Goal: Use online tool/utility: Utilize a website feature to perform a specific function

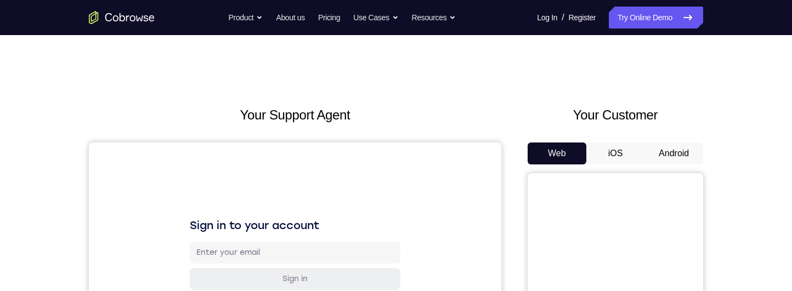
click at [673, 148] on button "Android" at bounding box center [673, 154] width 59 height 22
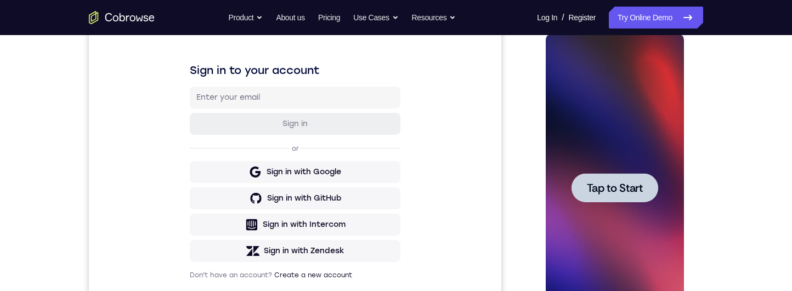
click at [607, 183] on span "Tap to Start" at bounding box center [614, 188] width 56 height 11
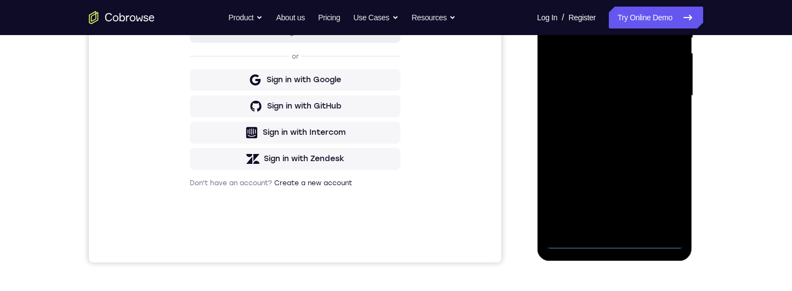
scroll to position [248, 0]
click at [618, 243] on div at bounding box center [614, 95] width 138 height 307
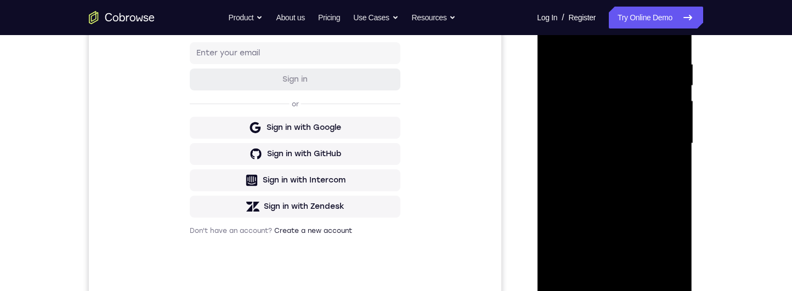
click at [628, 89] on div at bounding box center [614, 143] width 138 height 307
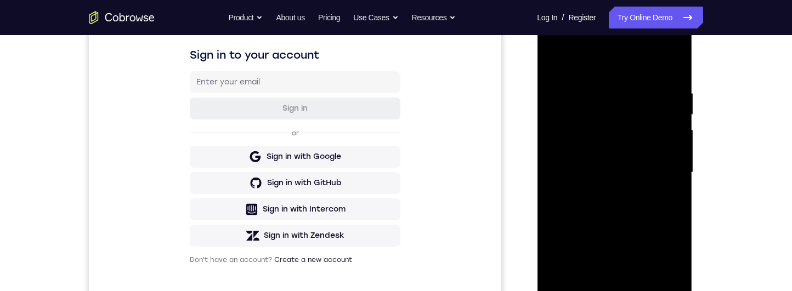
scroll to position [173, 0]
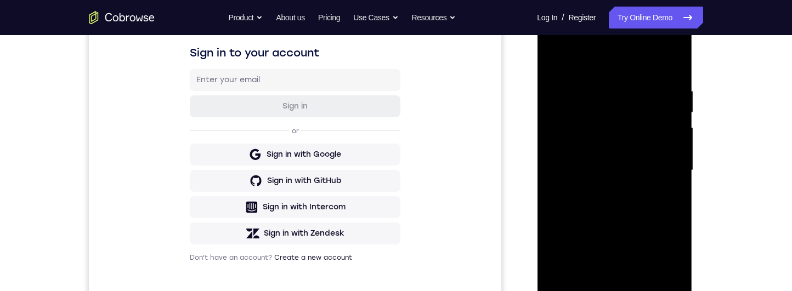
click at [658, 127] on div at bounding box center [614, 170] width 138 height 307
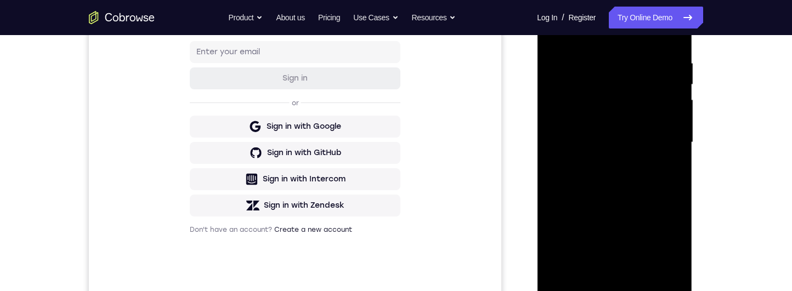
click at [665, 265] on div at bounding box center [614, 142] width 138 height 307
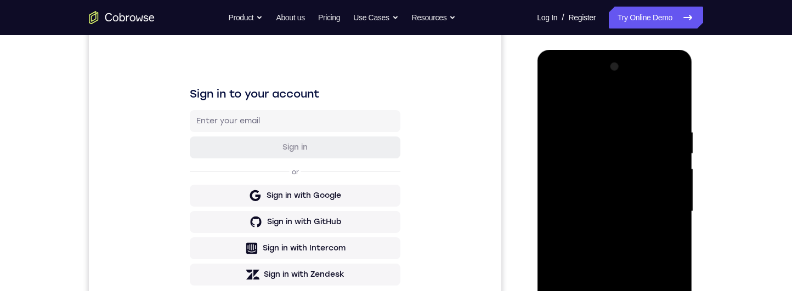
scroll to position [256, 0]
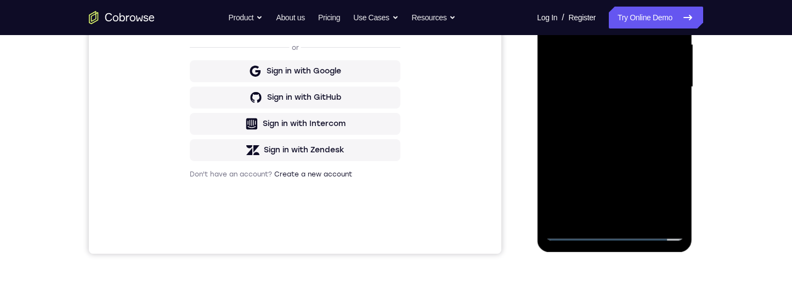
click at [665, 207] on div at bounding box center [614, 87] width 138 height 307
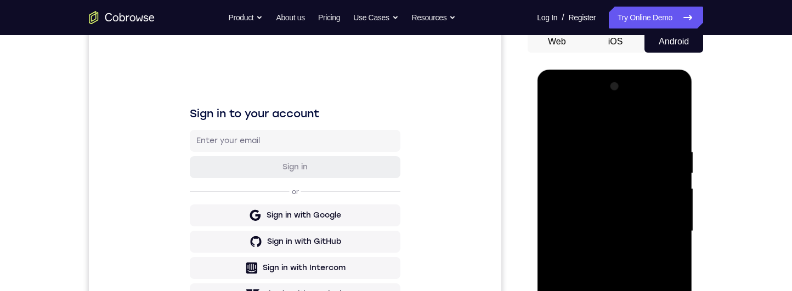
scroll to position [112, 0]
click at [565, 103] on div at bounding box center [614, 230] width 138 height 307
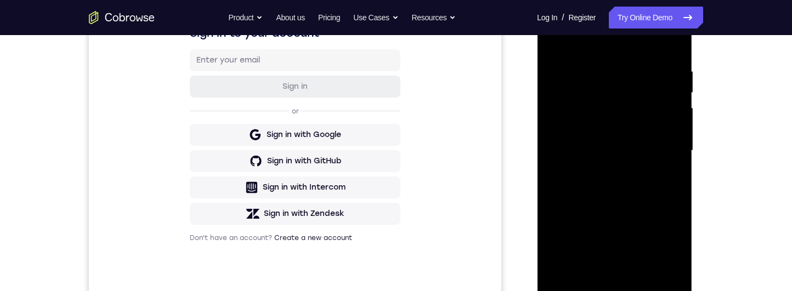
click at [672, 157] on div at bounding box center [614, 150] width 138 height 307
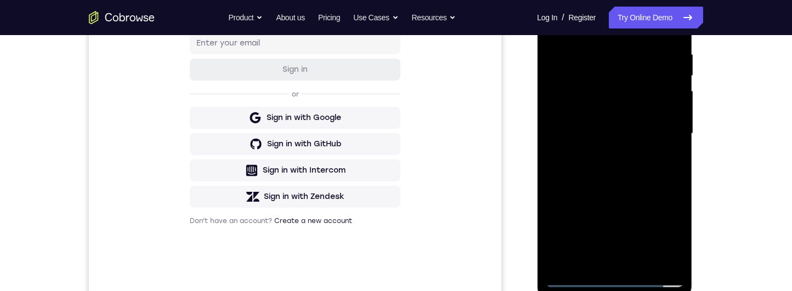
click at [666, 260] on div at bounding box center [614, 133] width 138 height 307
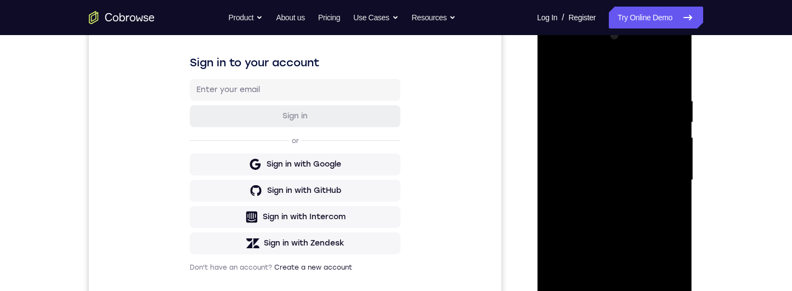
scroll to position [146, 0]
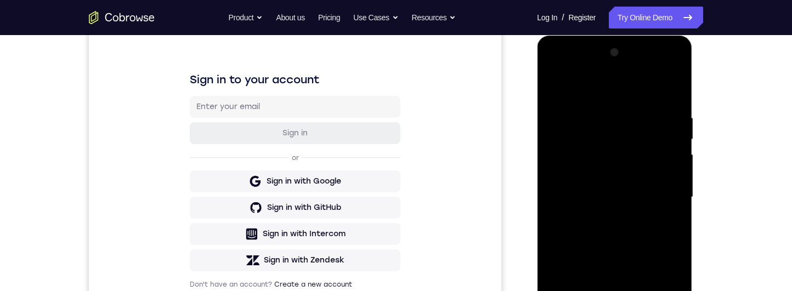
click at [578, 158] on div at bounding box center [614, 197] width 138 height 307
click at [572, 127] on div at bounding box center [614, 197] width 138 height 307
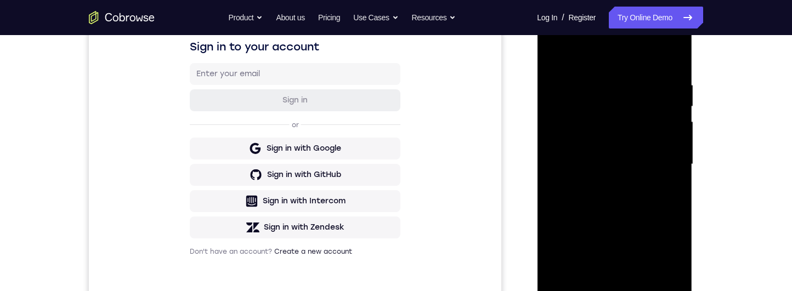
scroll to position [197, 0]
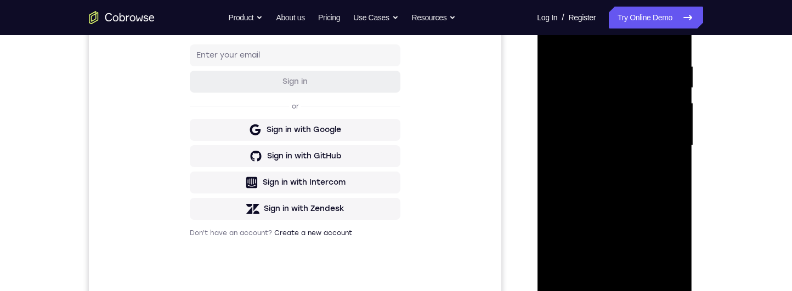
click at [649, 133] on div at bounding box center [614, 145] width 138 height 307
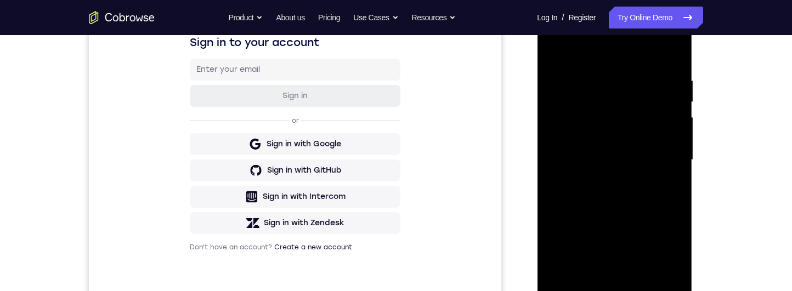
scroll to position [184, 0]
click at [668, 161] on div at bounding box center [614, 158] width 138 height 307
click at [670, 161] on div at bounding box center [614, 158] width 138 height 307
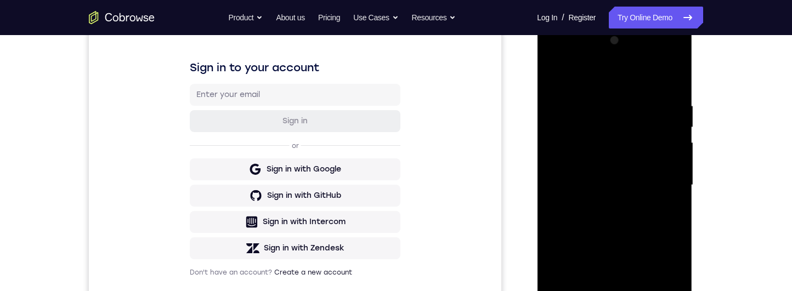
scroll to position [159, 0]
click at [615, 185] on div at bounding box center [614, 184] width 138 height 307
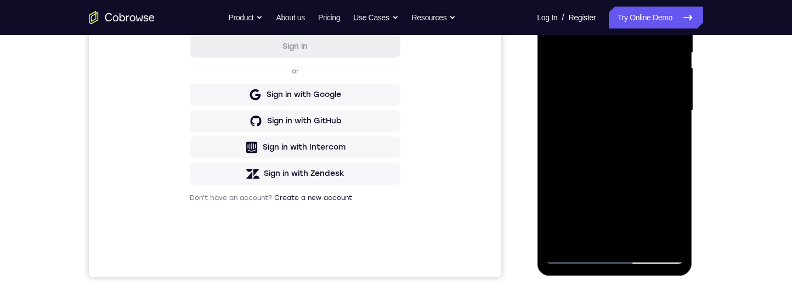
scroll to position [179, 0]
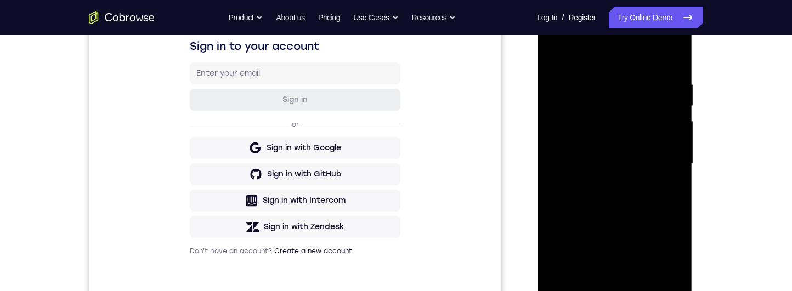
click at [666, 140] on div at bounding box center [614, 163] width 138 height 307
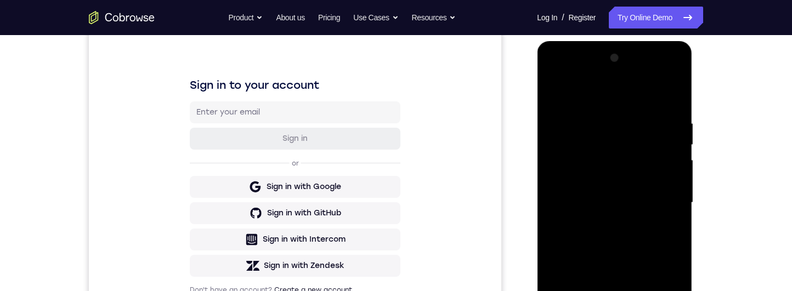
scroll to position [218, 0]
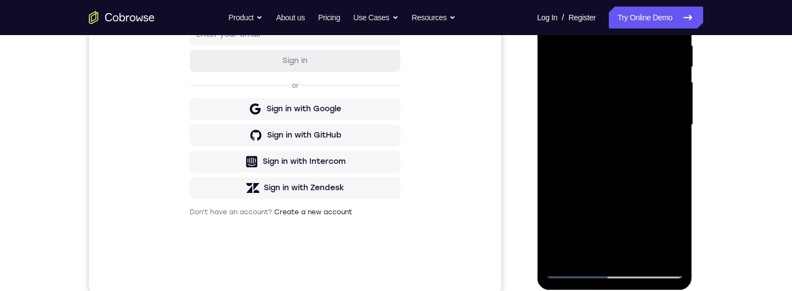
click at [664, 160] on div at bounding box center [614, 124] width 138 height 307
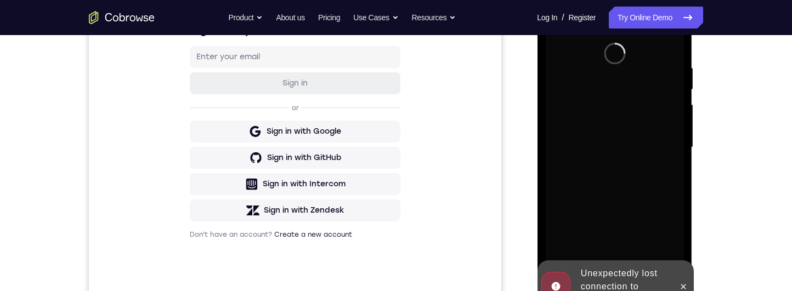
scroll to position [259, 0]
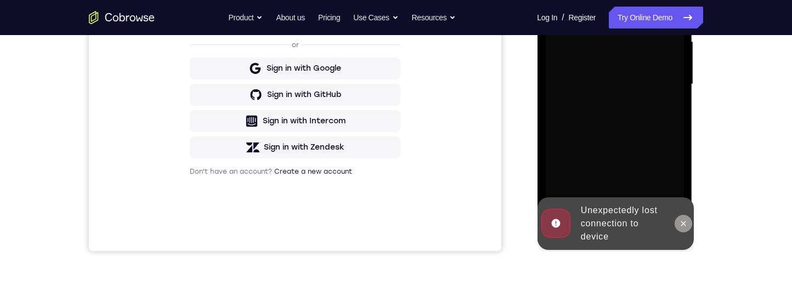
click at [691, 220] on button at bounding box center [683, 224] width 18 height 18
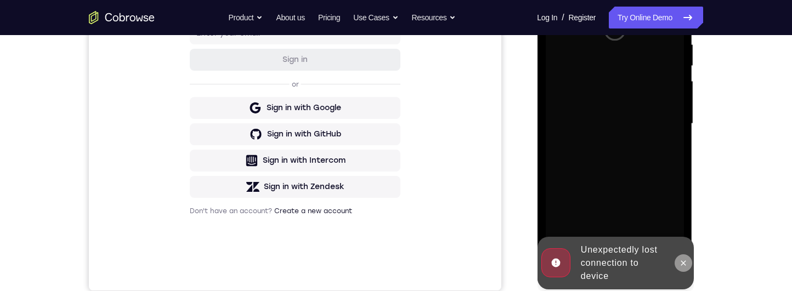
scroll to position [244, 0]
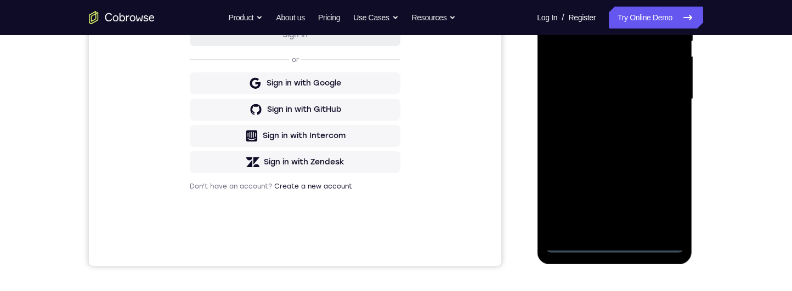
click at [622, 243] on div at bounding box center [614, 99] width 138 height 307
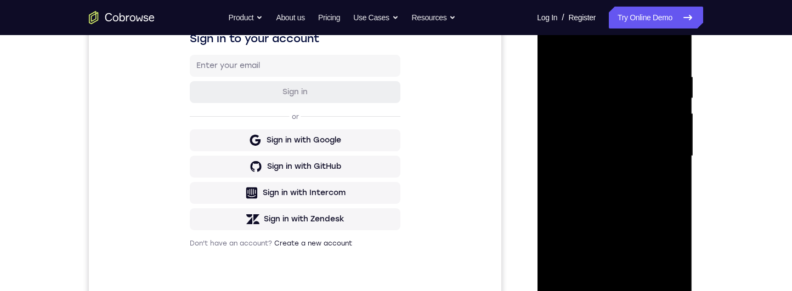
click at [634, 96] on div at bounding box center [614, 156] width 138 height 307
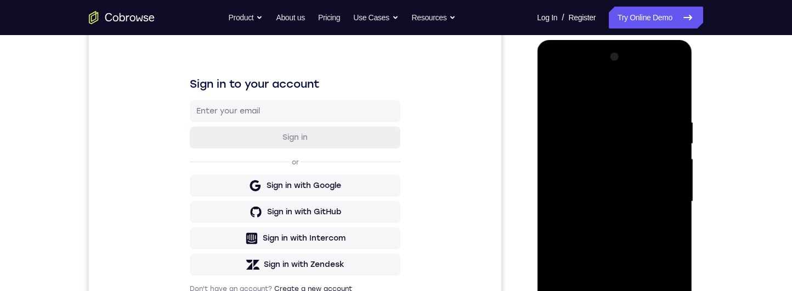
scroll to position [152, 0]
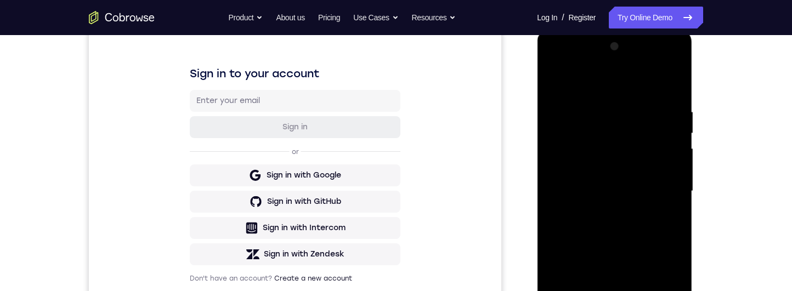
click at [645, 151] on div at bounding box center [614, 191] width 138 height 307
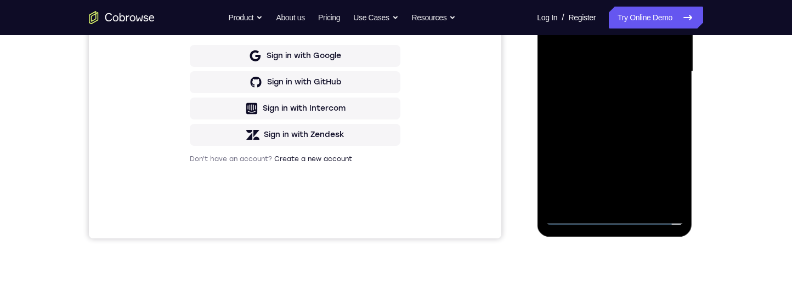
click at [666, 195] on div at bounding box center [614, 71] width 138 height 307
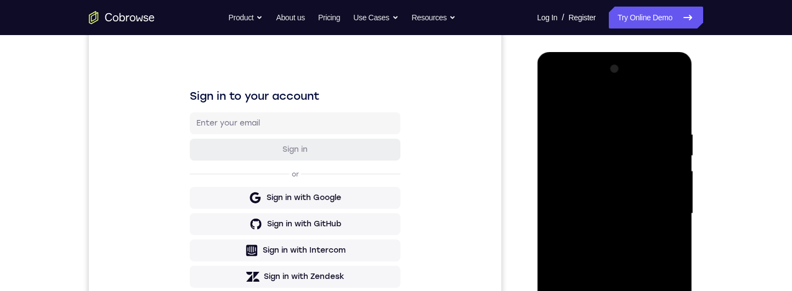
scroll to position [213, 0]
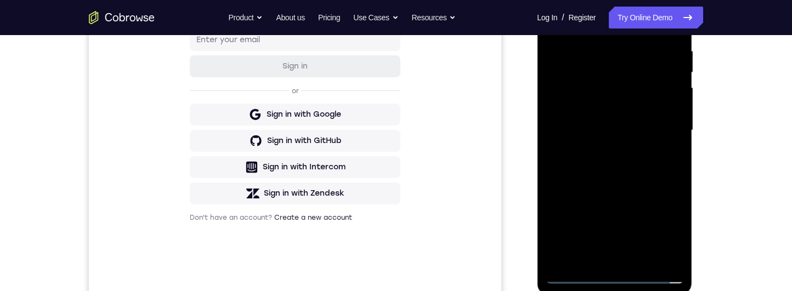
click at [673, 254] on div at bounding box center [614, 130] width 138 height 307
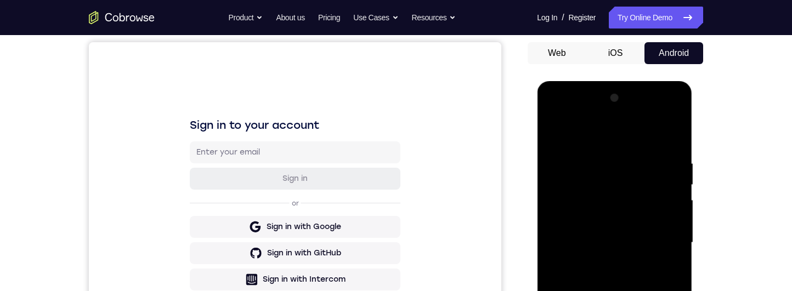
scroll to position [130, 0]
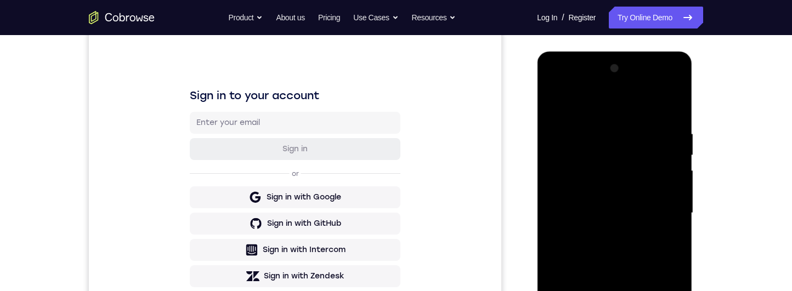
click at [568, 78] on div at bounding box center [614, 213] width 138 height 307
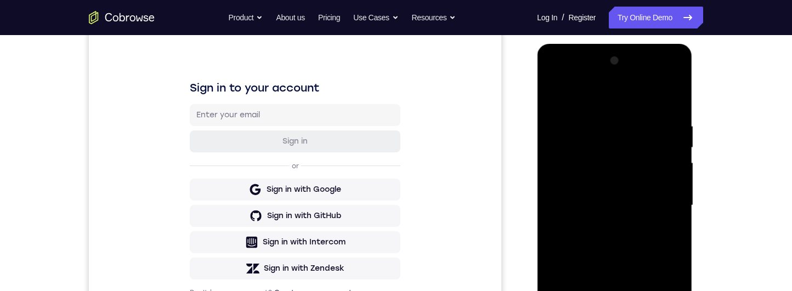
click at [564, 81] on div at bounding box center [614, 205] width 138 height 307
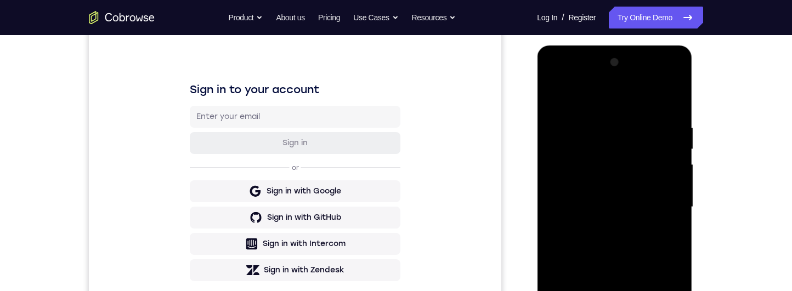
click at [590, 101] on div at bounding box center [614, 207] width 138 height 307
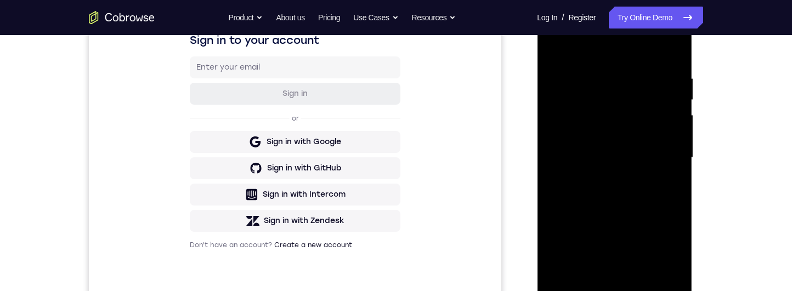
scroll to position [184, 0]
click at [579, 81] on div at bounding box center [614, 158] width 138 height 307
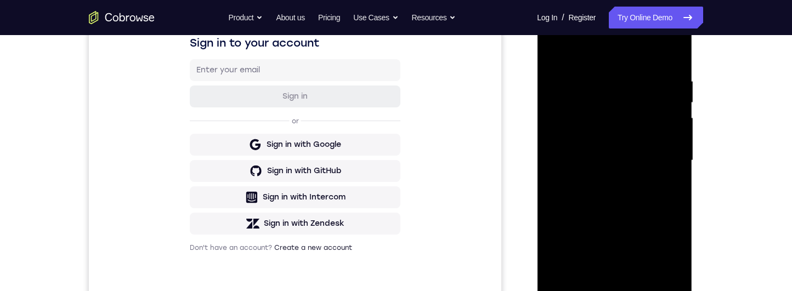
click at [655, 126] on div at bounding box center [614, 160] width 138 height 307
click at [645, 72] on div at bounding box center [614, 160] width 138 height 307
click at [593, 133] on div at bounding box center [614, 161] width 138 height 307
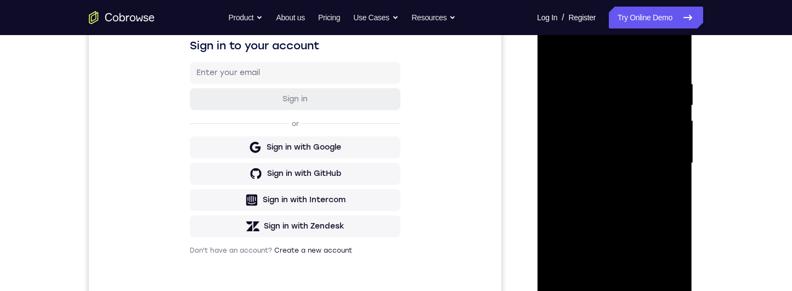
scroll to position [150, 0]
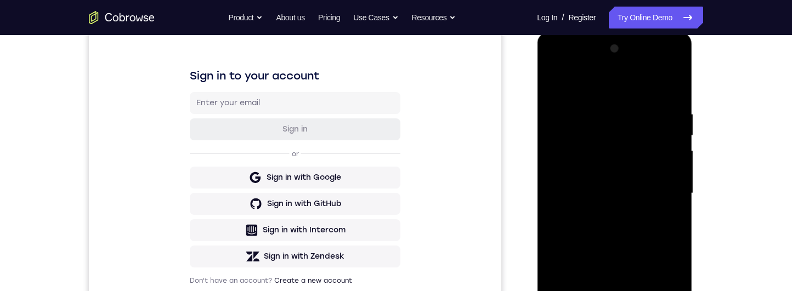
click at [552, 69] on div at bounding box center [614, 193] width 138 height 307
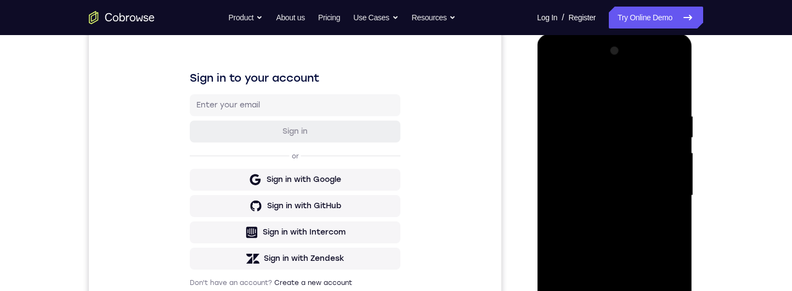
click at [575, 190] on div at bounding box center [614, 195] width 138 height 307
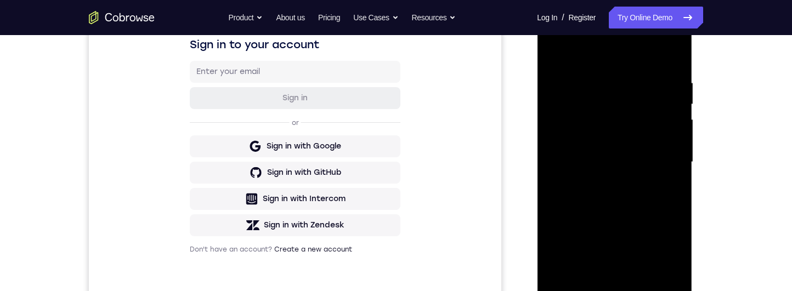
scroll to position [135, 0]
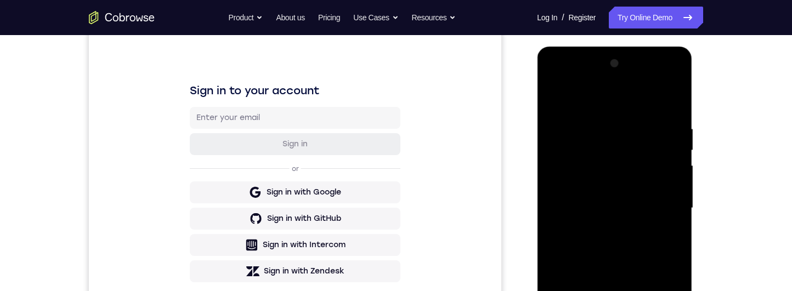
click at [549, 78] on div at bounding box center [614, 208] width 138 height 307
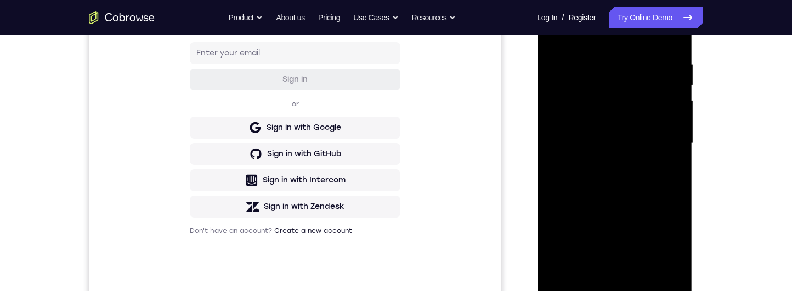
click at [654, 92] on div at bounding box center [614, 143] width 138 height 307
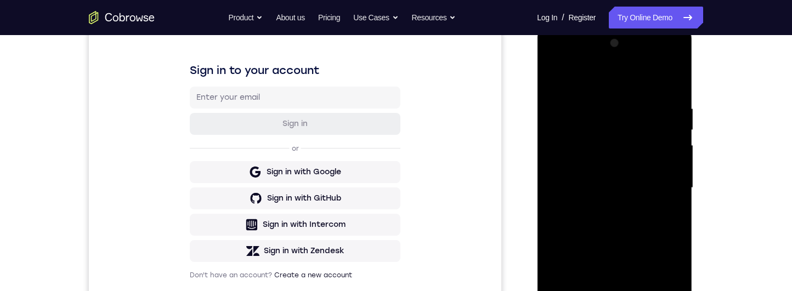
scroll to position [152, 0]
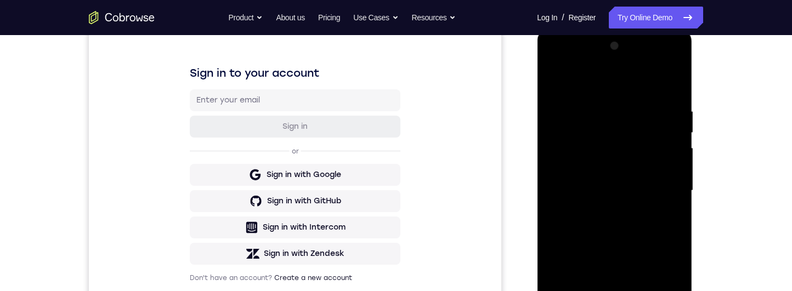
click at [556, 62] on div at bounding box center [614, 190] width 138 height 307
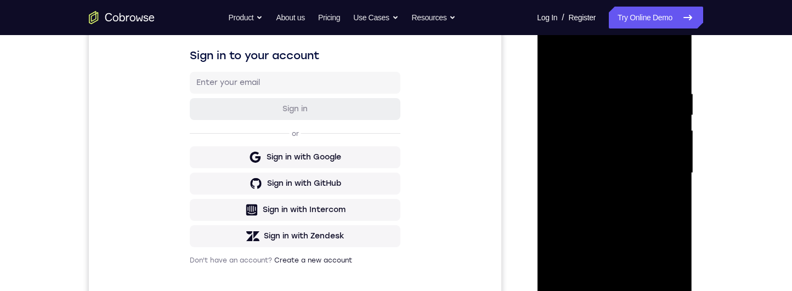
click at [586, 117] on div at bounding box center [614, 173] width 138 height 307
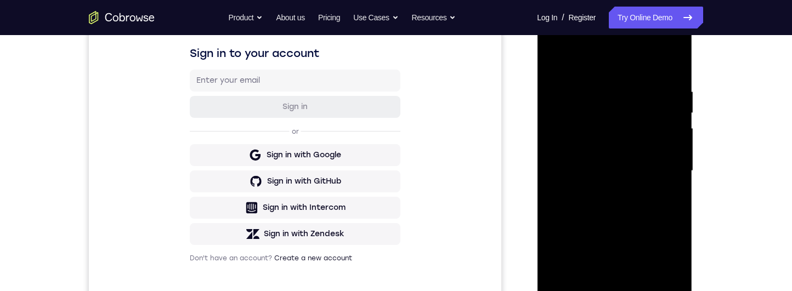
scroll to position [173, 0]
click at [557, 44] on div at bounding box center [614, 170] width 138 height 307
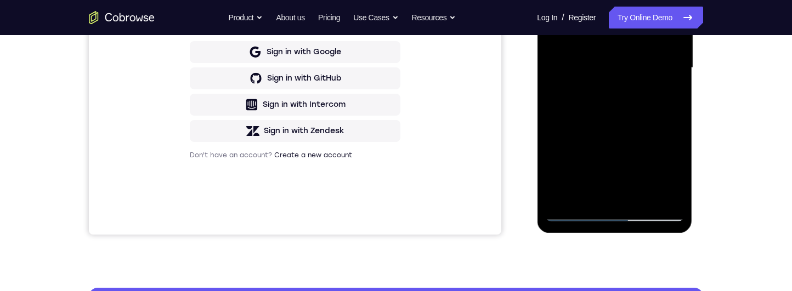
scroll to position [262, 0]
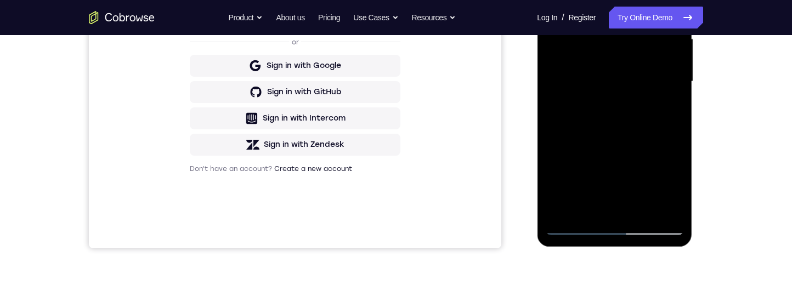
click at [584, 66] on div at bounding box center [614, 81] width 138 height 307
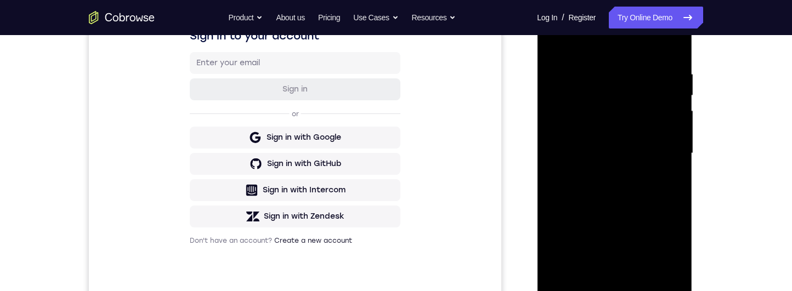
scroll to position [190, 0]
click at [620, 150] on div at bounding box center [614, 152] width 138 height 307
click at [659, 134] on div at bounding box center [614, 152] width 138 height 307
click at [596, 126] on div at bounding box center [614, 152] width 138 height 307
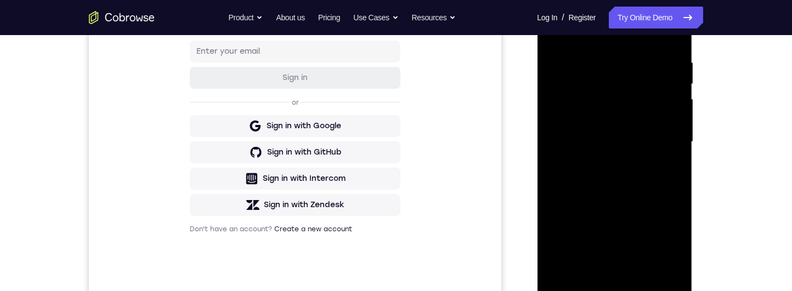
scroll to position [132, 0]
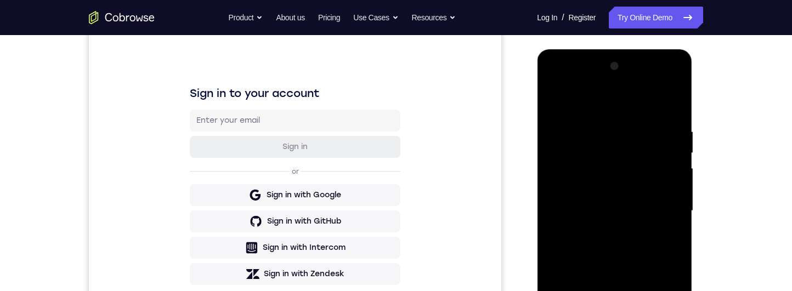
click at [563, 84] on div at bounding box center [614, 211] width 138 height 307
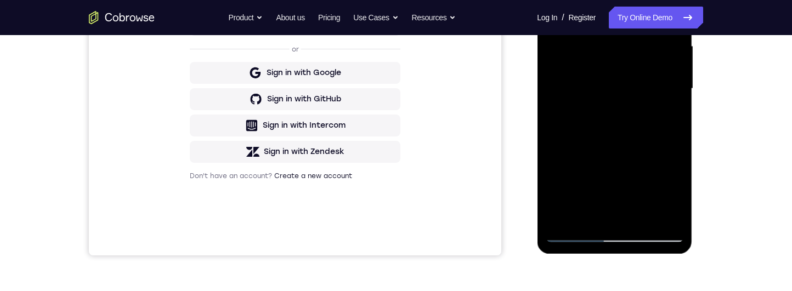
scroll to position [217, 0]
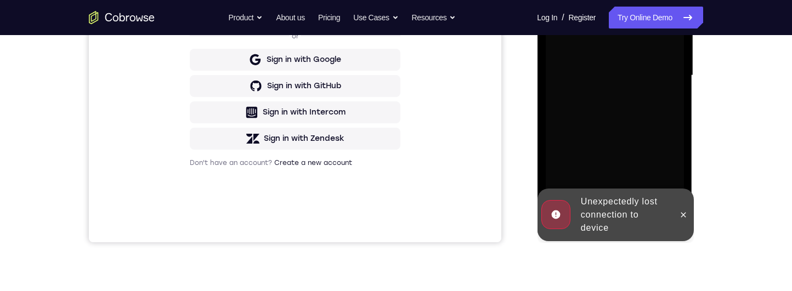
click at [690, 220] on button at bounding box center [683, 215] width 18 height 18
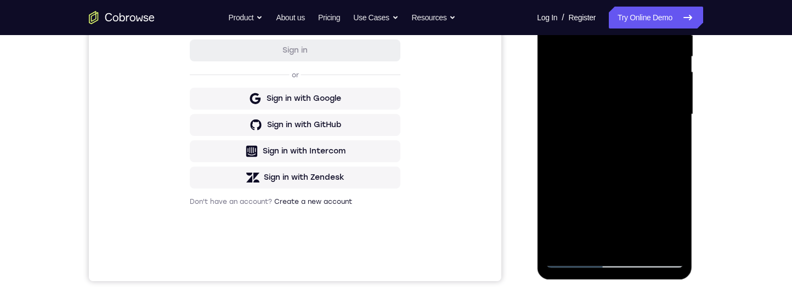
scroll to position [240, 0]
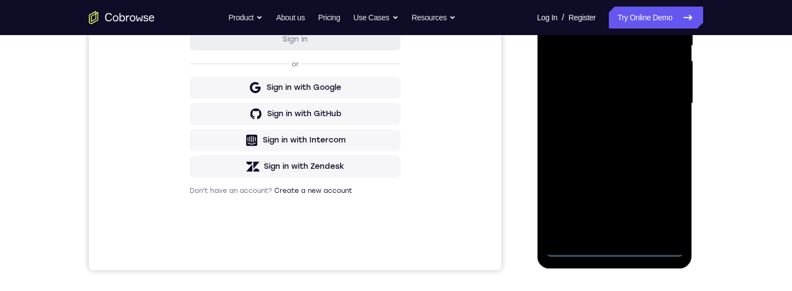
click at [625, 253] on div at bounding box center [614, 103] width 138 height 307
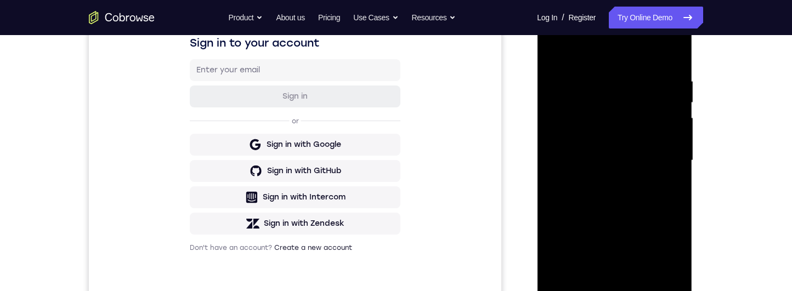
click at [639, 106] on div at bounding box center [614, 160] width 138 height 307
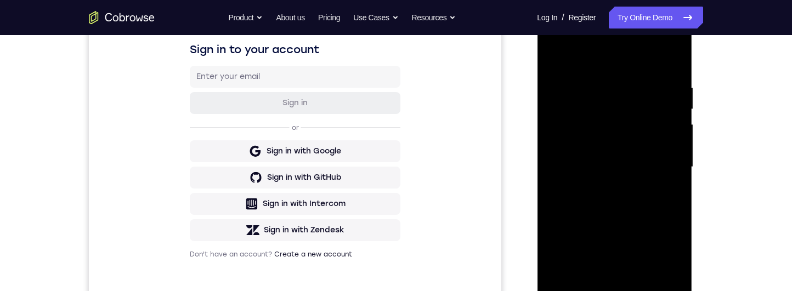
scroll to position [180, 0]
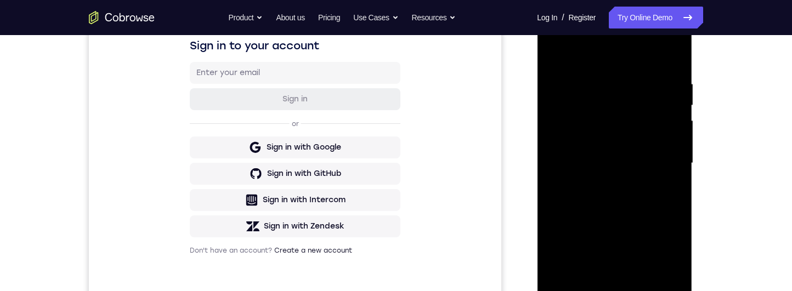
click at [628, 129] on div at bounding box center [614, 163] width 138 height 307
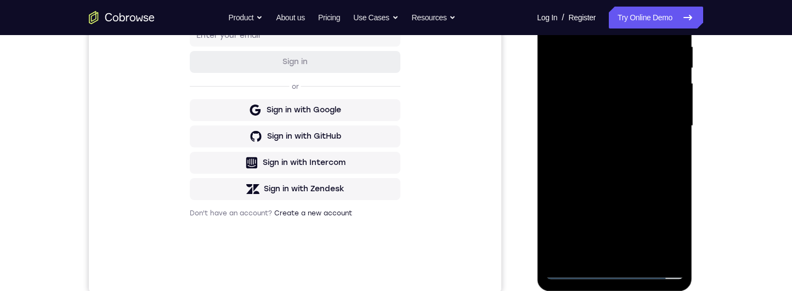
click at [667, 250] on div at bounding box center [614, 126] width 138 height 307
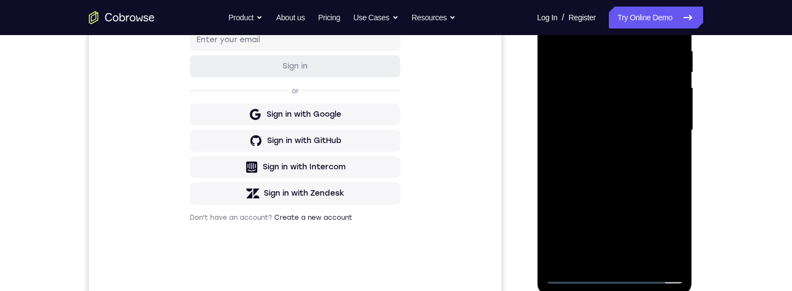
scroll to position [207, 0]
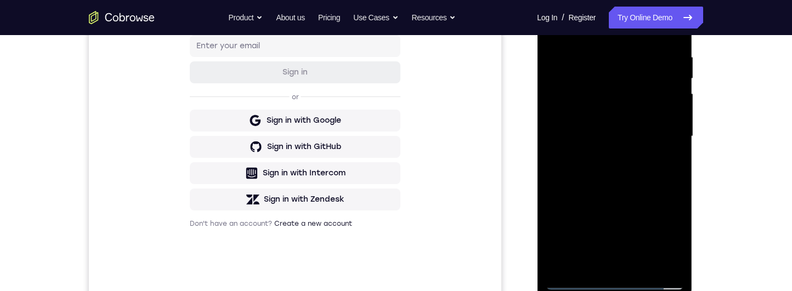
click at [670, 262] on div at bounding box center [614, 136] width 138 height 307
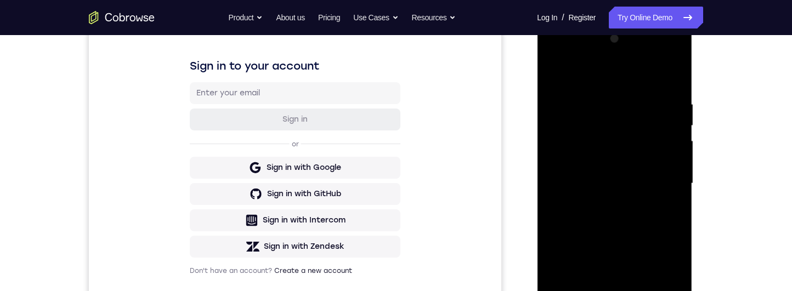
scroll to position [123, 0]
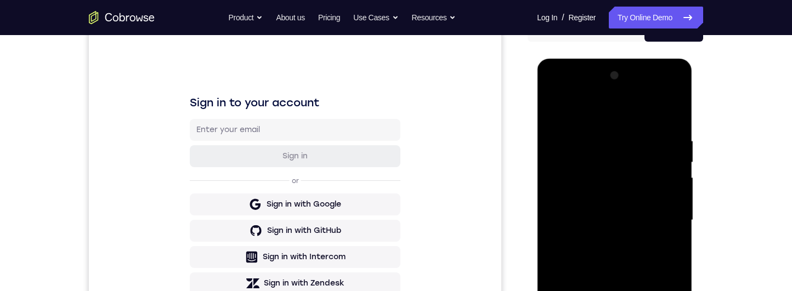
click at [561, 95] on div at bounding box center [614, 220] width 138 height 307
click at [605, 120] on div at bounding box center [614, 220] width 138 height 307
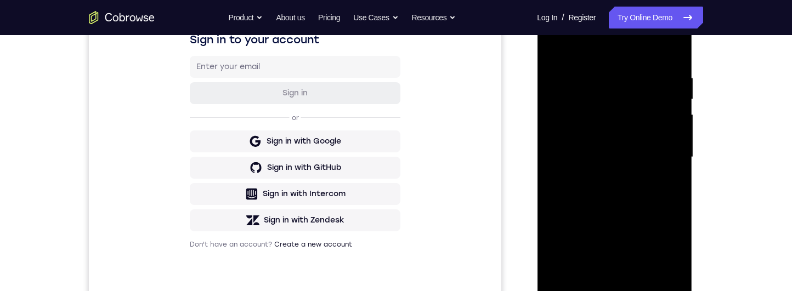
scroll to position [187, 0]
click at [645, 103] on div at bounding box center [614, 156] width 138 height 307
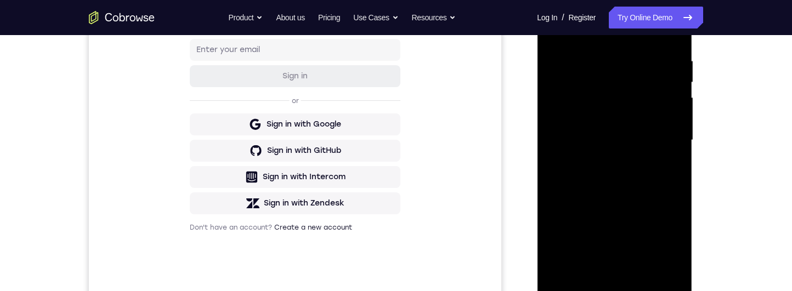
scroll to position [207, 0]
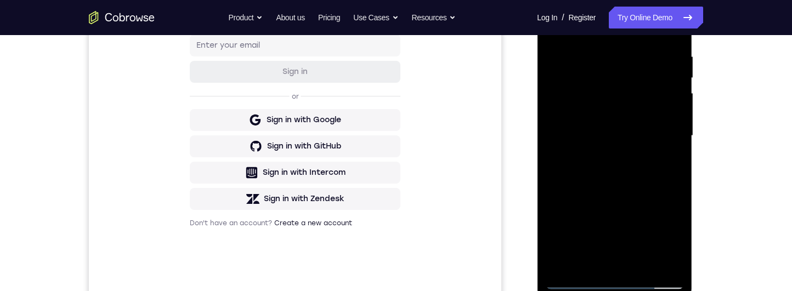
click at [661, 118] on div at bounding box center [614, 135] width 138 height 307
click at [667, 100] on div at bounding box center [614, 135] width 138 height 307
click at [638, 136] on div at bounding box center [614, 135] width 138 height 307
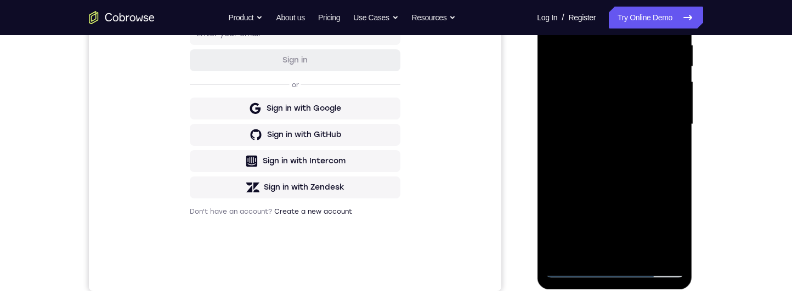
scroll to position [134, 0]
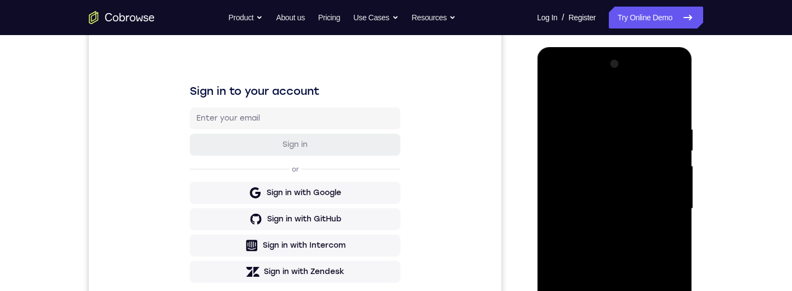
click at [556, 78] on div at bounding box center [614, 208] width 138 height 307
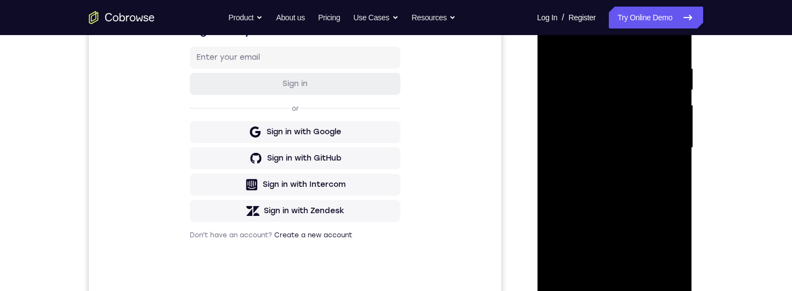
scroll to position [235, 0]
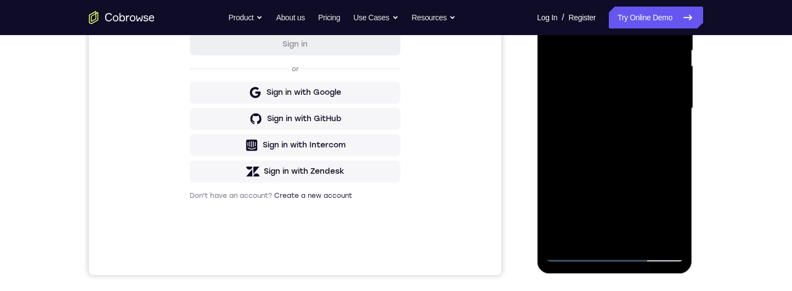
click at [655, 63] on div at bounding box center [614, 108] width 138 height 307
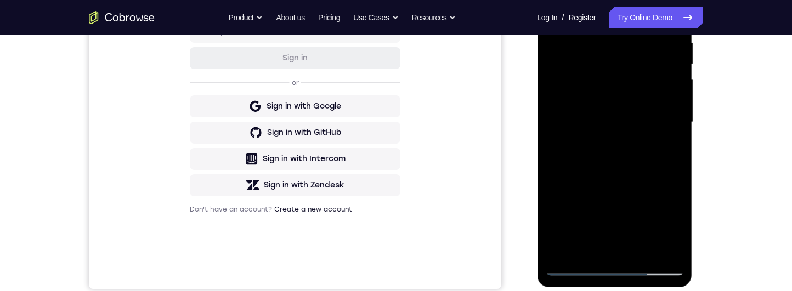
scroll to position [184, 0]
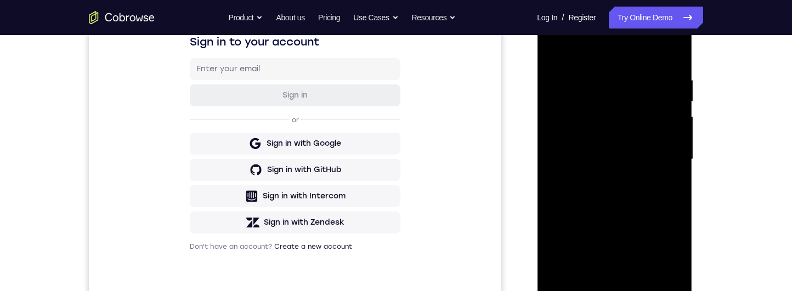
click at [559, 33] on div at bounding box center [614, 159] width 138 height 307
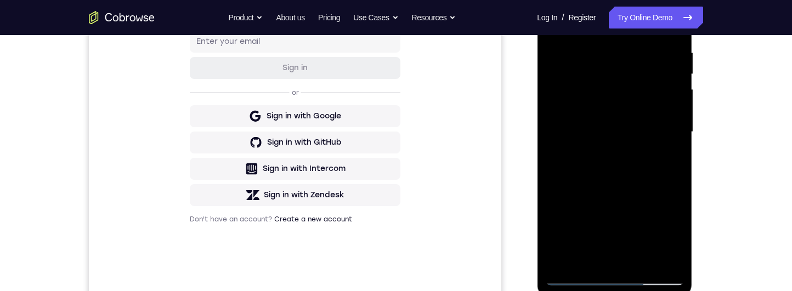
scroll to position [257, 0]
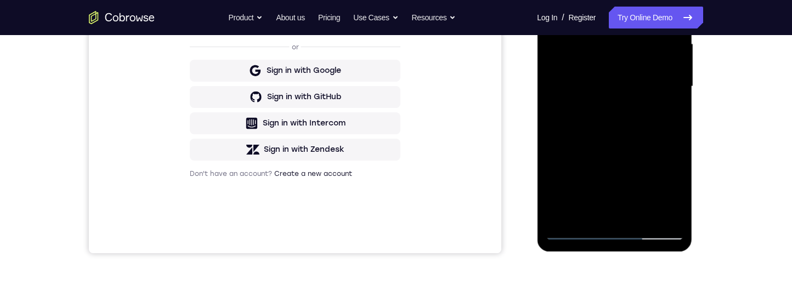
click at [650, 92] on div at bounding box center [614, 86] width 138 height 307
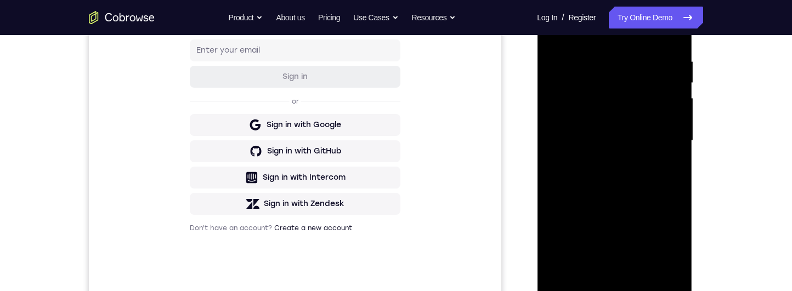
scroll to position [179, 0]
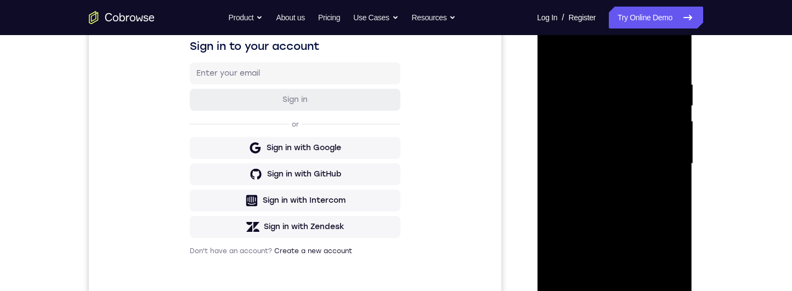
click at [552, 31] on div at bounding box center [614, 163] width 138 height 307
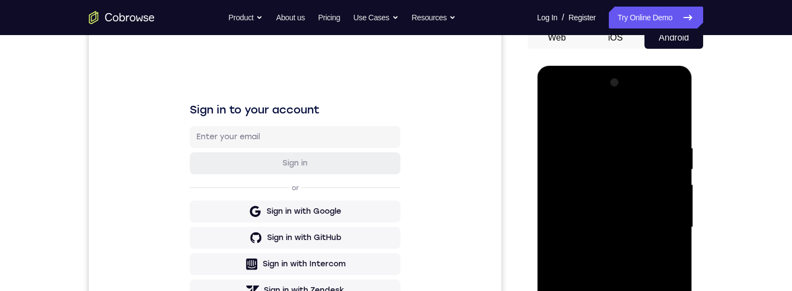
scroll to position [138, 0]
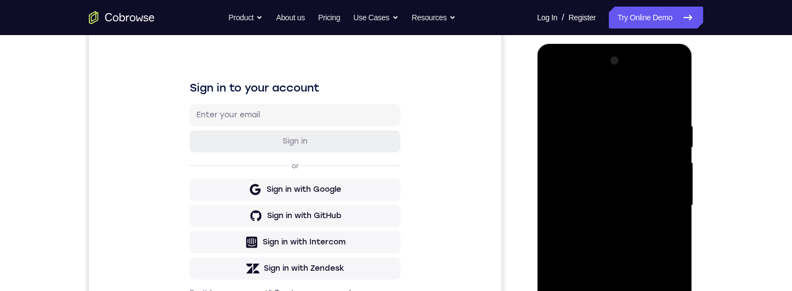
click at [578, 157] on div at bounding box center [614, 205] width 138 height 307
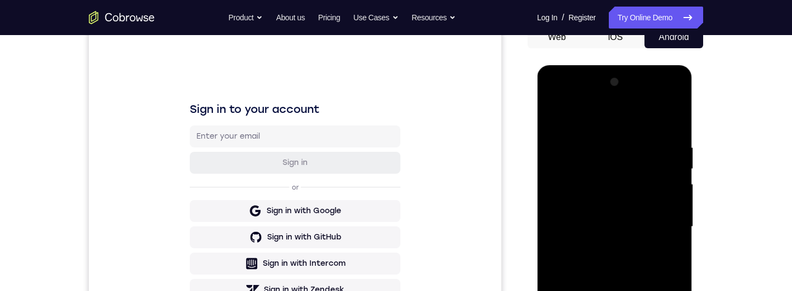
click at [558, 97] on div at bounding box center [614, 226] width 138 height 307
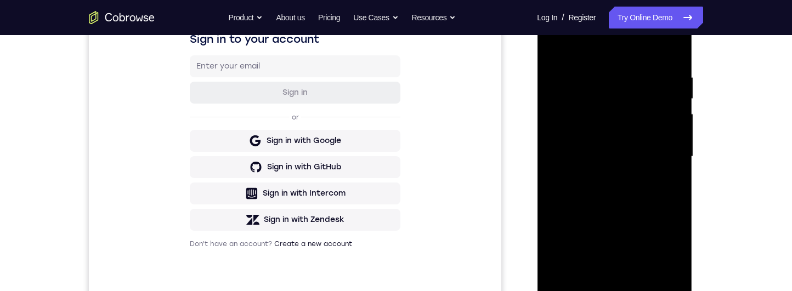
scroll to position [173, 0]
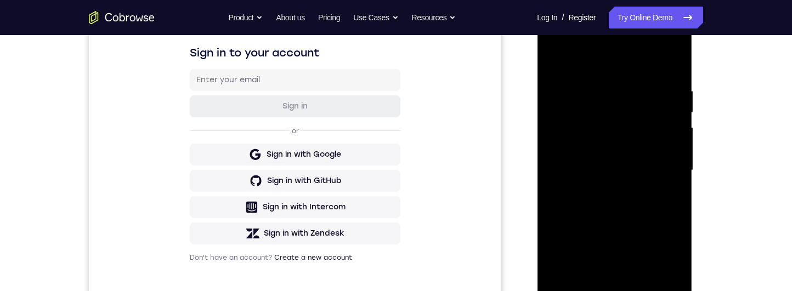
click at [658, 52] on div at bounding box center [614, 170] width 138 height 307
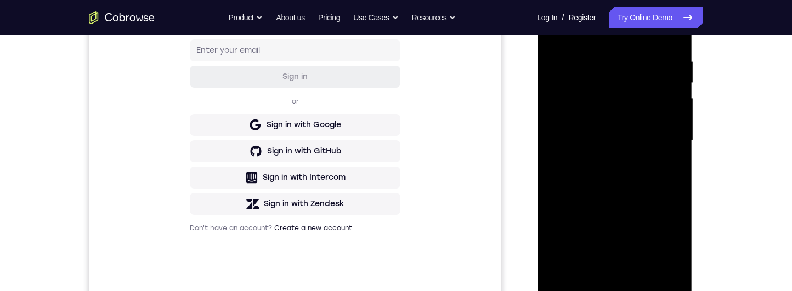
scroll to position [116, 0]
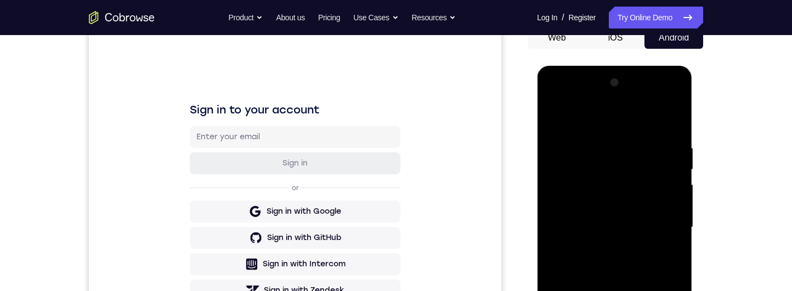
click at [568, 99] on div at bounding box center [614, 227] width 138 height 307
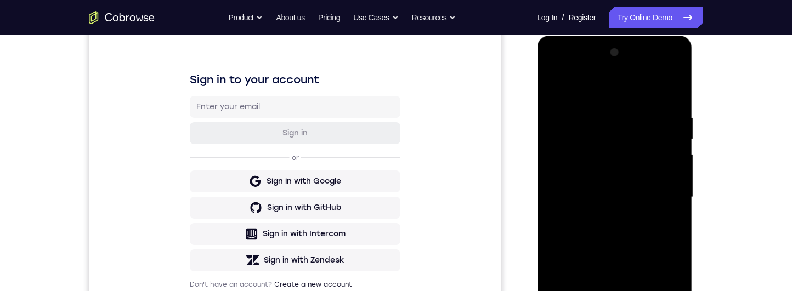
scroll to position [145, 0]
click at [556, 67] on div at bounding box center [614, 198] width 138 height 307
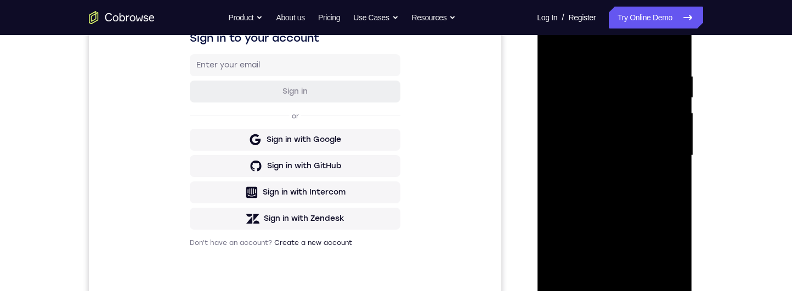
scroll to position [122, 0]
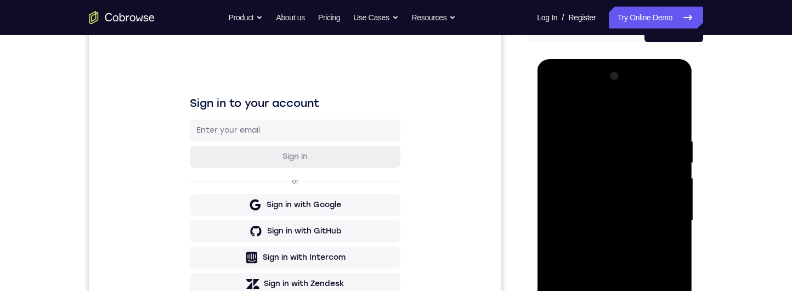
click at [645, 97] on div at bounding box center [614, 220] width 138 height 307
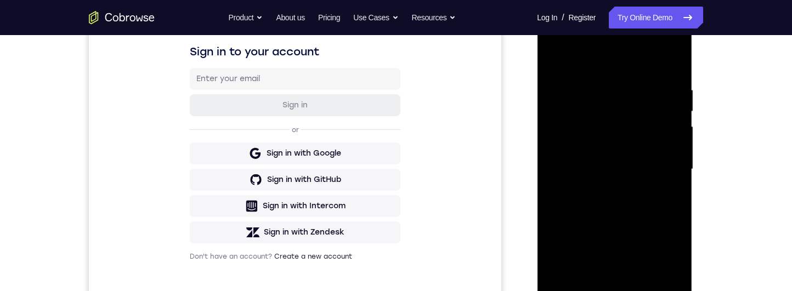
scroll to position [145, 0]
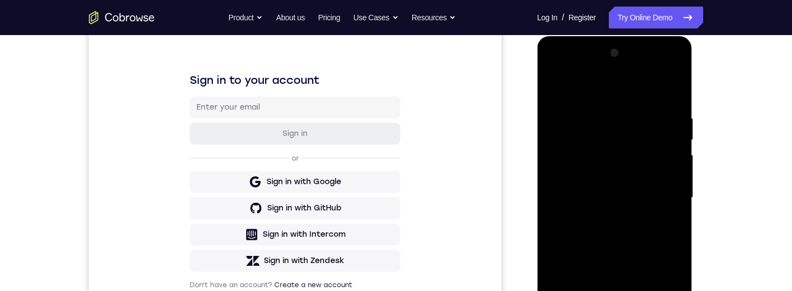
click at [561, 68] on div at bounding box center [614, 197] width 138 height 307
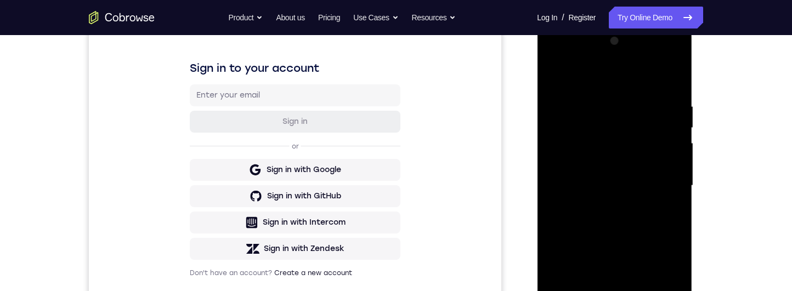
click at [647, 184] on div at bounding box center [614, 185] width 138 height 307
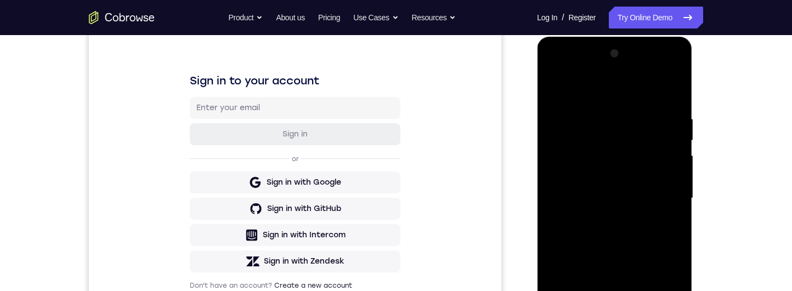
scroll to position [139, 0]
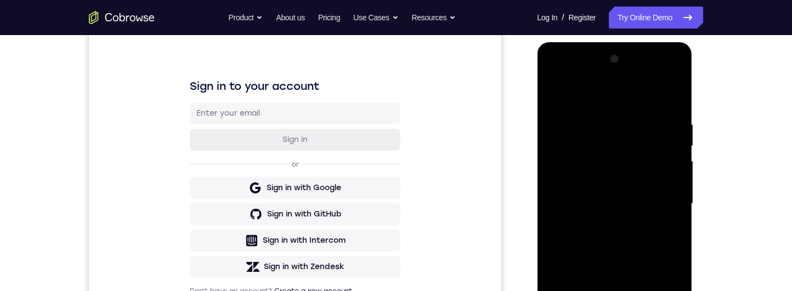
click at [552, 72] on div at bounding box center [614, 203] width 138 height 307
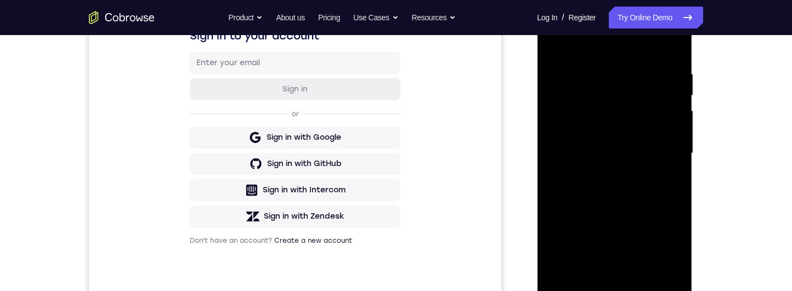
click at [589, 178] on div at bounding box center [614, 153] width 138 height 307
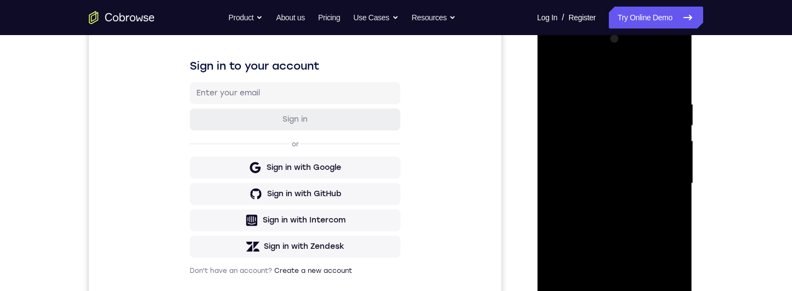
click at [558, 55] on div at bounding box center [614, 183] width 138 height 307
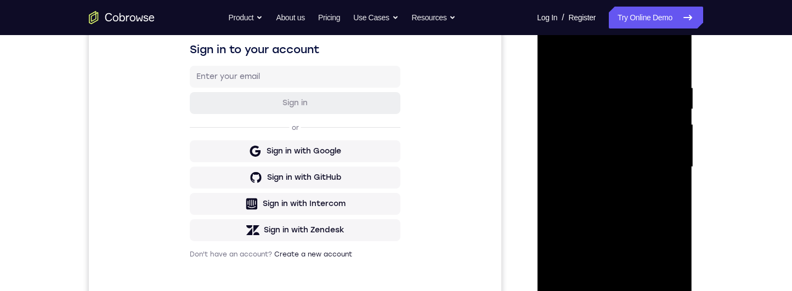
scroll to position [209, 0]
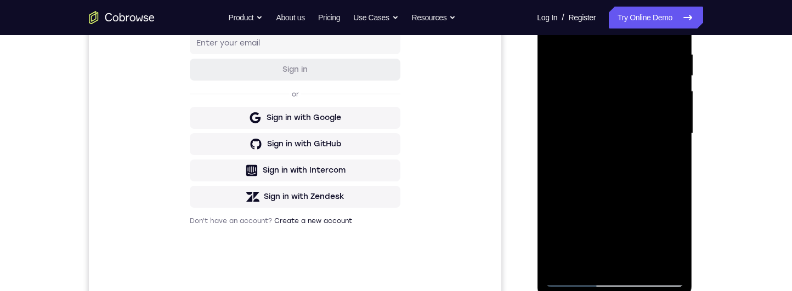
click at [656, 72] on div at bounding box center [614, 133] width 138 height 307
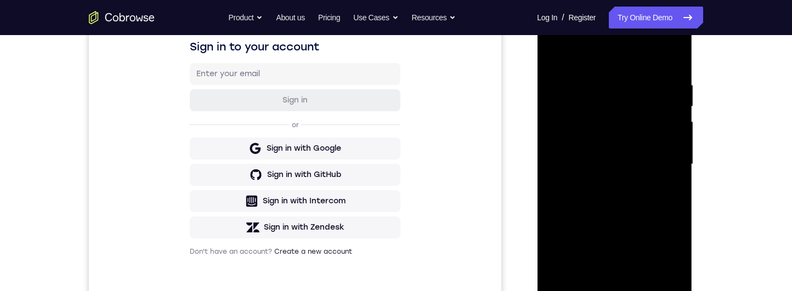
scroll to position [123, 0]
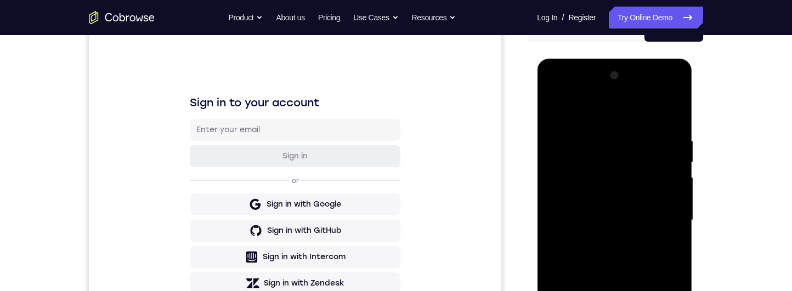
click at [563, 91] on div at bounding box center [614, 220] width 138 height 307
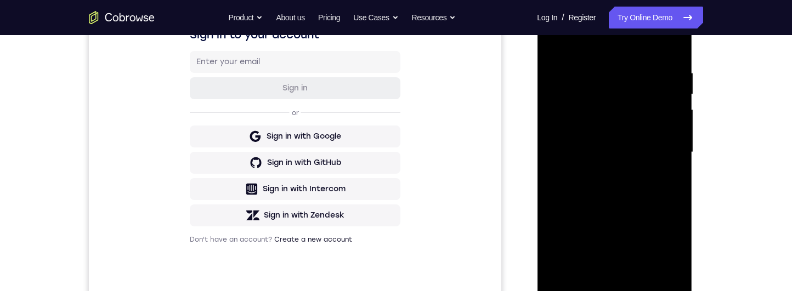
click at [645, 107] on div at bounding box center [614, 152] width 138 height 307
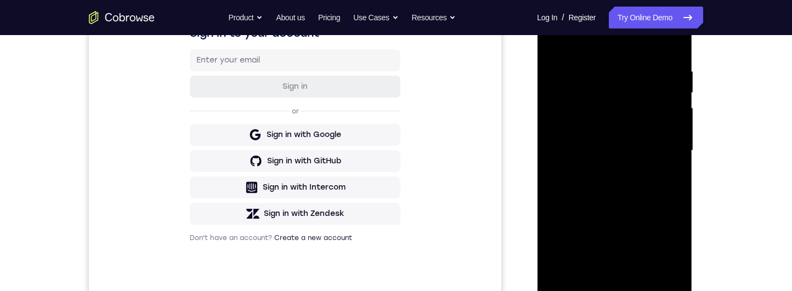
scroll to position [156, 0]
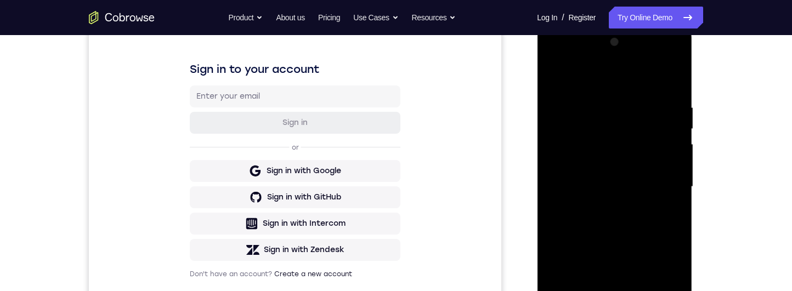
click at [560, 61] on div at bounding box center [614, 186] width 138 height 307
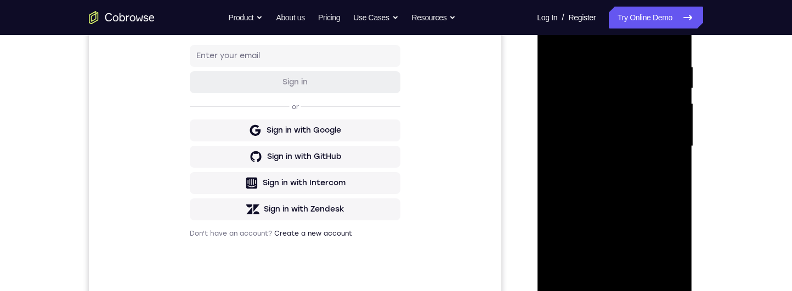
scroll to position [203, 0]
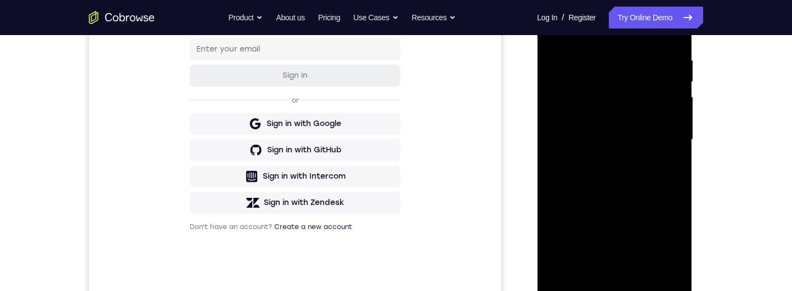
click at [592, 80] on div at bounding box center [614, 139] width 138 height 307
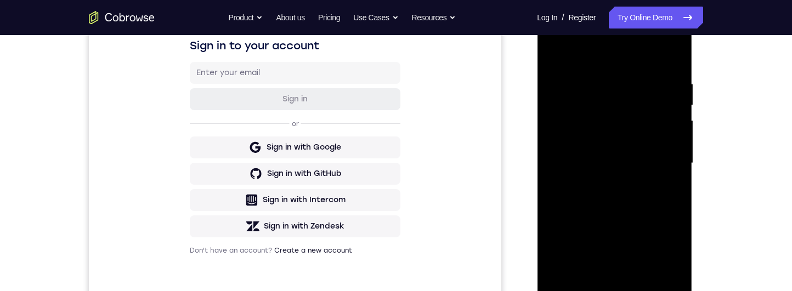
scroll to position [174, 0]
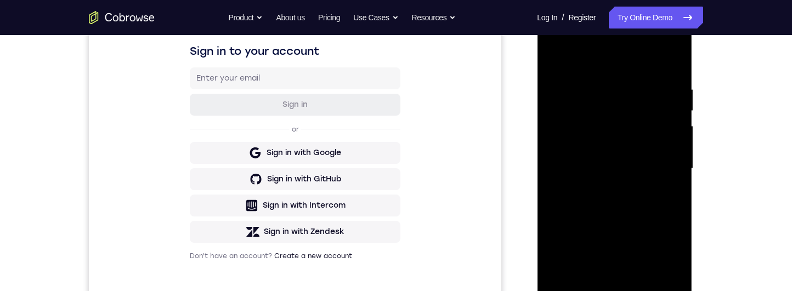
click at [551, 37] on div at bounding box center [614, 168] width 138 height 307
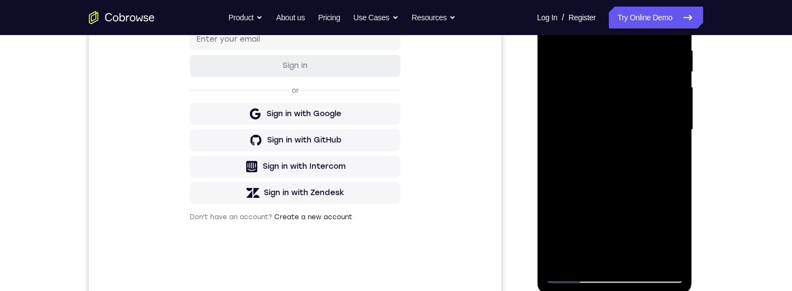
scroll to position [227, 0]
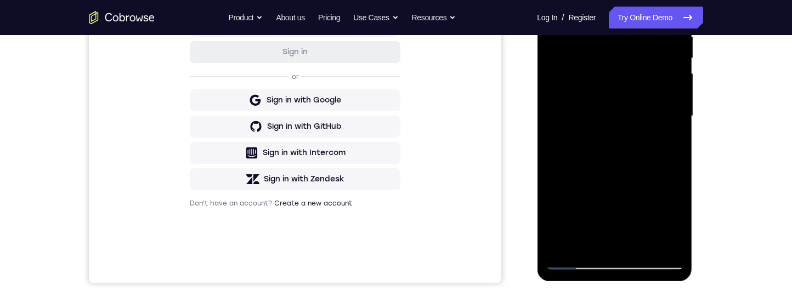
click at [590, 145] on div at bounding box center [614, 116] width 138 height 307
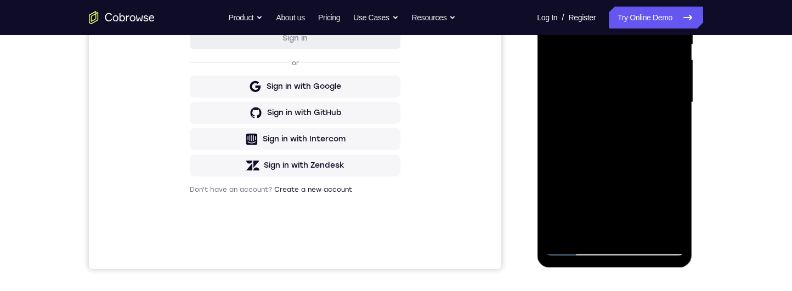
scroll to position [236, 0]
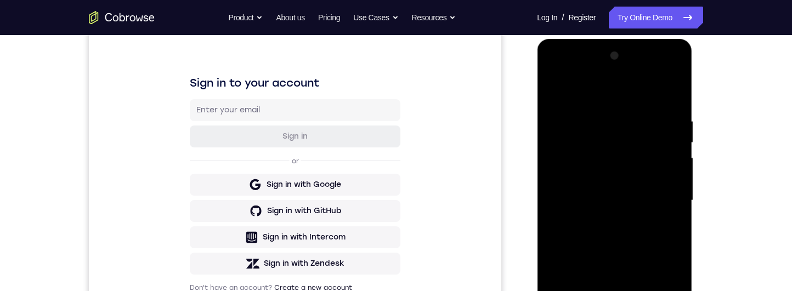
click at [555, 67] on div at bounding box center [614, 200] width 138 height 307
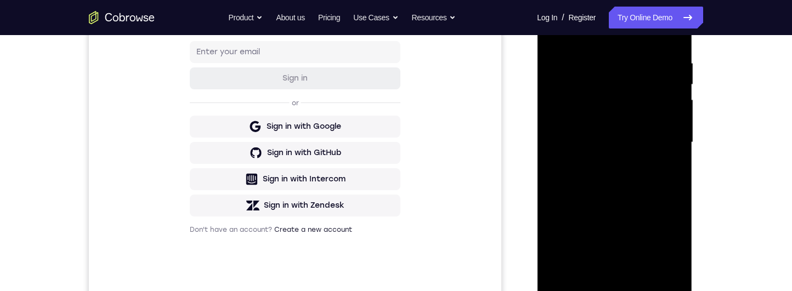
scroll to position [213, 0]
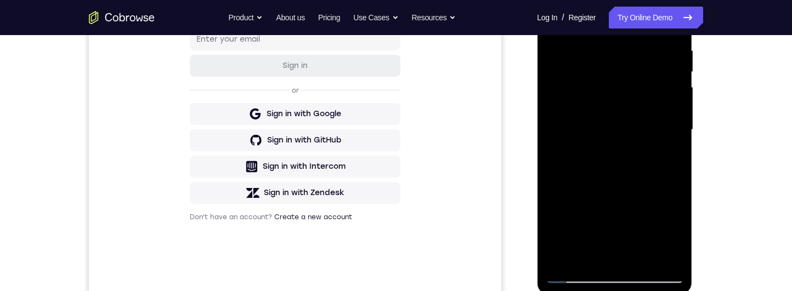
click at [651, 65] on div at bounding box center [614, 129] width 138 height 307
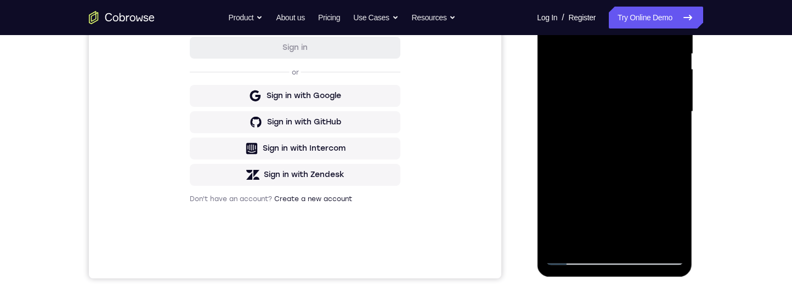
scroll to position [235, 0]
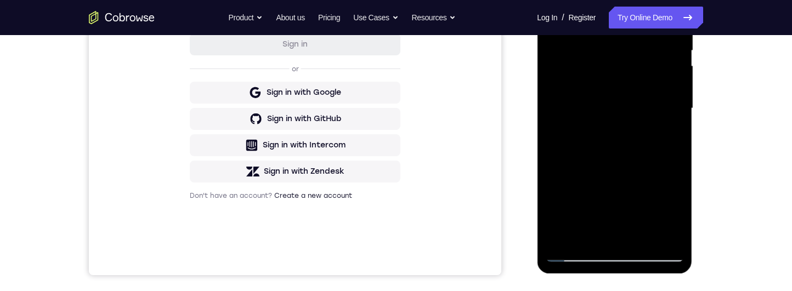
click at [650, 92] on div at bounding box center [614, 108] width 138 height 307
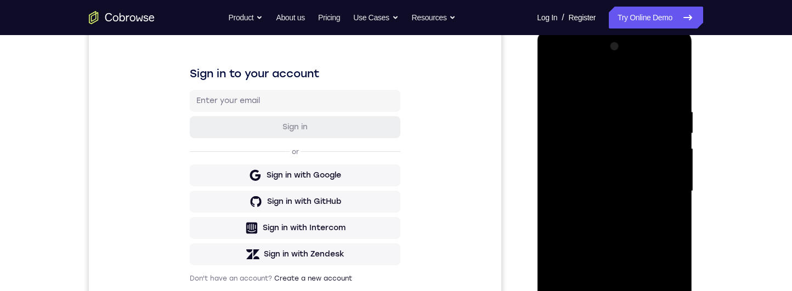
click at [650, 176] on div at bounding box center [614, 191] width 138 height 307
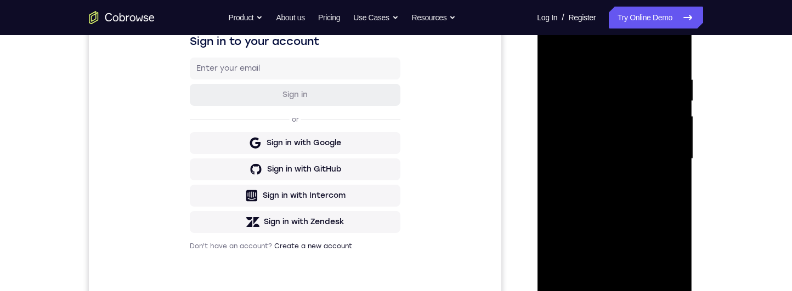
scroll to position [166, 0]
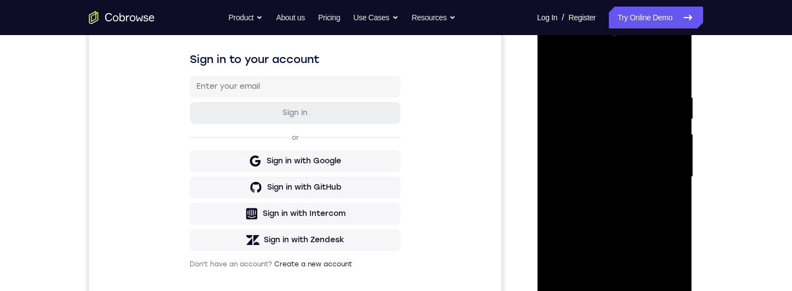
click at [554, 45] on div at bounding box center [614, 177] width 138 height 307
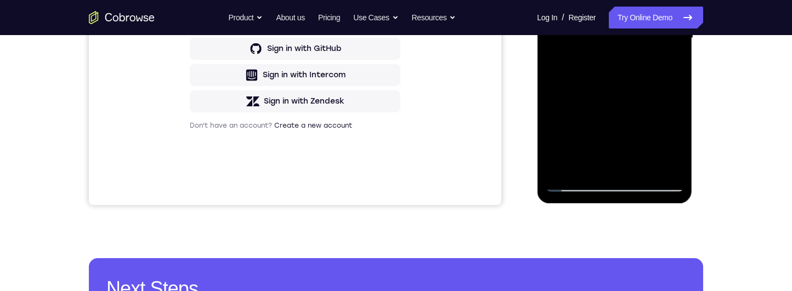
scroll to position [254, 0]
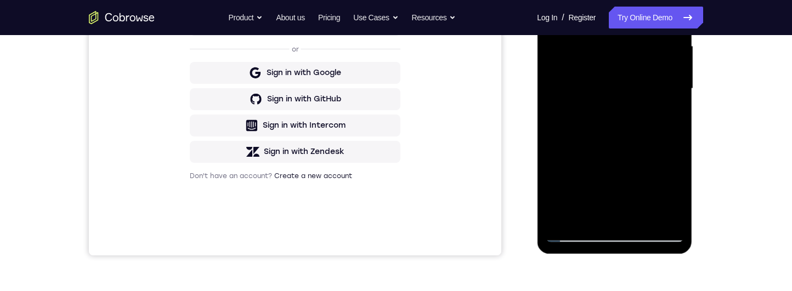
click at [649, 75] on div at bounding box center [614, 88] width 138 height 307
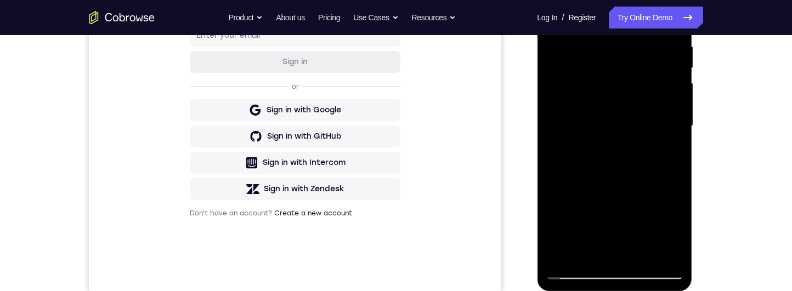
scroll to position [230, 0]
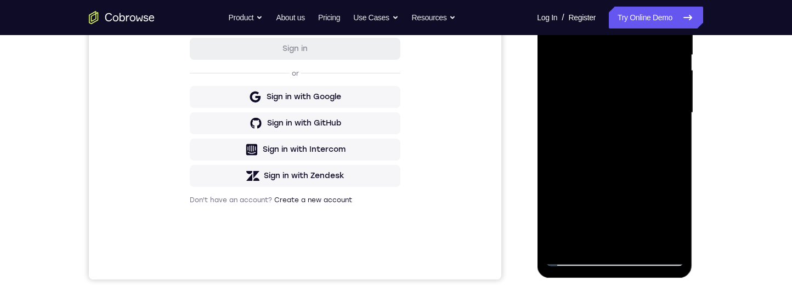
click at [656, 105] on div at bounding box center [614, 112] width 138 height 307
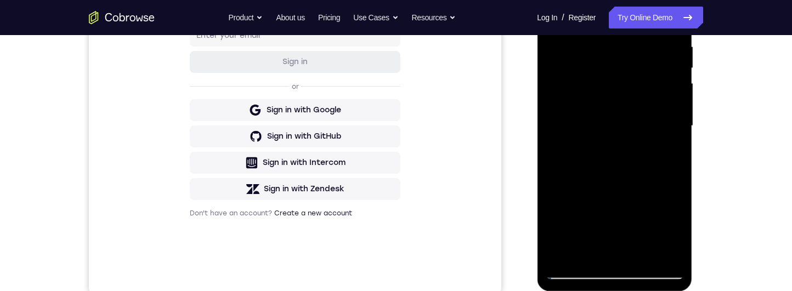
click at [645, 108] on div at bounding box center [614, 126] width 138 height 307
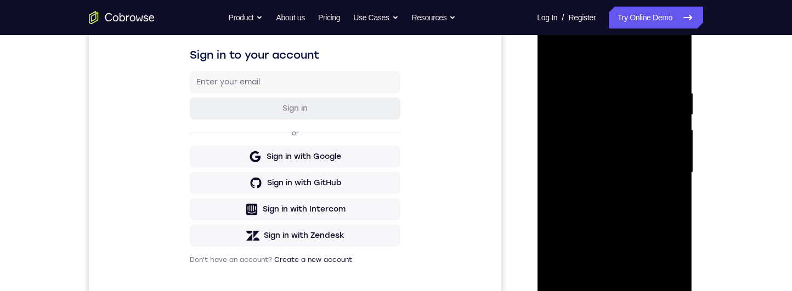
scroll to position [157, 0]
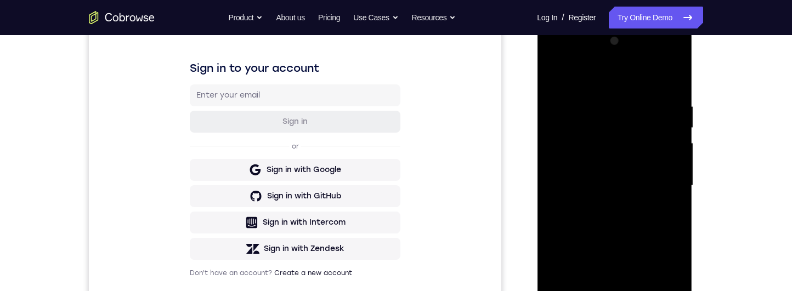
click at [557, 60] on div at bounding box center [614, 185] width 138 height 307
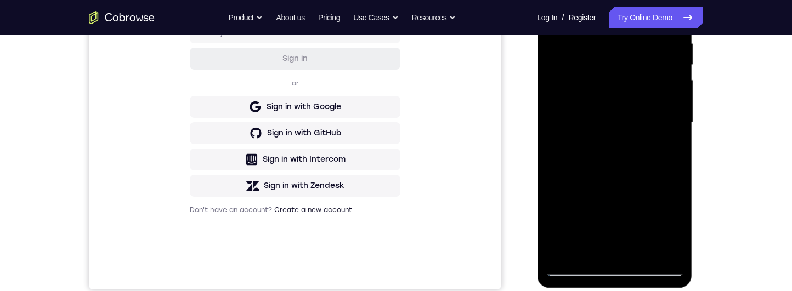
scroll to position [274, 0]
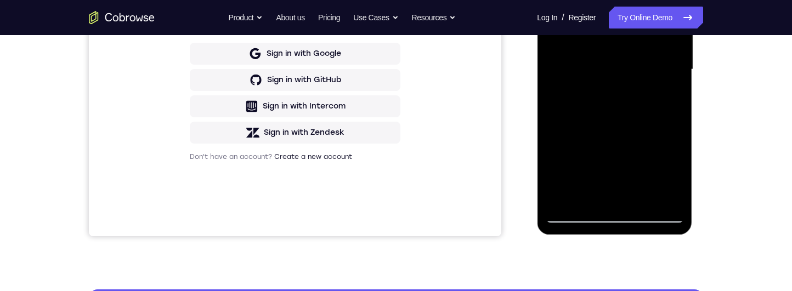
click at [657, 127] on div at bounding box center [614, 69] width 138 height 307
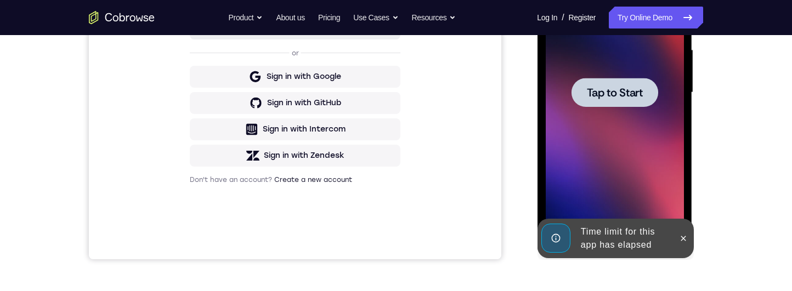
scroll to position [250, 0]
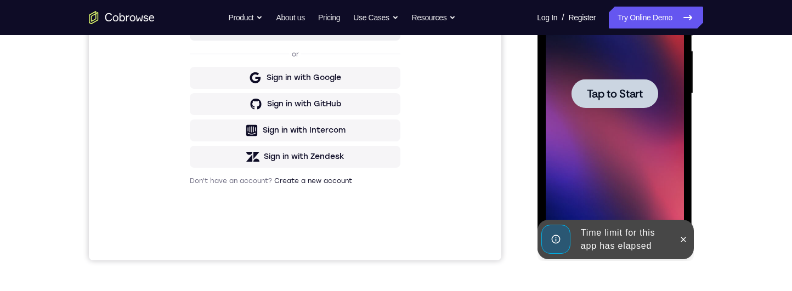
click at [641, 82] on div at bounding box center [614, 93] width 87 height 29
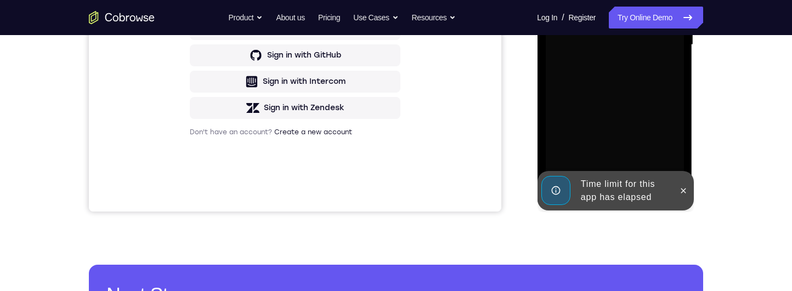
scroll to position [301, 0]
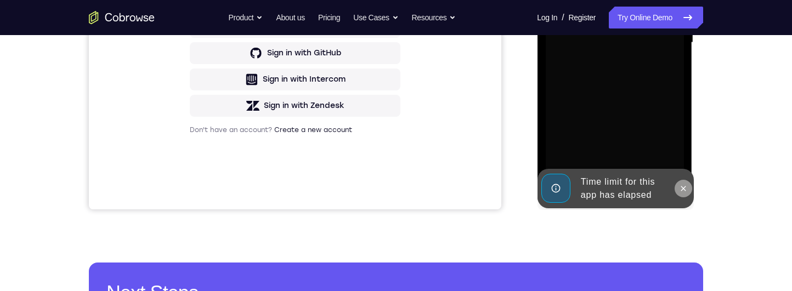
click at [681, 193] on button at bounding box center [683, 189] width 18 height 18
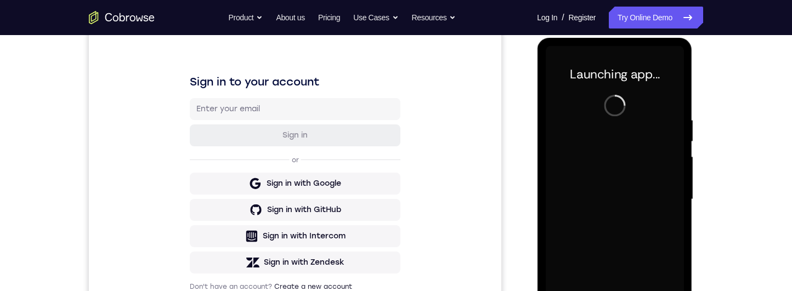
scroll to position [199, 0]
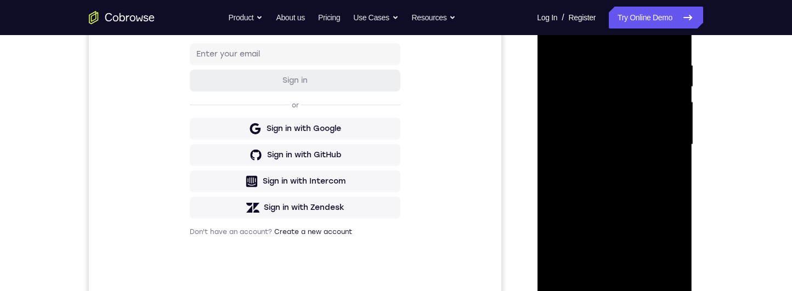
click at [622, 291] on div at bounding box center [614, 144] width 138 height 307
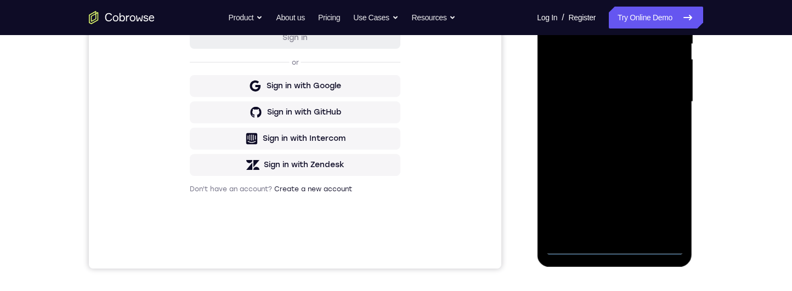
scroll to position [218, 0]
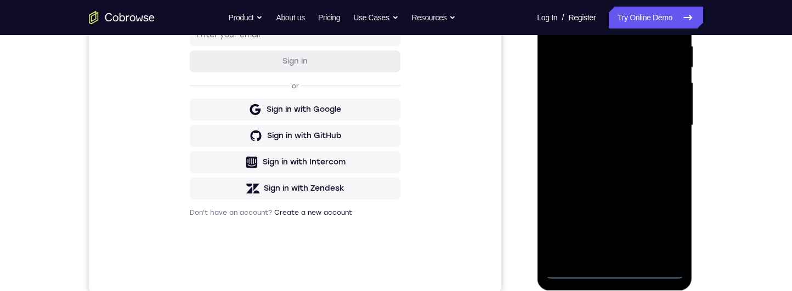
click at [669, 226] on div at bounding box center [614, 125] width 138 height 307
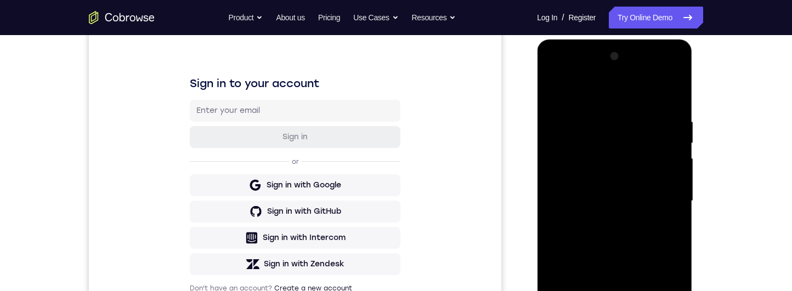
scroll to position [113, 0]
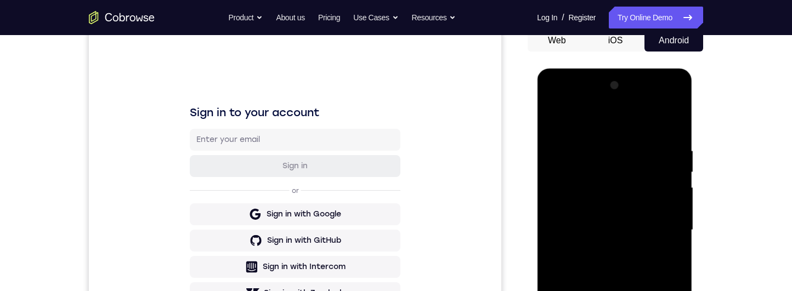
click at [612, 127] on div at bounding box center [614, 230] width 138 height 307
click at [665, 228] on div at bounding box center [614, 230] width 138 height 307
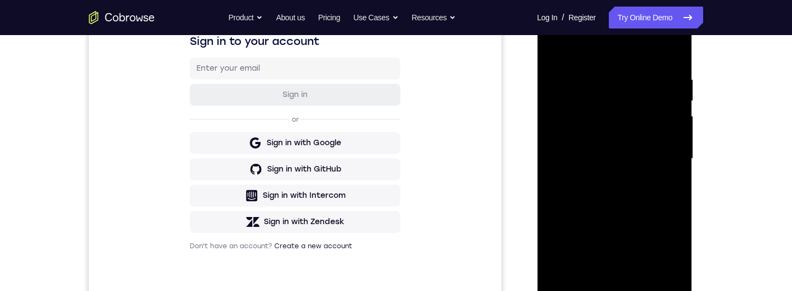
scroll to position [263, 0]
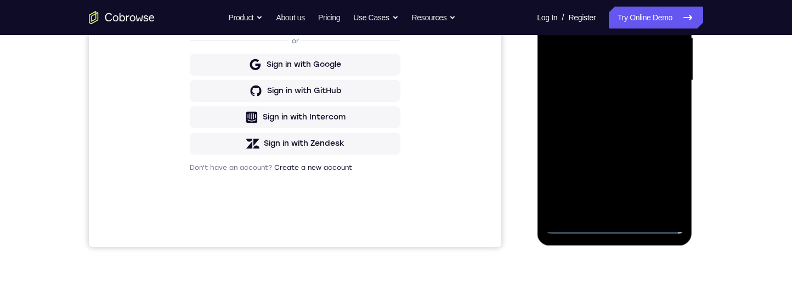
click at [604, 210] on div at bounding box center [614, 80] width 138 height 307
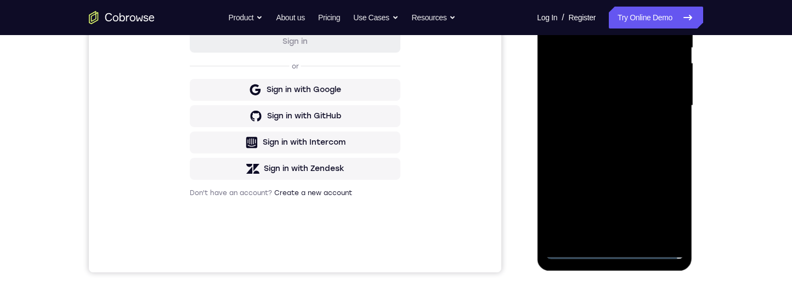
click at [660, 100] on div at bounding box center [614, 105] width 138 height 307
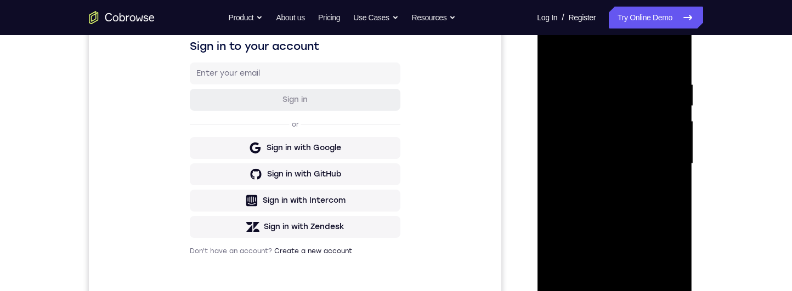
scroll to position [180, 0]
click at [586, 132] on div at bounding box center [614, 163] width 138 height 307
click at [642, 165] on div at bounding box center [614, 163] width 138 height 307
click at [661, 205] on div at bounding box center [614, 163] width 138 height 307
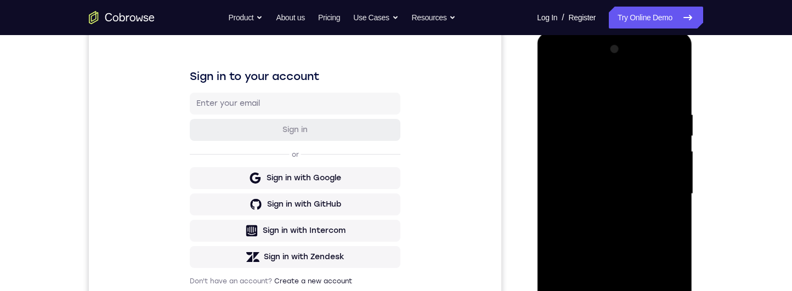
click at [647, 219] on div at bounding box center [614, 194] width 138 height 307
click at [645, 236] on div at bounding box center [614, 194] width 138 height 307
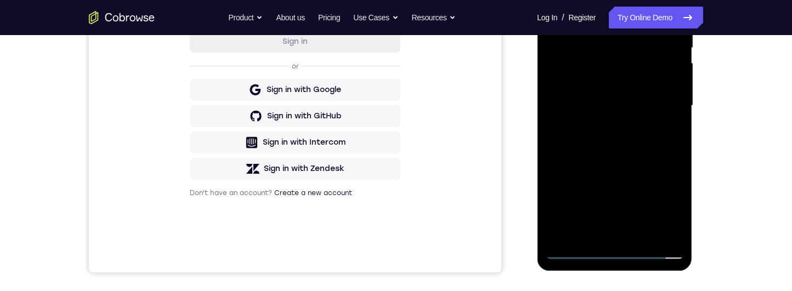
scroll to position [238, 0]
click at [668, 156] on div at bounding box center [614, 105] width 138 height 307
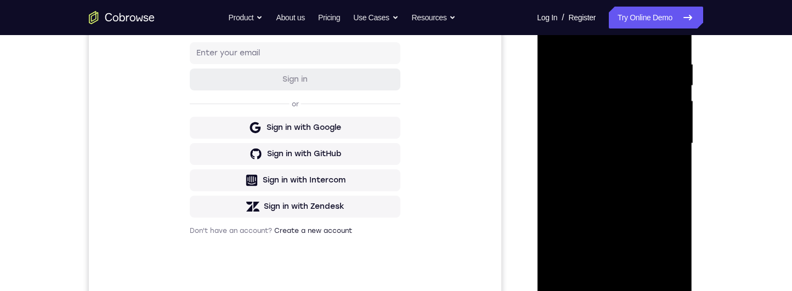
scroll to position [263, 0]
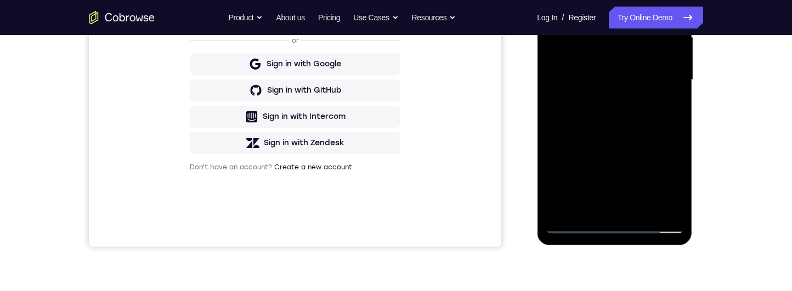
click at [681, 198] on div at bounding box center [614, 80] width 138 height 307
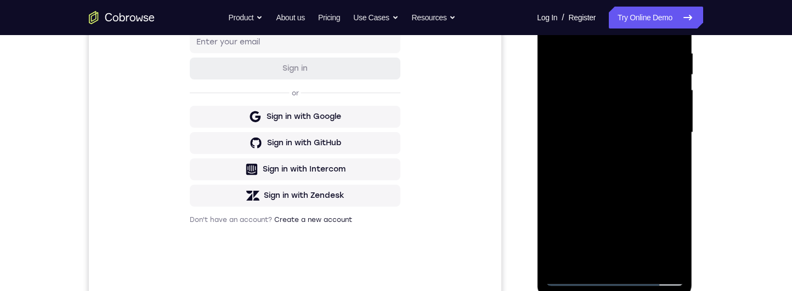
click at [608, 56] on div at bounding box center [614, 132] width 138 height 307
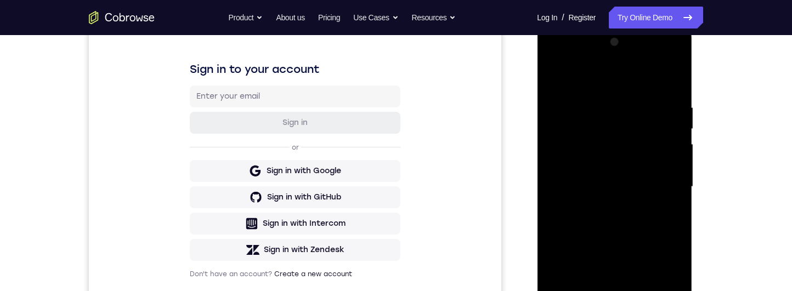
click at [669, 182] on div at bounding box center [614, 186] width 138 height 307
click at [677, 182] on div at bounding box center [614, 187] width 138 height 307
click at [668, 186] on div at bounding box center [614, 187] width 138 height 307
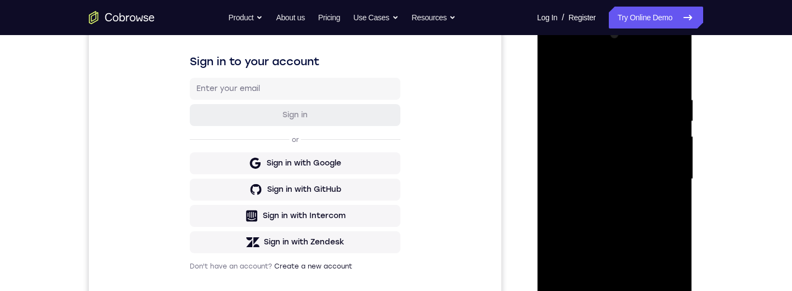
scroll to position [165, 0]
click at [570, 165] on div at bounding box center [614, 178] width 138 height 307
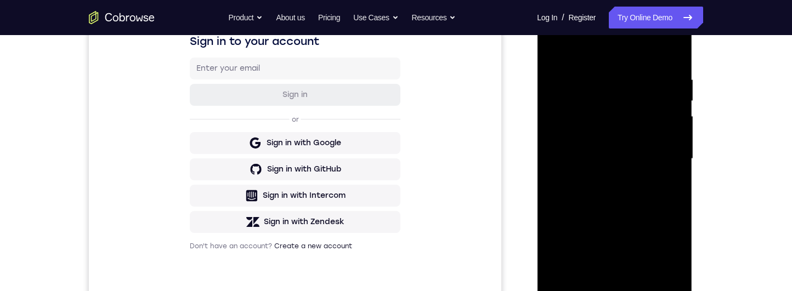
scroll to position [145, 0]
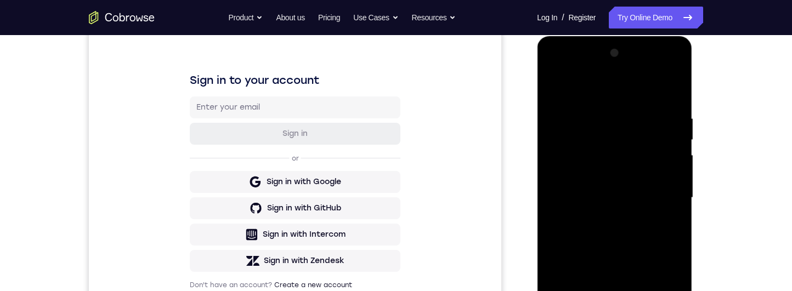
click at [674, 89] on div at bounding box center [614, 197] width 138 height 307
click at [631, 115] on div at bounding box center [614, 197] width 138 height 307
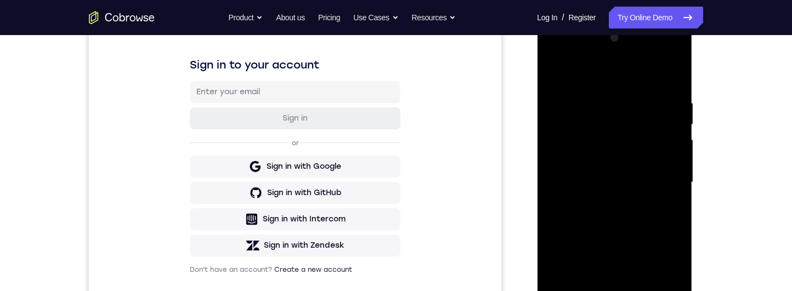
click at [678, 171] on div at bounding box center [614, 182] width 138 height 307
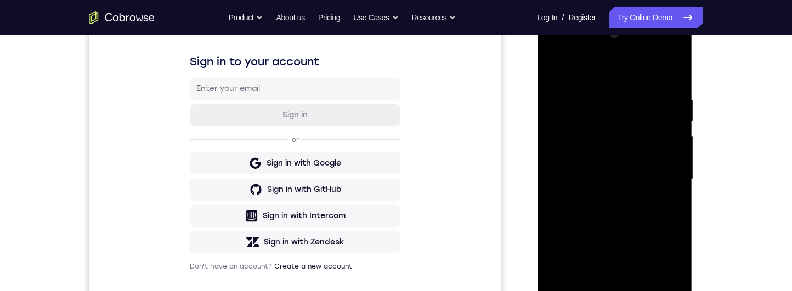
click at [575, 197] on div at bounding box center [614, 179] width 138 height 307
click at [670, 188] on div at bounding box center [614, 179] width 138 height 307
click at [562, 194] on div at bounding box center [614, 179] width 138 height 307
click at [674, 189] on div at bounding box center [614, 179] width 138 height 307
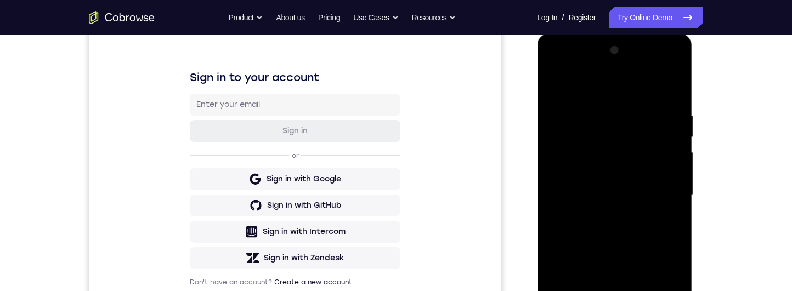
click at [670, 139] on div at bounding box center [614, 195] width 138 height 307
click at [673, 121] on div at bounding box center [614, 195] width 138 height 307
click at [672, 89] on div at bounding box center [614, 195] width 138 height 307
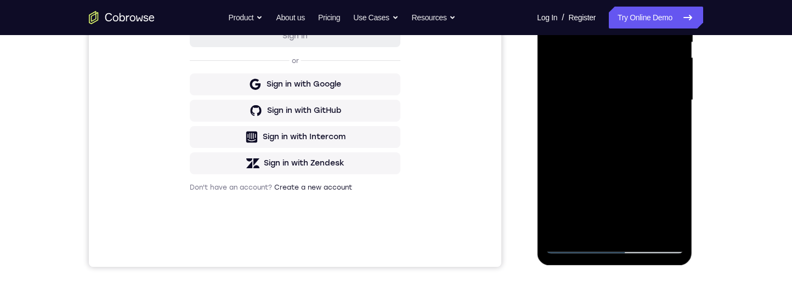
scroll to position [231, 0]
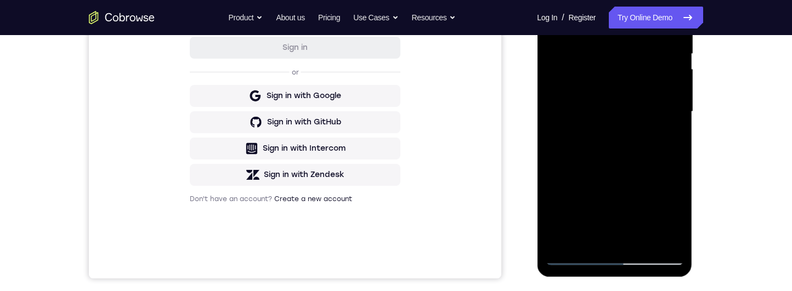
click at [556, 214] on div at bounding box center [614, 111] width 138 height 307
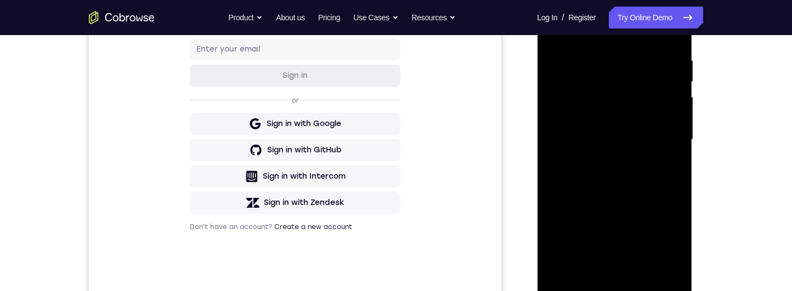
scroll to position [174, 0]
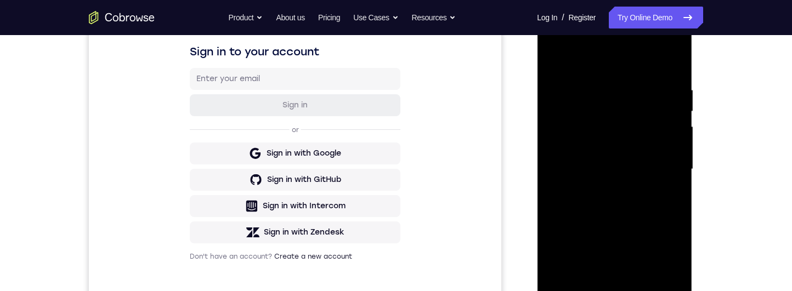
click at [679, 117] on div at bounding box center [614, 169] width 138 height 307
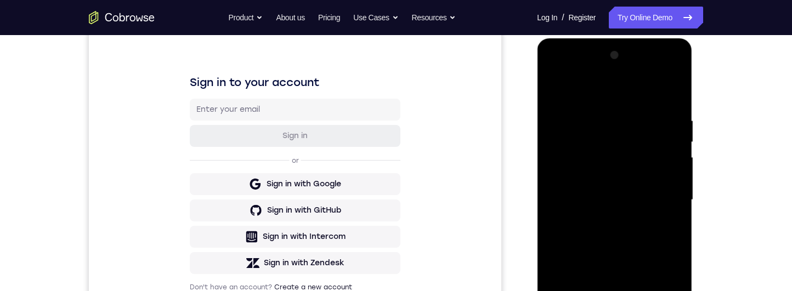
click at [676, 148] on div at bounding box center [614, 200] width 138 height 307
click at [677, 152] on div at bounding box center [614, 200] width 138 height 307
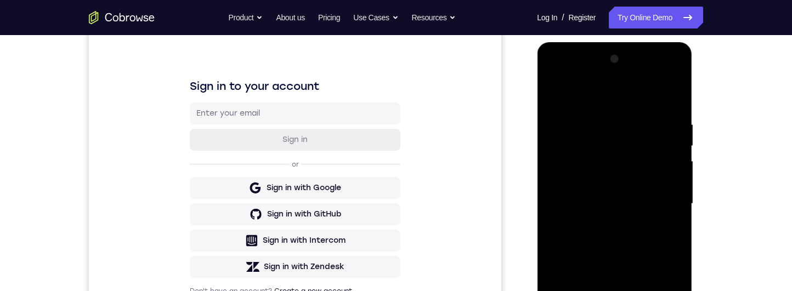
click at [676, 147] on div at bounding box center [614, 203] width 138 height 307
click at [682, 154] on div at bounding box center [614, 203] width 138 height 307
click at [676, 155] on div at bounding box center [614, 203] width 138 height 307
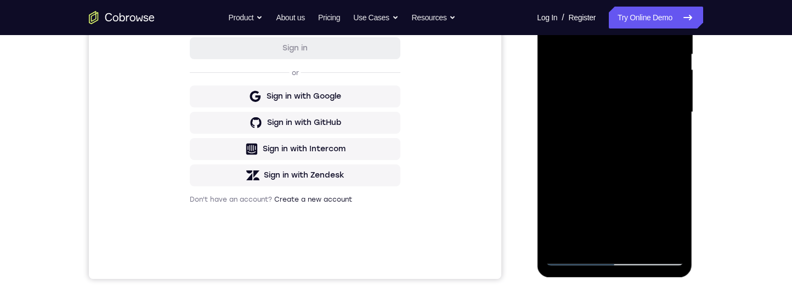
scroll to position [204, 0]
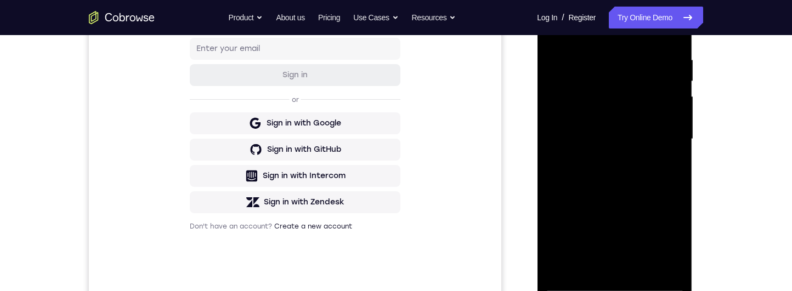
click at [676, 211] on div at bounding box center [614, 139] width 138 height 307
click at [671, 203] on div at bounding box center [614, 139] width 138 height 307
click at [676, 206] on div at bounding box center [614, 139] width 138 height 307
click at [680, 206] on div at bounding box center [614, 139] width 138 height 307
click at [679, 207] on div at bounding box center [614, 139] width 138 height 307
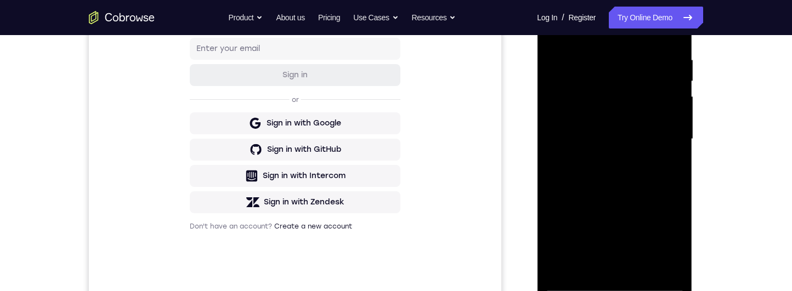
click at [682, 206] on div at bounding box center [614, 139] width 138 height 307
click at [681, 206] on div at bounding box center [614, 139] width 138 height 307
click at [679, 206] on div at bounding box center [614, 139] width 138 height 307
click at [546, 208] on div at bounding box center [614, 139] width 138 height 307
click at [673, 207] on div at bounding box center [614, 139] width 138 height 307
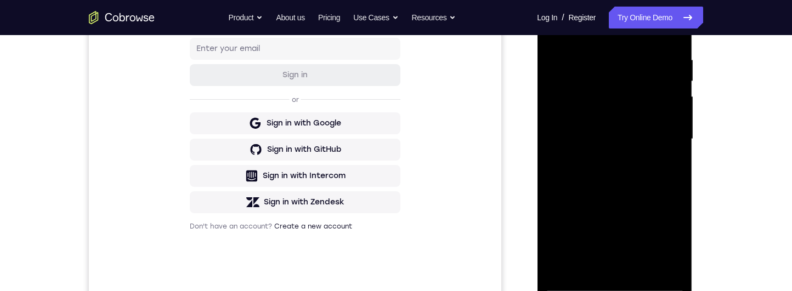
click at [674, 208] on div at bounding box center [614, 139] width 138 height 307
click at [679, 211] on div at bounding box center [614, 139] width 138 height 307
click at [677, 208] on div at bounding box center [614, 139] width 138 height 307
click at [564, 206] on div at bounding box center [614, 139] width 138 height 307
click at [564, 202] on div at bounding box center [614, 139] width 138 height 307
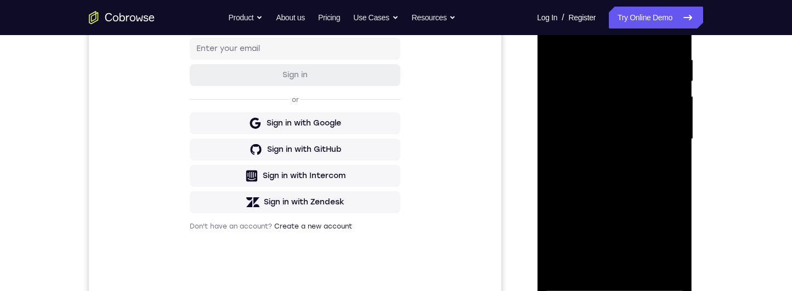
click at [546, 205] on div at bounding box center [614, 139] width 138 height 307
click at [672, 205] on div at bounding box center [614, 139] width 138 height 307
click at [675, 208] on div at bounding box center [614, 139] width 138 height 307
click at [675, 206] on div at bounding box center [614, 139] width 138 height 307
click at [675, 204] on div at bounding box center [614, 139] width 138 height 307
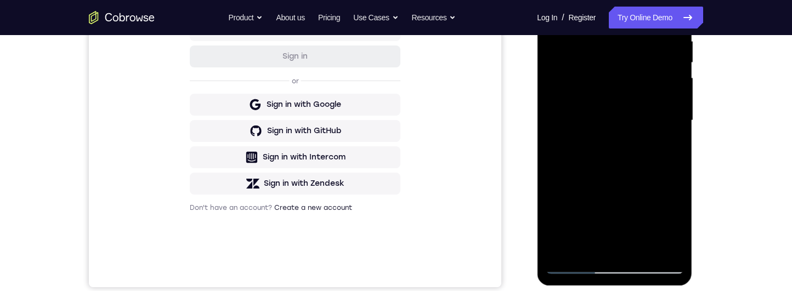
scroll to position [206, 0]
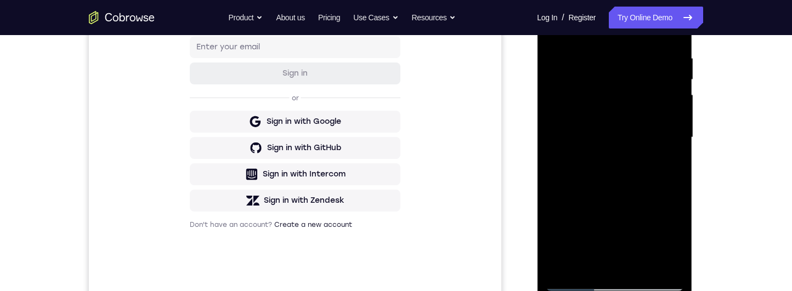
click at [678, 121] on div at bounding box center [614, 137] width 138 height 307
click at [657, 166] on div at bounding box center [614, 137] width 138 height 307
click at [659, 166] on div at bounding box center [614, 137] width 138 height 307
click at [675, 120] on div at bounding box center [614, 137] width 138 height 307
click at [678, 118] on div at bounding box center [614, 137] width 138 height 307
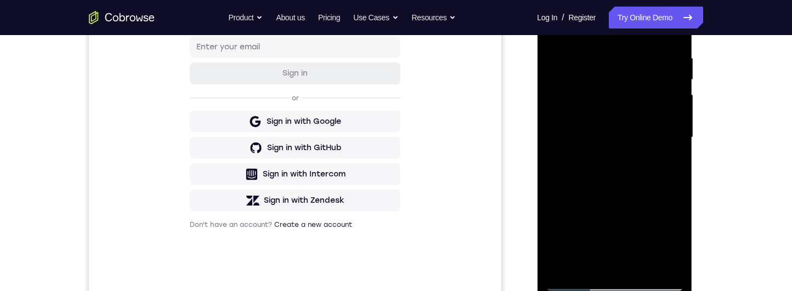
click at [676, 122] on div at bounding box center [614, 137] width 138 height 307
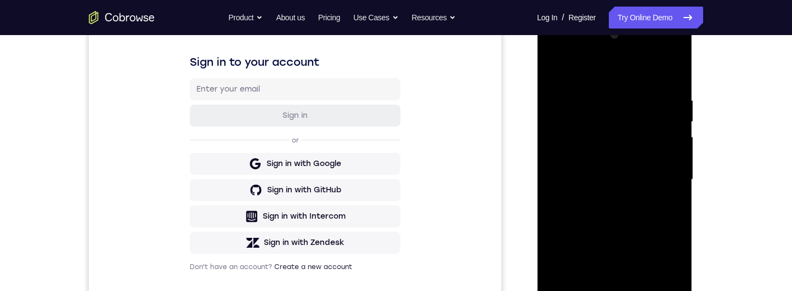
scroll to position [172, 0]
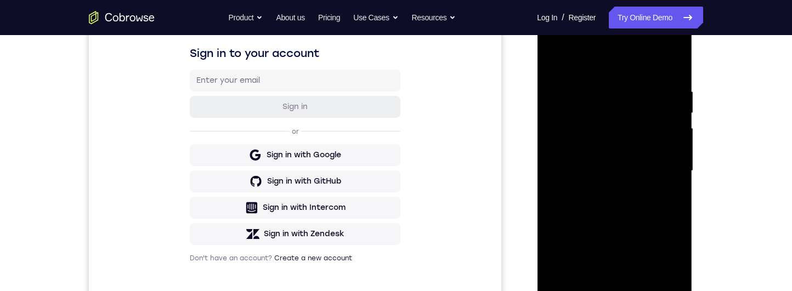
click at [547, 174] on div at bounding box center [614, 171] width 138 height 307
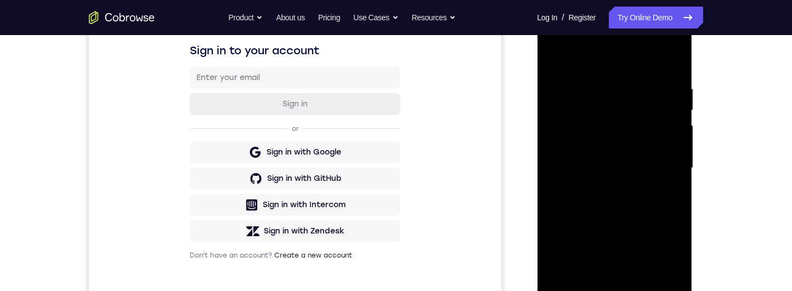
click at [548, 172] on div at bounding box center [614, 168] width 138 height 307
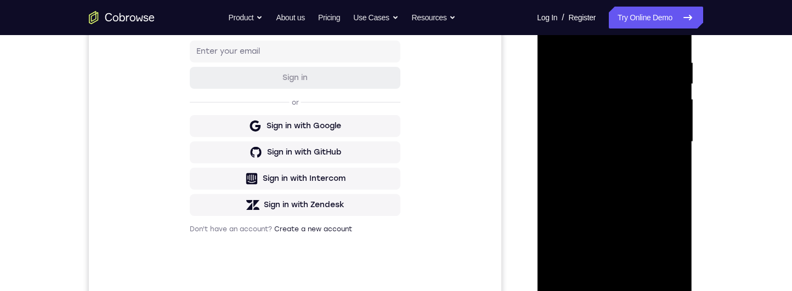
scroll to position [202, 0]
click at [675, 138] on div at bounding box center [614, 140] width 138 height 307
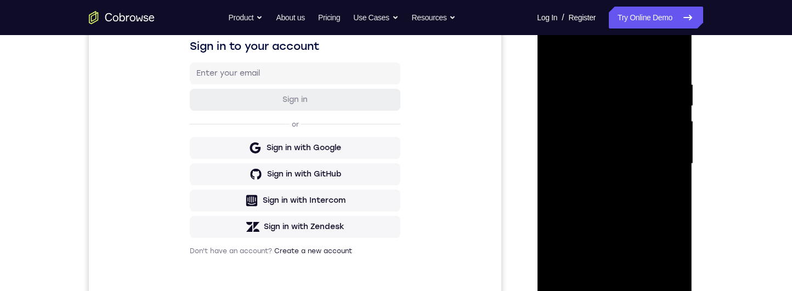
click at [679, 163] on div at bounding box center [614, 163] width 138 height 307
click at [677, 165] on div at bounding box center [614, 163] width 138 height 307
click at [675, 167] on div at bounding box center [614, 163] width 138 height 307
click at [716, 148] on div "Your Support Agent Your Customer Web iOS Android Next Steps We’d be happy to gi…" at bounding box center [396, 217] width 702 height 723
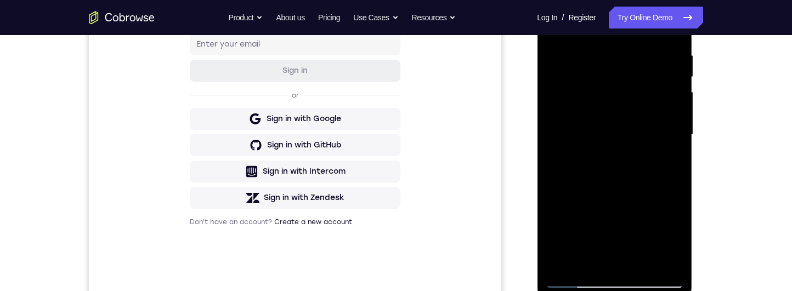
click at [681, 131] on div at bounding box center [614, 134] width 138 height 307
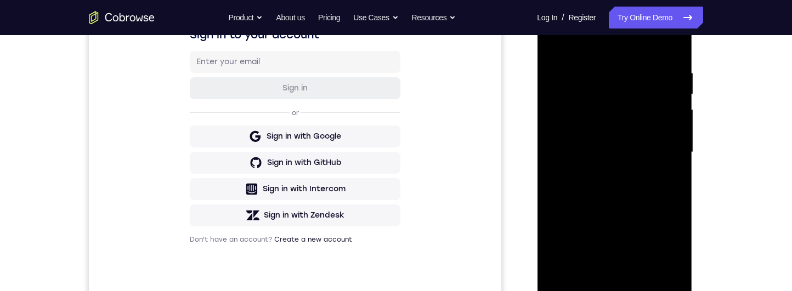
scroll to position [224, 0]
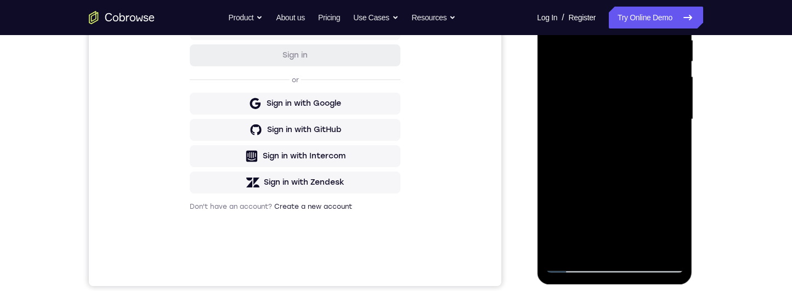
click at [679, 103] on div at bounding box center [614, 119] width 138 height 307
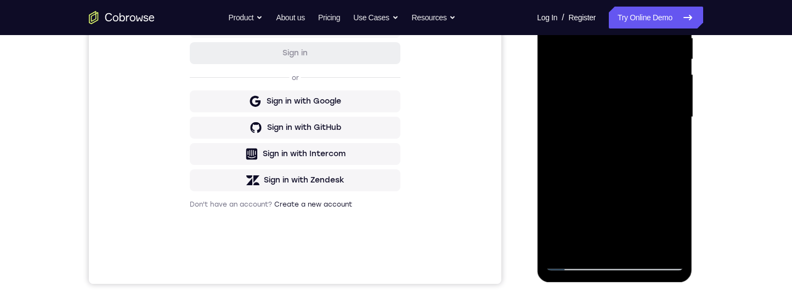
click at [676, 160] on div at bounding box center [614, 117] width 138 height 307
click at [678, 152] on div at bounding box center [614, 117] width 138 height 307
click at [678, 155] on div at bounding box center [614, 117] width 138 height 307
click at [677, 155] on div at bounding box center [614, 117] width 138 height 307
click at [677, 158] on div at bounding box center [614, 117] width 138 height 307
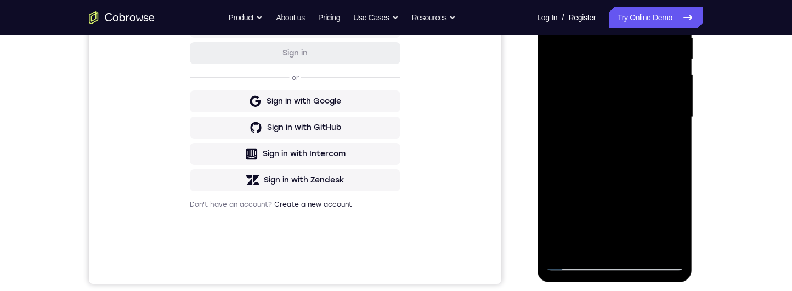
click at [679, 159] on div at bounding box center [614, 117] width 138 height 307
click at [679, 155] on div at bounding box center [614, 117] width 138 height 307
click at [677, 152] on div at bounding box center [614, 117] width 138 height 307
click at [676, 151] on div at bounding box center [614, 117] width 138 height 307
click at [677, 154] on div at bounding box center [614, 117] width 138 height 307
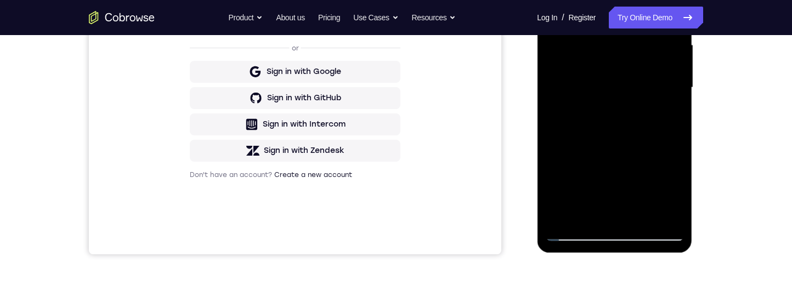
scroll to position [281, 0]
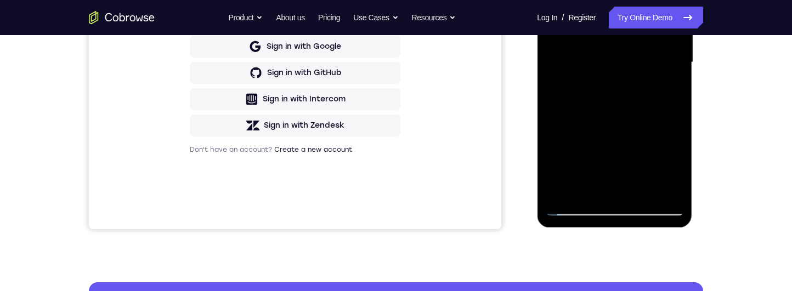
click at [676, 106] on div at bounding box center [614, 62] width 138 height 307
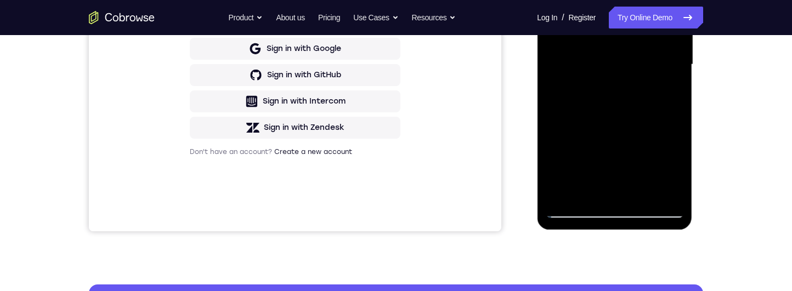
click at [643, 195] on div at bounding box center [614, 64] width 138 height 307
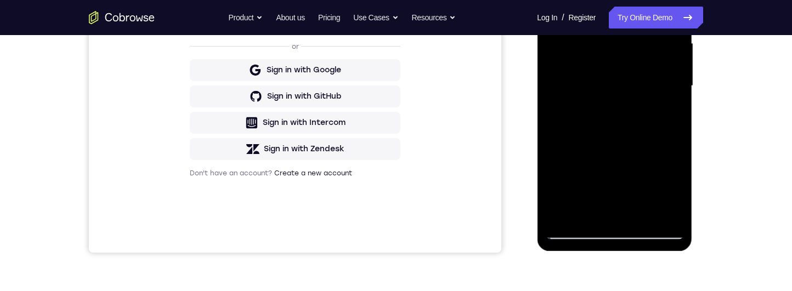
click at [648, 146] on div at bounding box center [614, 86] width 138 height 307
click at [647, 71] on div at bounding box center [614, 86] width 138 height 307
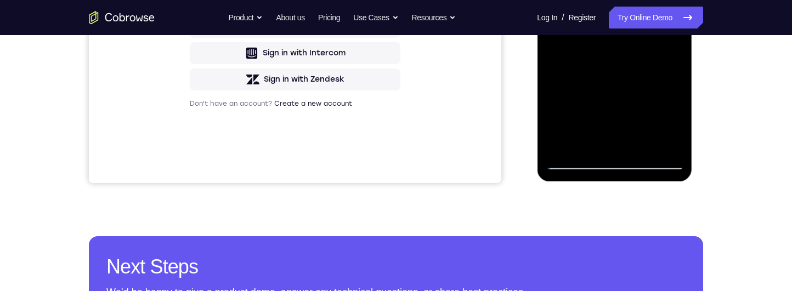
scroll to position [329, 0]
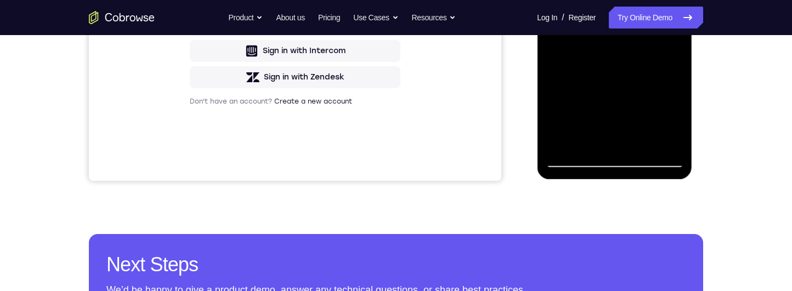
click at [670, 120] on div at bounding box center [614, 14] width 138 height 307
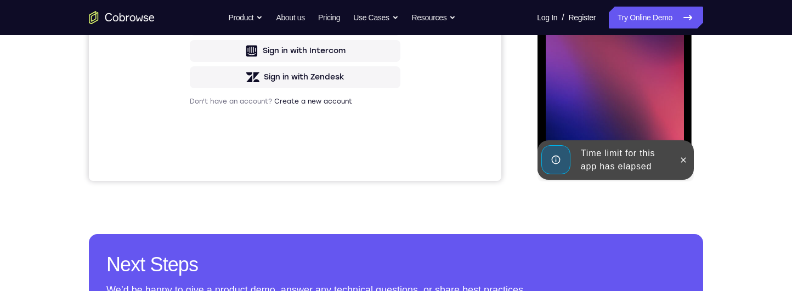
scroll to position [250, 0]
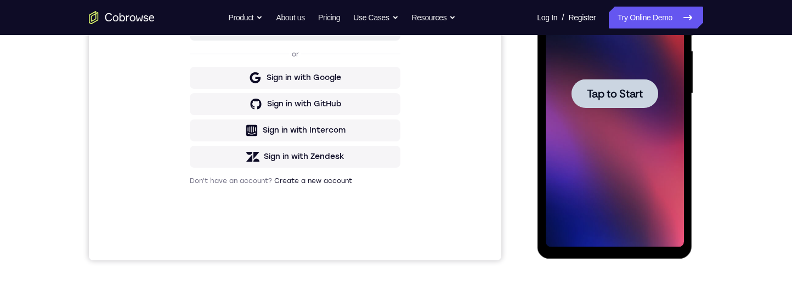
click at [624, 102] on div at bounding box center [614, 93] width 87 height 29
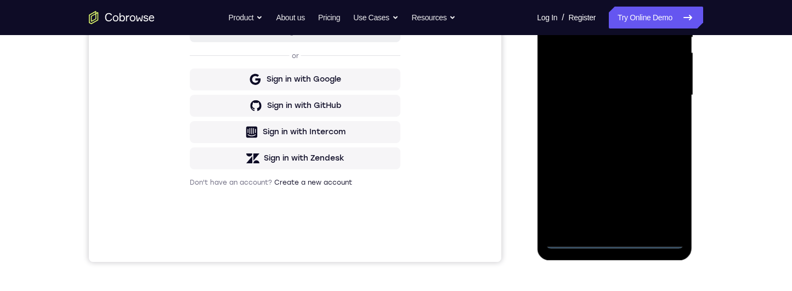
click at [622, 241] on div at bounding box center [614, 95] width 138 height 307
click at [665, 196] on div at bounding box center [614, 95] width 138 height 307
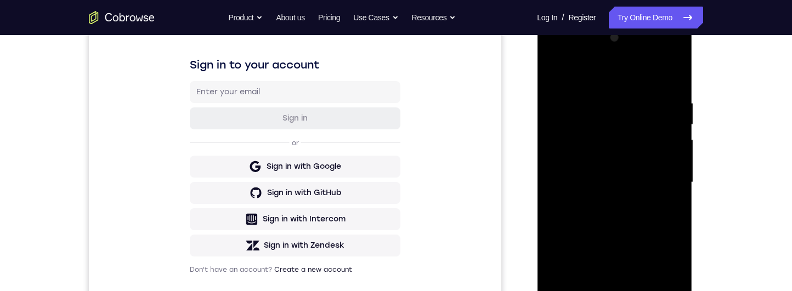
scroll to position [112, 0]
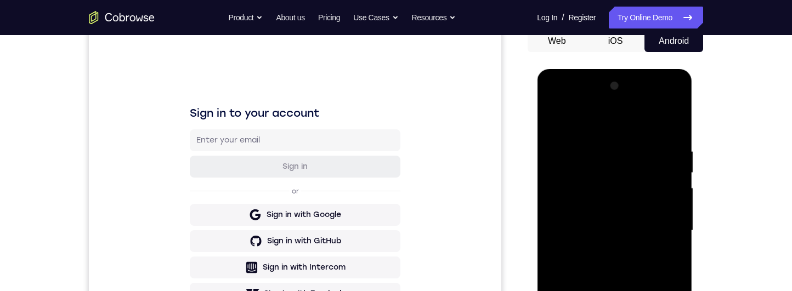
click at [624, 130] on div at bounding box center [614, 230] width 138 height 307
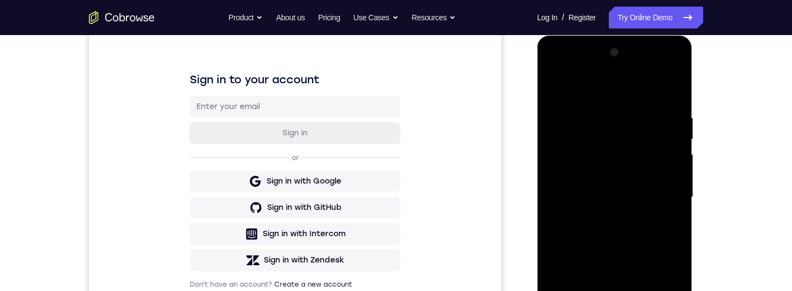
click at [664, 194] on div at bounding box center [614, 197] width 138 height 307
click at [604, 220] on div at bounding box center [614, 197] width 138 height 307
click at [643, 180] on div at bounding box center [614, 197] width 138 height 307
click at [644, 175] on div at bounding box center [614, 197] width 138 height 307
click at [661, 200] on div at bounding box center [614, 197] width 138 height 307
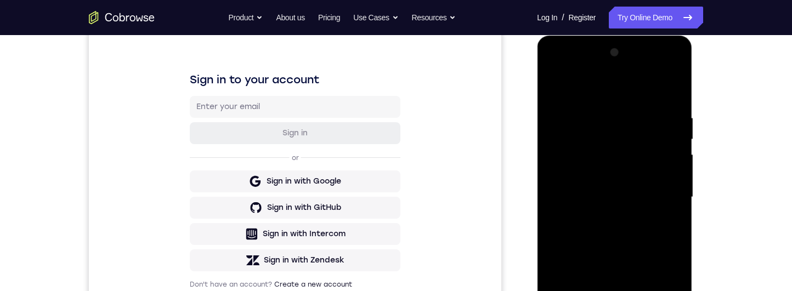
click at [665, 236] on div at bounding box center [614, 197] width 138 height 307
click at [656, 224] on div at bounding box center [614, 197] width 138 height 307
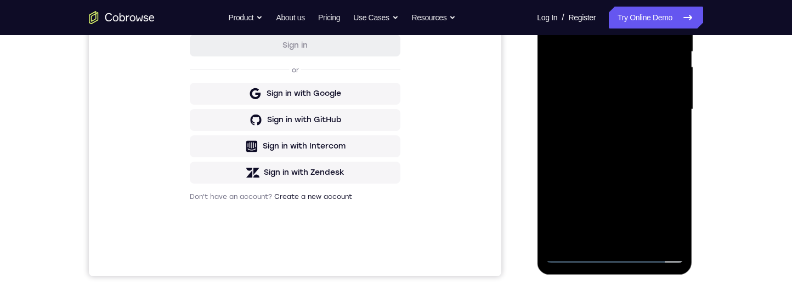
scroll to position [222, 0]
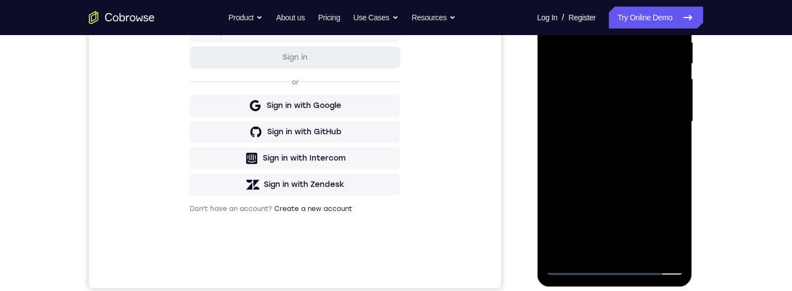
click at [662, 174] on div at bounding box center [614, 121] width 138 height 307
click at [676, 235] on div at bounding box center [614, 121] width 138 height 307
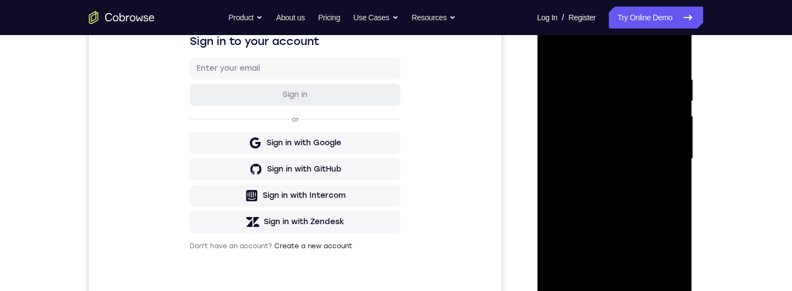
scroll to position [207, 0]
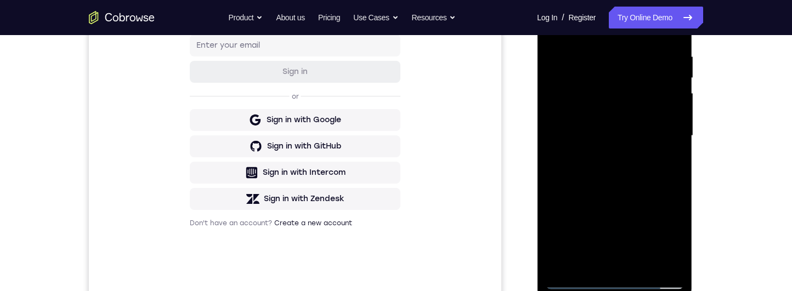
click at [647, 264] on div at bounding box center [614, 135] width 138 height 307
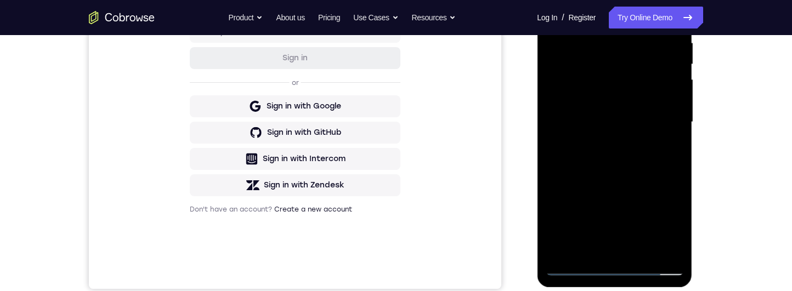
scroll to position [189, 0]
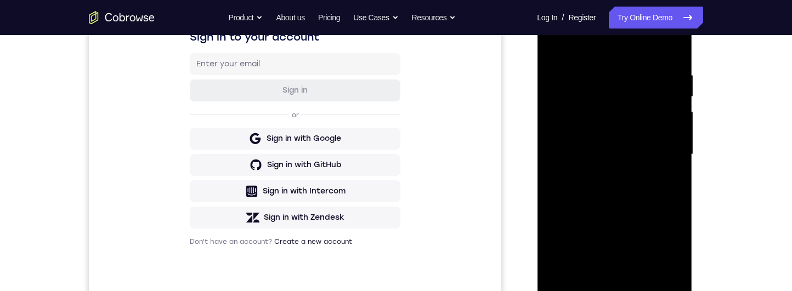
click at [644, 213] on div at bounding box center [614, 154] width 138 height 307
click at [639, 134] on div at bounding box center [614, 154] width 138 height 307
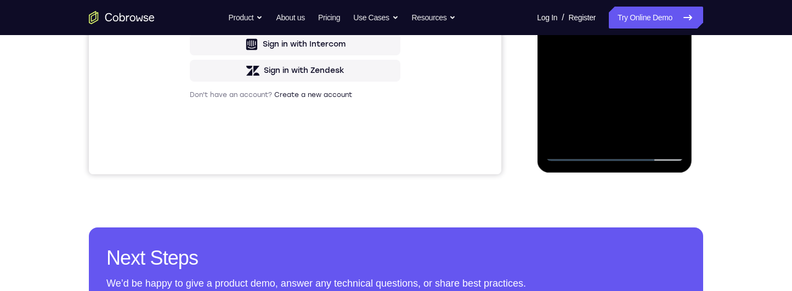
scroll to position [324, 0]
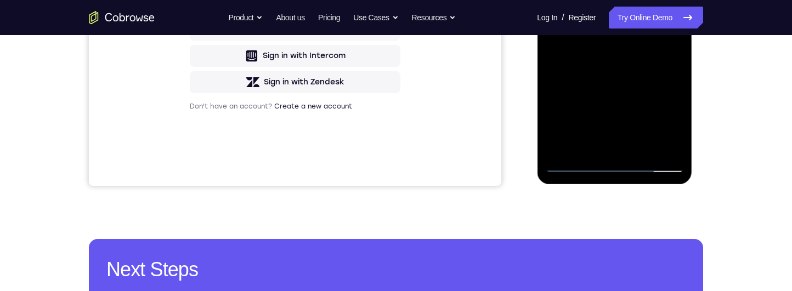
click at [675, 47] on div at bounding box center [614, 19] width 138 height 307
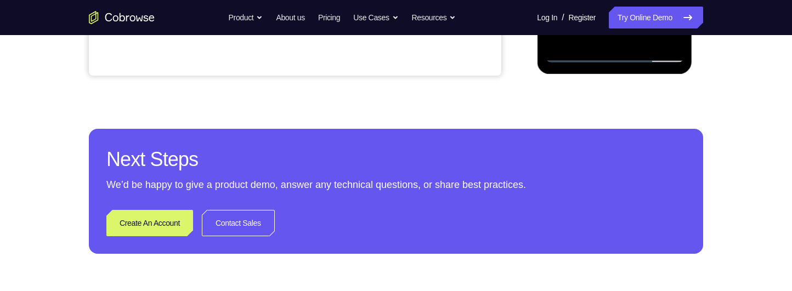
scroll to position [205, 0]
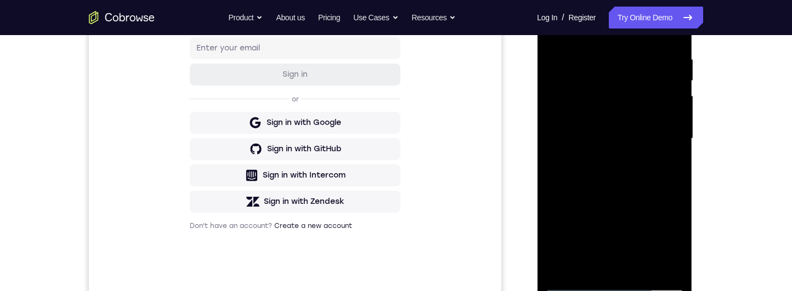
click at [550, 29] on div at bounding box center [614, 138] width 138 height 307
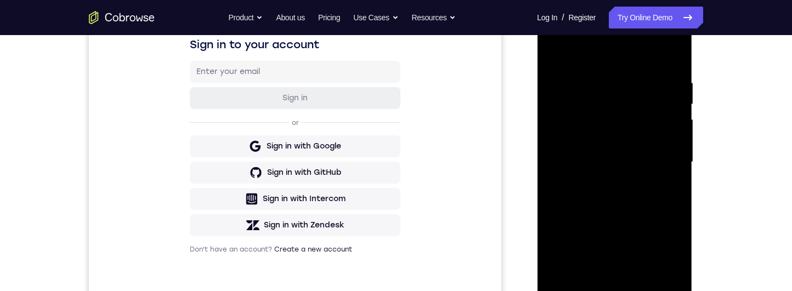
scroll to position [182, 0]
click at [613, 97] on div at bounding box center [614, 161] width 138 height 307
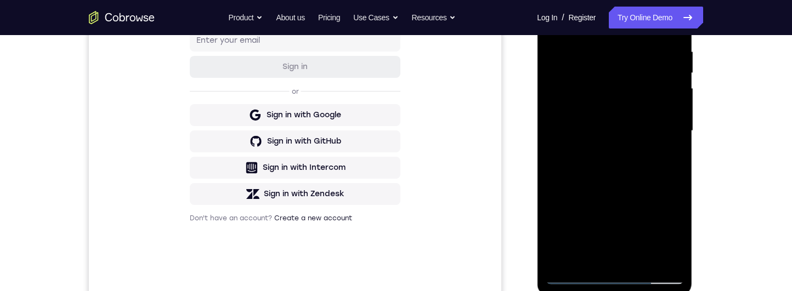
scroll to position [271, 0]
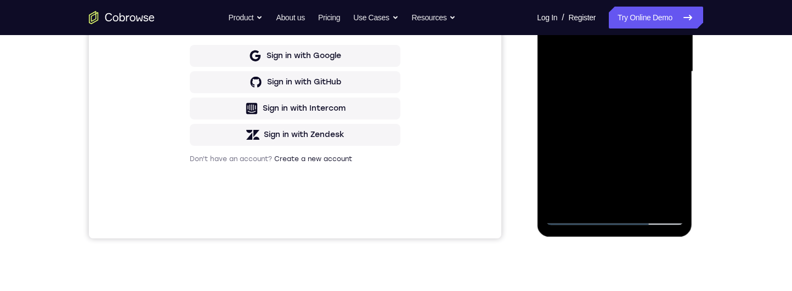
click at [660, 90] on div at bounding box center [614, 71] width 138 height 307
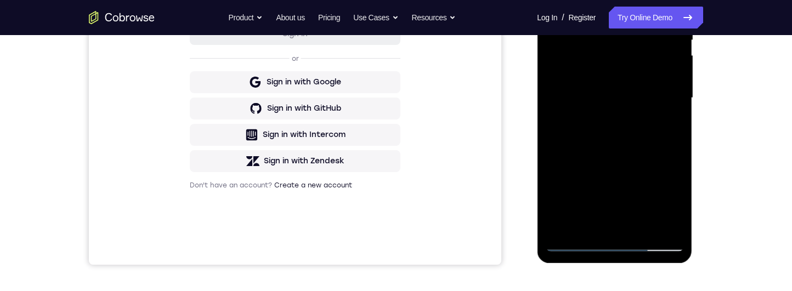
click at [676, 123] on div at bounding box center [614, 98] width 138 height 307
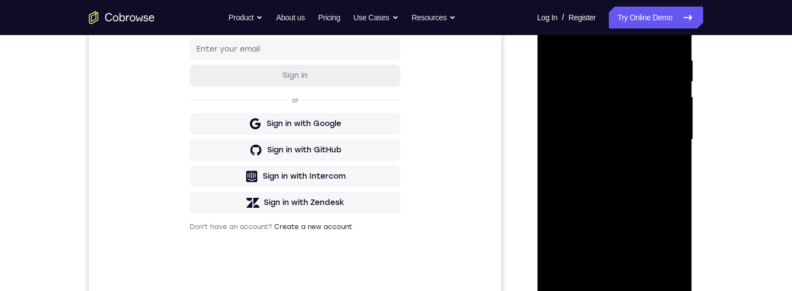
scroll to position [184, 0]
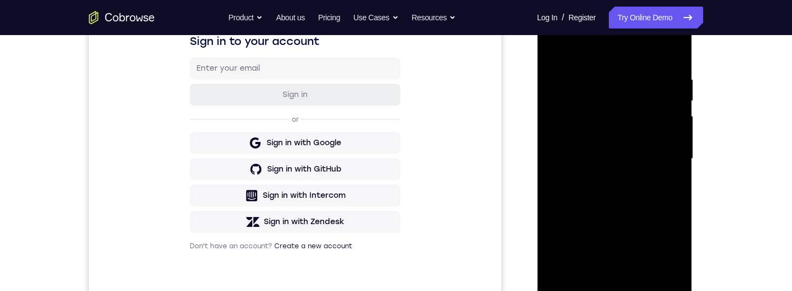
click at [554, 50] on div at bounding box center [614, 158] width 138 height 307
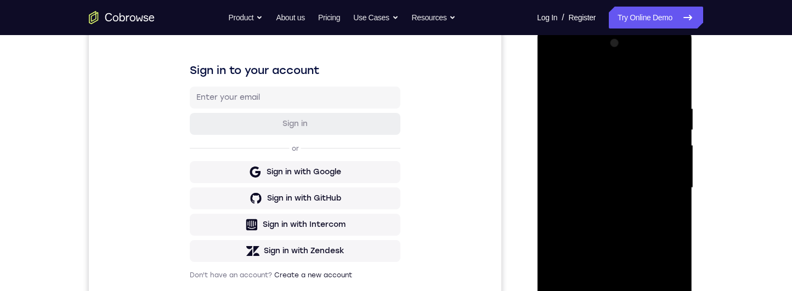
click at [563, 77] on div at bounding box center [614, 188] width 138 height 307
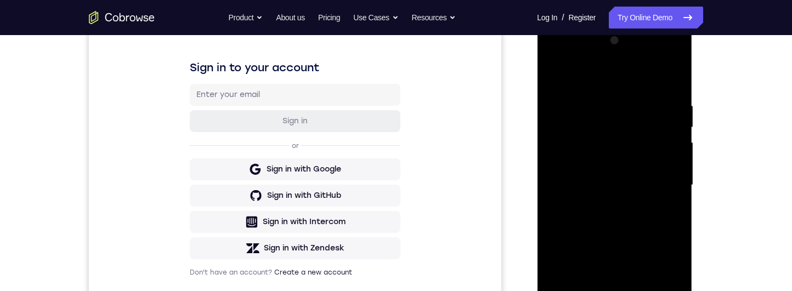
click at [602, 99] on div at bounding box center [614, 185] width 138 height 307
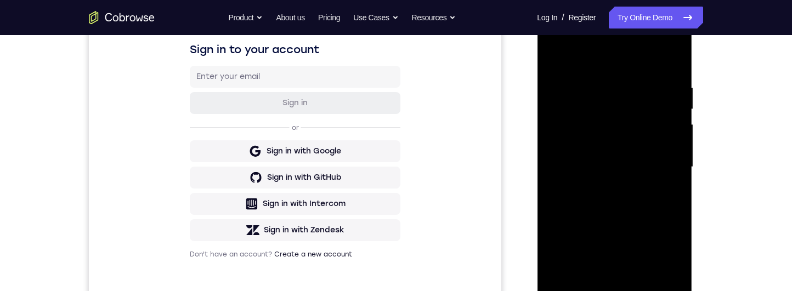
scroll to position [162, 0]
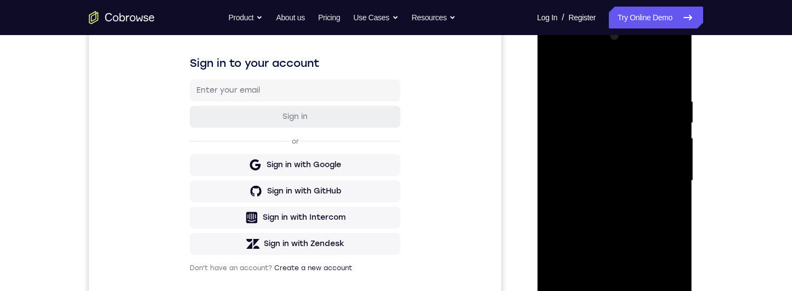
click at [659, 175] on div at bounding box center [614, 180] width 138 height 307
click at [567, 175] on div at bounding box center [614, 180] width 138 height 307
click at [677, 145] on div at bounding box center [614, 180] width 138 height 307
click at [676, 140] on div at bounding box center [614, 180] width 138 height 307
click at [661, 158] on div at bounding box center [614, 180] width 138 height 307
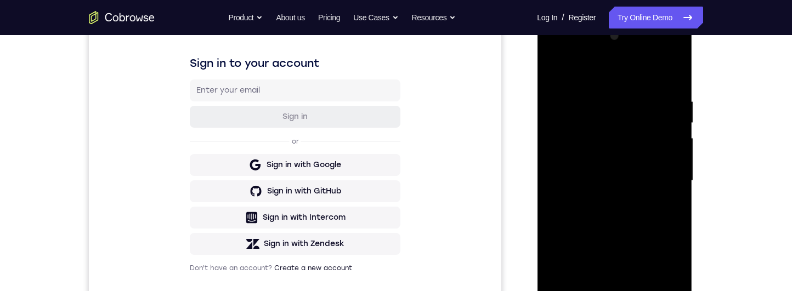
click at [668, 165] on div at bounding box center [614, 180] width 138 height 307
click at [667, 162] on div at bounding box center [614, 180] width 138 height 307
click at [671, 162] on div at bounding box center [614, 180] width 138 height 307
click at [667, 173] on div at bounding box center [614, 180] width 138 height 307
click at [668, 178] on div at bounding box center [614, 180] width 138 height 307
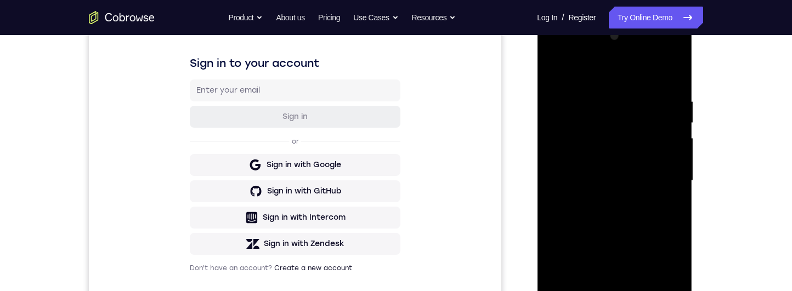
click at [678, 182] on div at bounding box center [614, 180] width 138 height 307
click at [676, 178] on div at bounding box center [614, 180] width 138 height 307
click at [668, 196] on div at bounding box center [614, 180] width 138 height 307
click at [676, 178] on div at bounding box center [614, 180] width 138 height 307
click at [678, 181] on div at bounding box center [614, 180] width 138 height 307
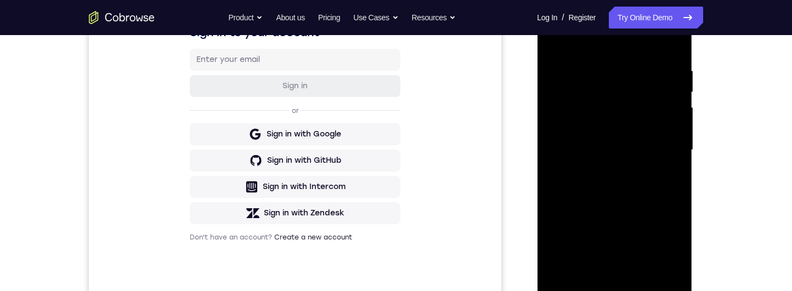
scroll to position [194, 0]
click at [667, 181] on div at bounding box center [614, 149] width 138 height 307
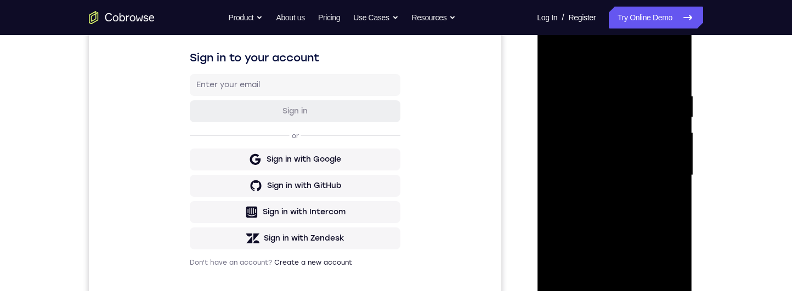
scroll to position [164, 0]
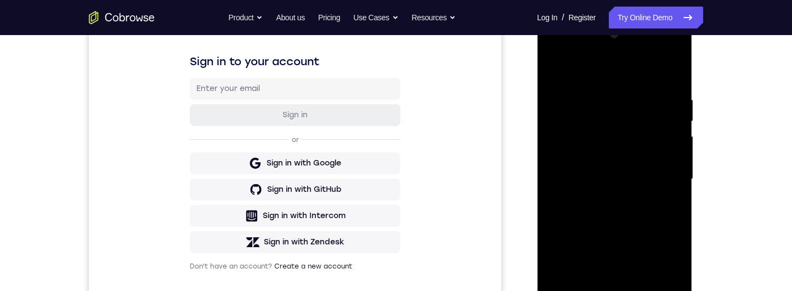
click at [667, 141] on div at bounding box center [614, 179] width 138 height 307
click at [571, 143] on div at bounding box center [614, 179] width 138 height 307
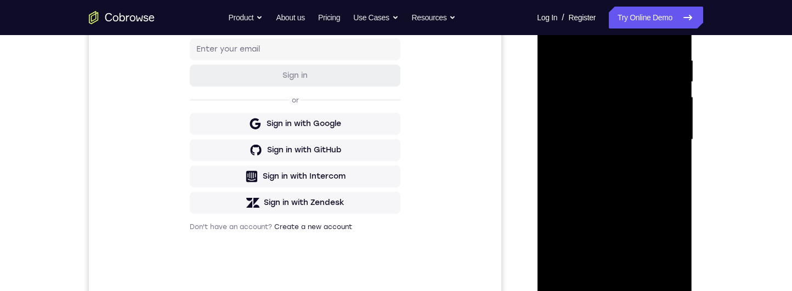
scroll to position [211, 0]
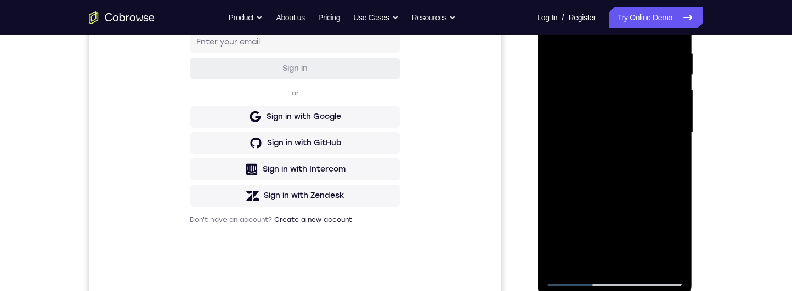
click at [666, 138] on div at bounding box center [614, 132] width 138 height 307
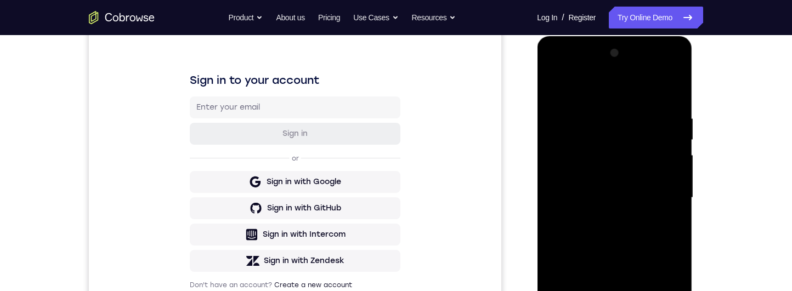
scroll to position [178, 0]
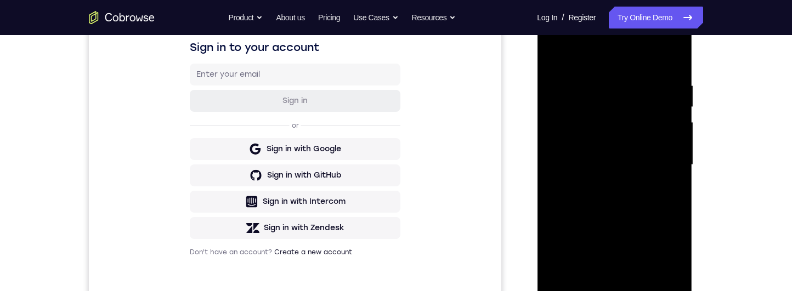
click at [668, 138] on div at bounding box center [614, 165] width 138 height 307
click at [668, 139] on div at bounding box center [614, 165] width 138 height 307
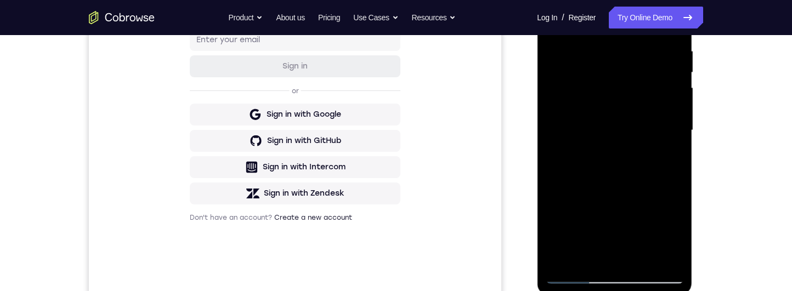
scroll to position [212, 0]
click at [669, 157] on div at bounding box center [614, 131] width 138 height 307
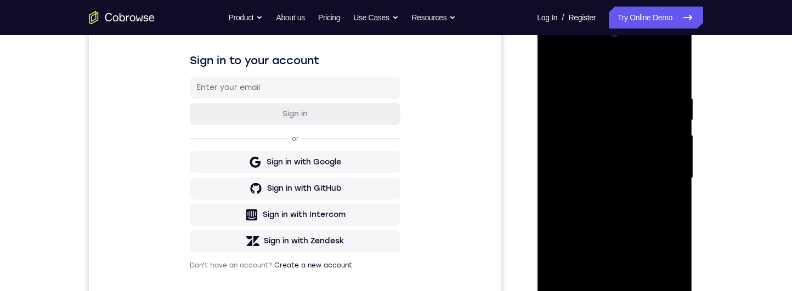
click at [670, 159] on div at bounding box center [614, 178] width 138 height 307
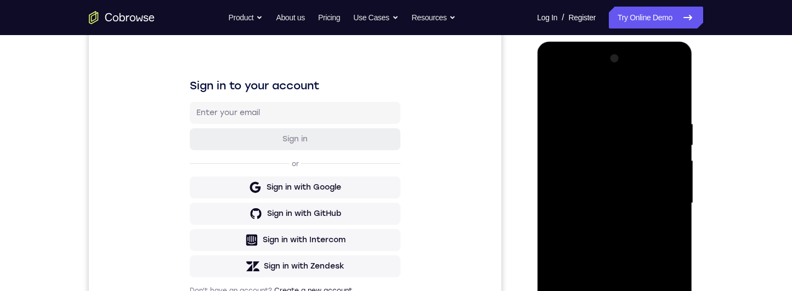
scroll to position [154, 0]
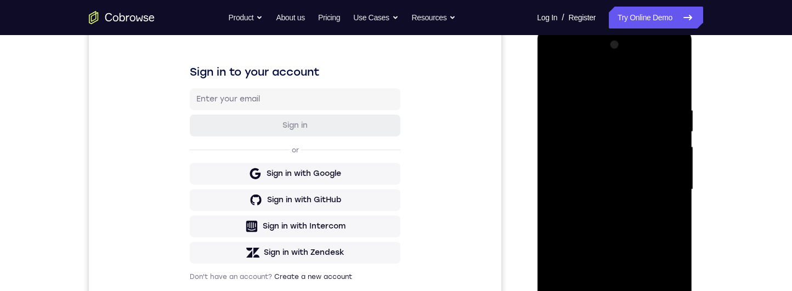
click at [670, 163] on div at bounding box center [614, 189] width 138 height 307
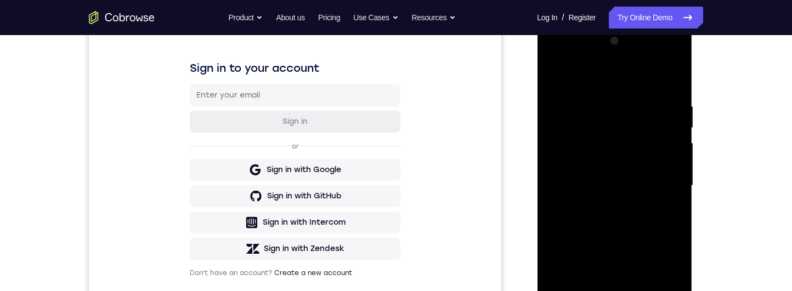
scroll to position [173, 0]
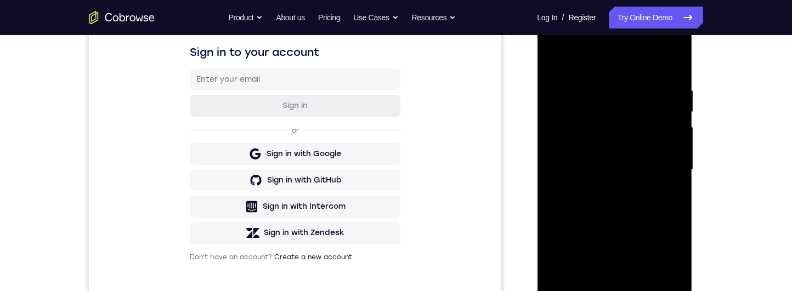
click at [670, 123] on div at bounding box center [614, 169] width 138 height 307
click at [676, 132] on div at bounding box center [614, 169] width 138 height 307
click at [668, 125] on div at bounding box center [614, 169] width 138 height 307
click at [672, 61] on div at bounding box center [614, 169] width 138 height 307
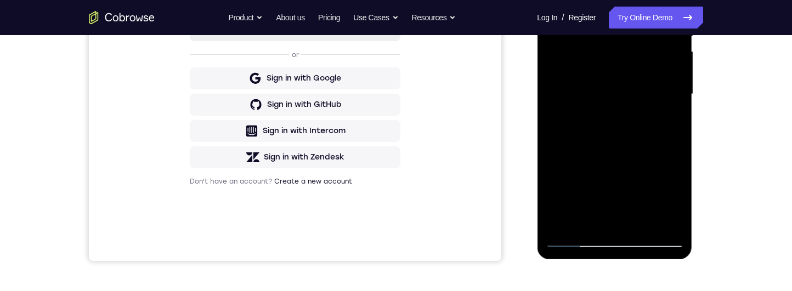
scroll to position [271, 0]
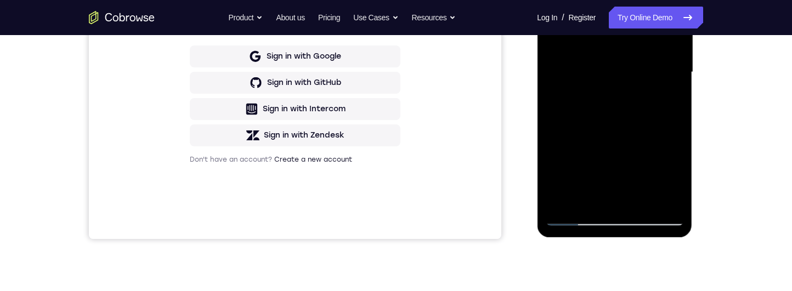
click at [595, 201] on div at bounding box center [614, 72] width 138 height 307
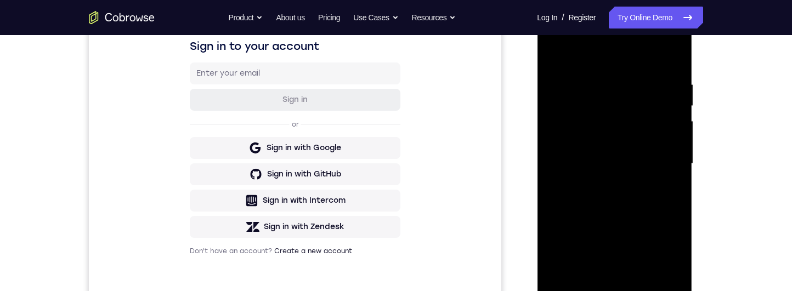
scroll to position [154, 0]
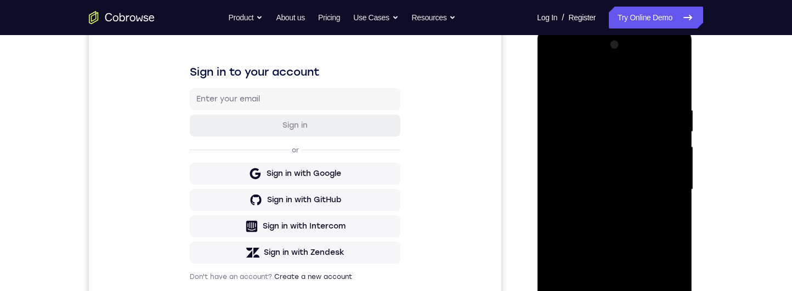
click at [667, 77] on div at bounding box center [614, 189] width 138 height 307
click at [621, 101] on div at bounding box center [614, 189] width 138 height 307
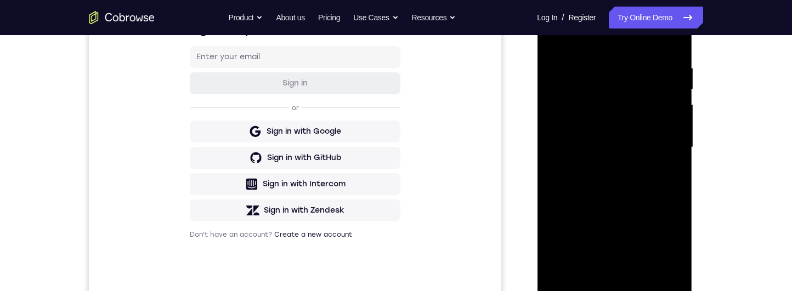
click at [575, 174] on div at bounding box center [614, 147] width 138 height 307
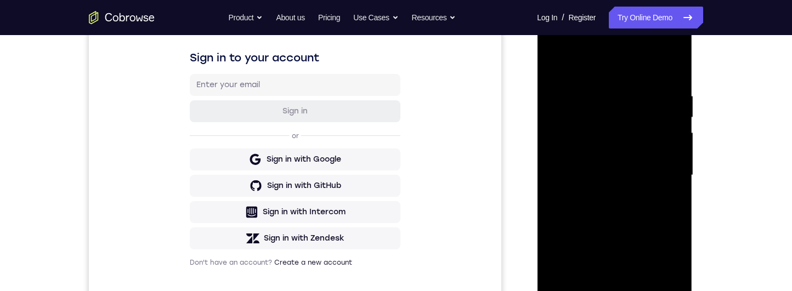
scroll to position [200, 0]
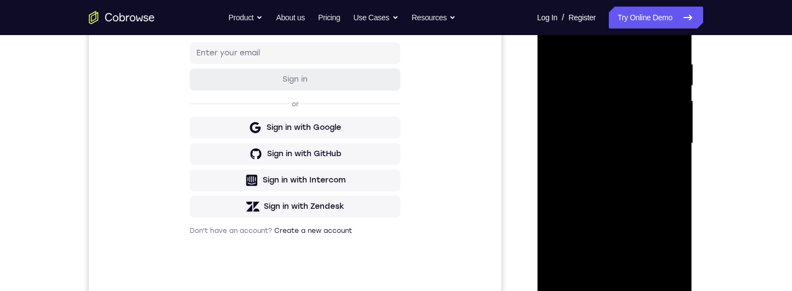
click at [681, 148] on div at bounding box center [614, 143] width 138 height 307
click at [678, 148] on div at bounding box center [614, 143] width 138 height 307
click at [682, 147] on div at bounding box center [614, 143] width 138 height 307
click at [679, 146] on div at bounding box center [614, 143] width 138 height 307
click at [676, 148] on div at bounding box center [614, 143] width 138 height 307
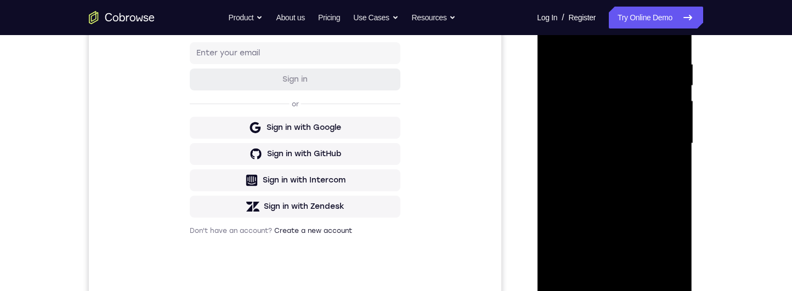
click at [682, 145] on div at bounding box center [614, 143] width 138 height 307
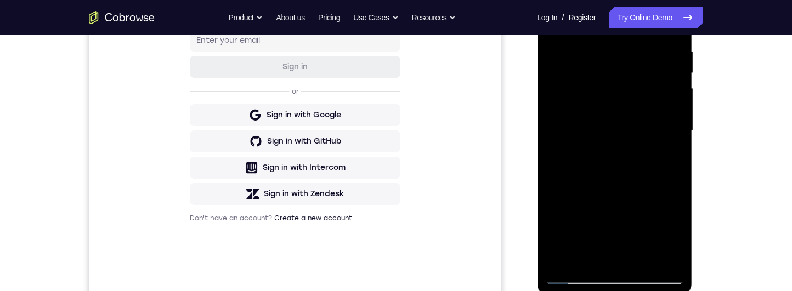
click at [677, 137] on div at bounding box center [614, 131] width 138 height 307
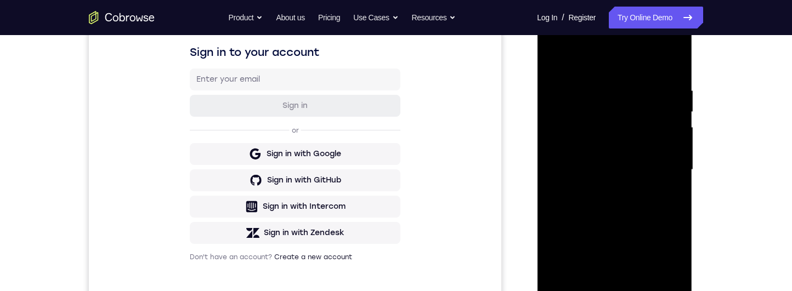
scroll to position [120, 0]
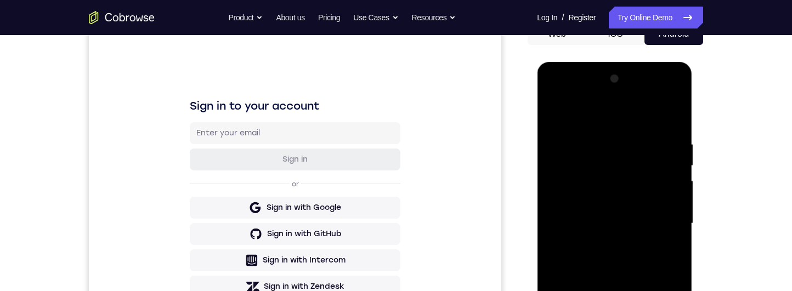
click at [558, 110] on div at bounding box center [614, 223] width 138 height 307
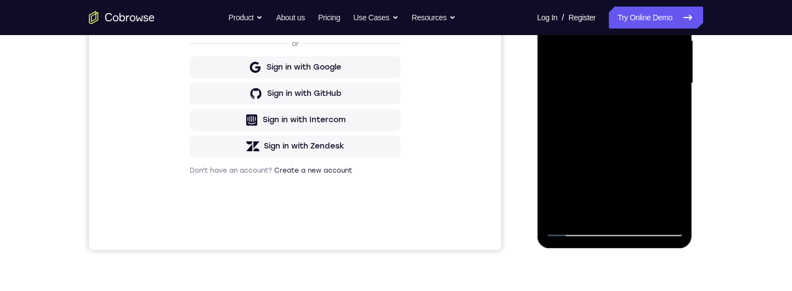
scroll to position [266, 0]
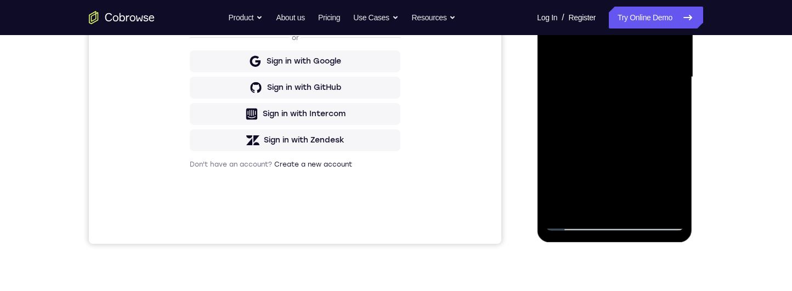
click at [564, 206] on div at bounding box center [614, 77] width 138 height 307
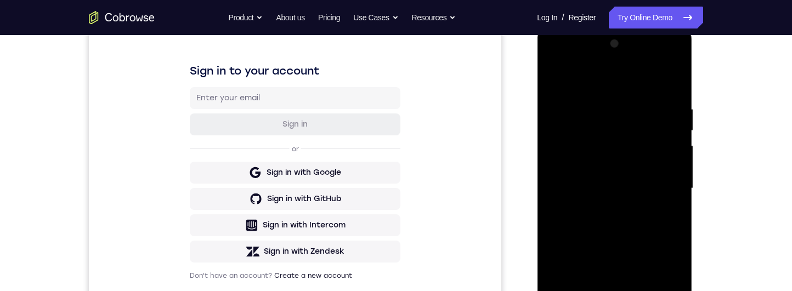
scroll to position [154, 0]
click at [607, 106] on div at bounding box center [614, 189] width 138 height 307
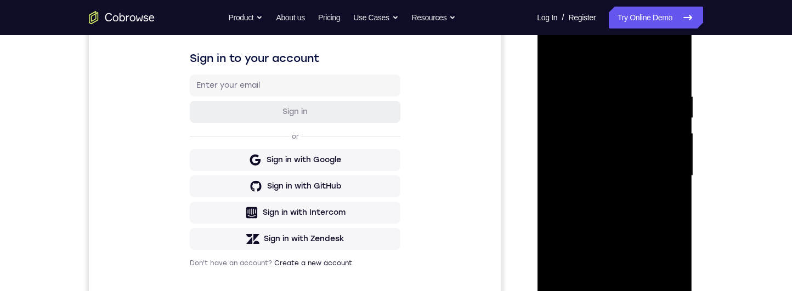
scroll to position [185, 0]
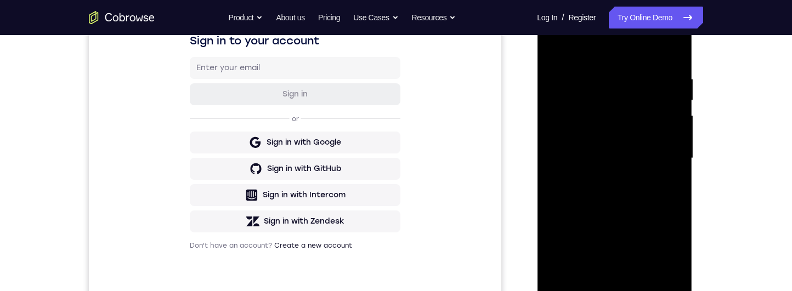
click at [675, 155] on div at bounding box center [614, 158] width 138 height 307
click at [678, 149] on div at bounding box center [614, 158] width 138 height 307
click at [680, 158] on div at bounding box center [614, 158] width 138 height 307
click at [671, 144] on div at bounding box center [614, 158] width 138 height 307
click at [671, 120] on div at bounding box center [614, 158] width 138 height 307
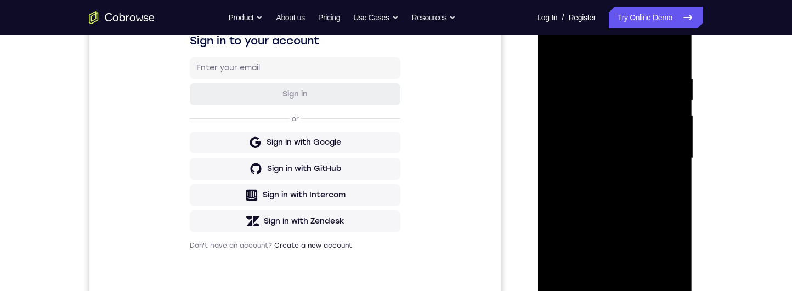
click at [672, 152] on div at bounding box center [614, 158] width 138 height 307
click at [673, 147] on div at bounding box center [614, 159] width 138 height 307
click at [678, 143] on div at bounding box center [614, 159] width 138 height 307
click at [669, 155] on div at bounding box center [614, 159] width 138 height 307
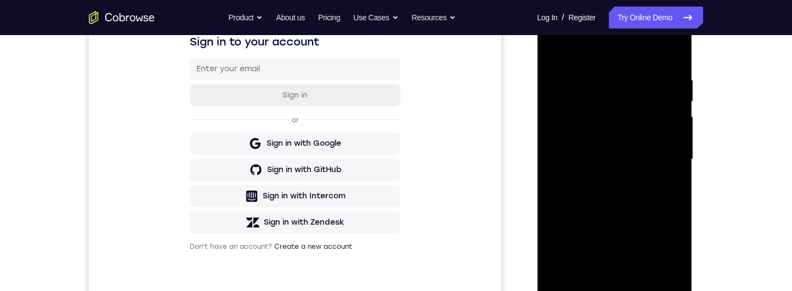
click at [581, 46] on div at bounding box center [614, 159] width 138 height 307
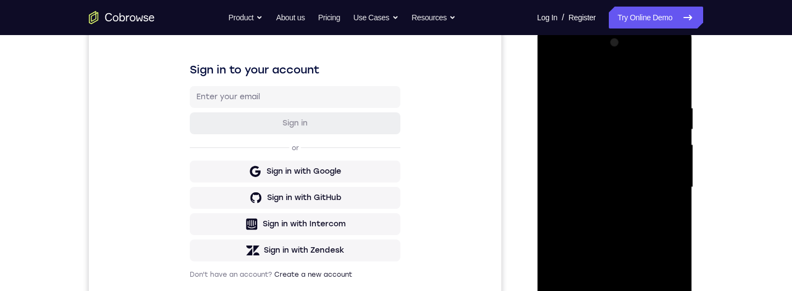
click at [562, 80] on div at bounding box center [614, 187] width 138 height 307
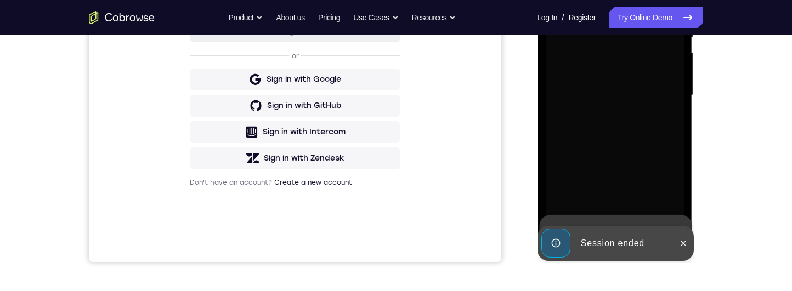
scroll to position [275, 0]
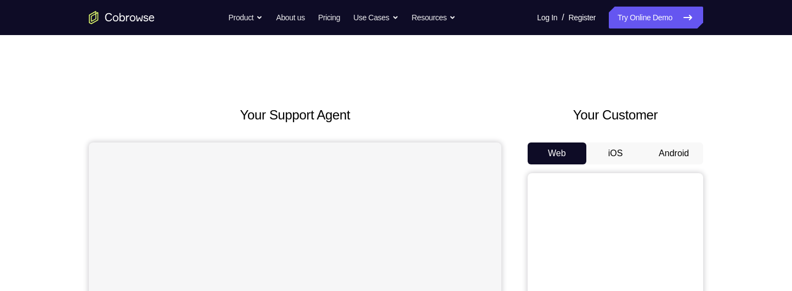
click at [672, 160] on button "Android" at bounding box center [673, 154] width 59 height 22
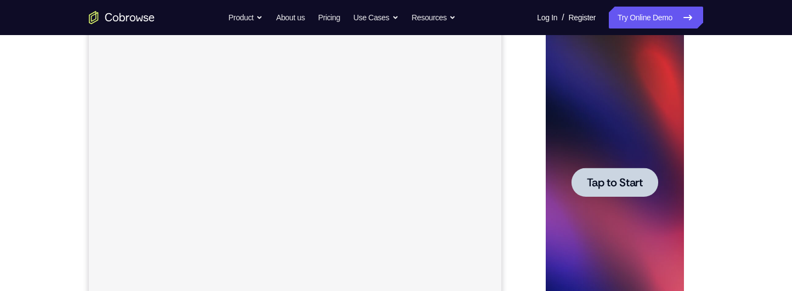
scroll to position [167, 0]
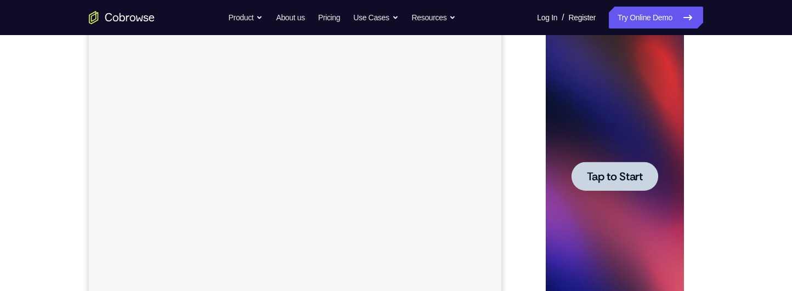
click at [630, 167] on div at bounding box center [614, 176] width 87 height 29
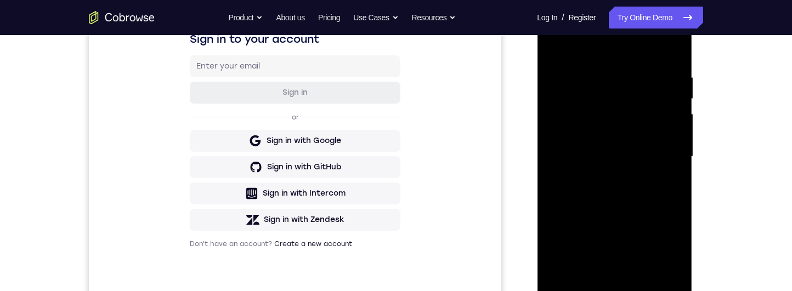
scroll to position [257, 0]
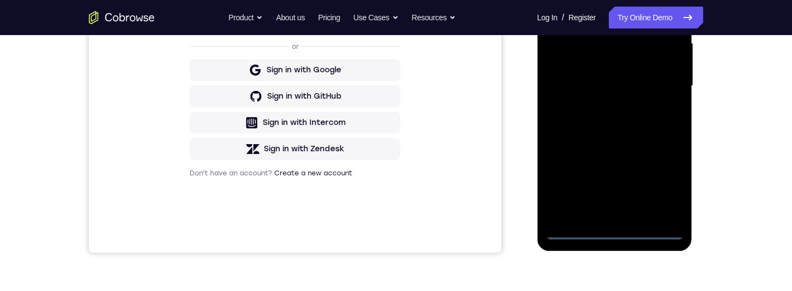
click at [612, 235] on div at bounding box center [614, 86] width 138 height 307
click at [668, 185] on div at bounding box center [614, 86] width 138 height 307
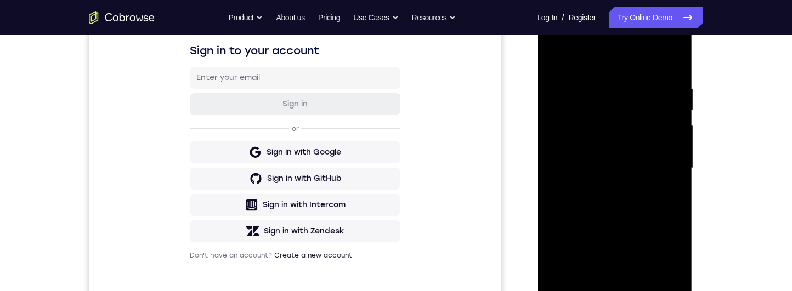
scroll to position [150, 0]
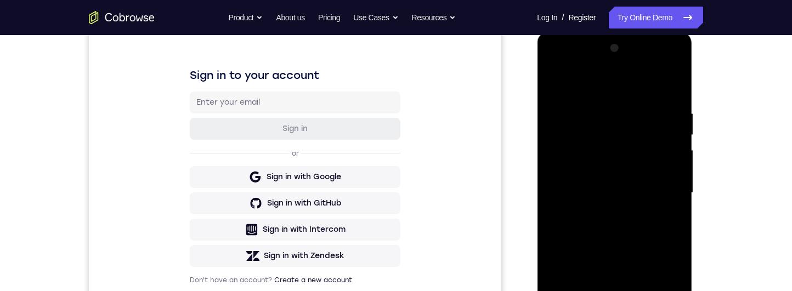
click at [603, 88] on div at bounding box center [614, 192] width 138 height 307
click at [662, 186] on div at bounding box center [614, 192] width 138 height 307
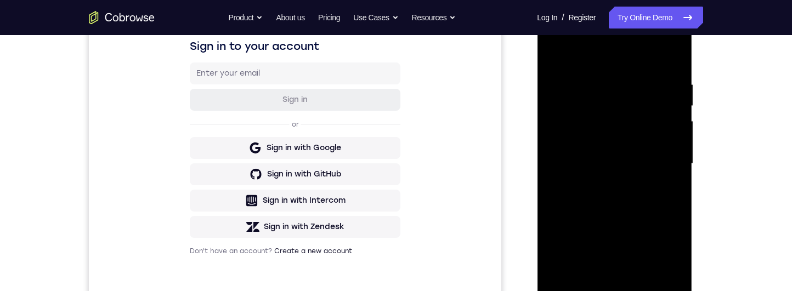
click at [613, 183] on div at bounding box center [614, 163] width 138 height 307
click at [651, 149] on div at bounding box center [614, 163] width 138 height 307
click at [634, 136] on div at bounding box center [614, 163] width 138 height 307
click at [665, 167] on div at bounding box center [614, 163] width 138 height 307
click at [664, 202] on div at bounding box center [614, 163] width 138 height 307
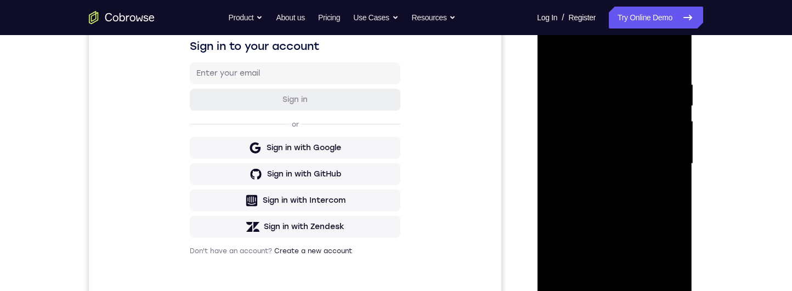
scroll to position [154, 0]
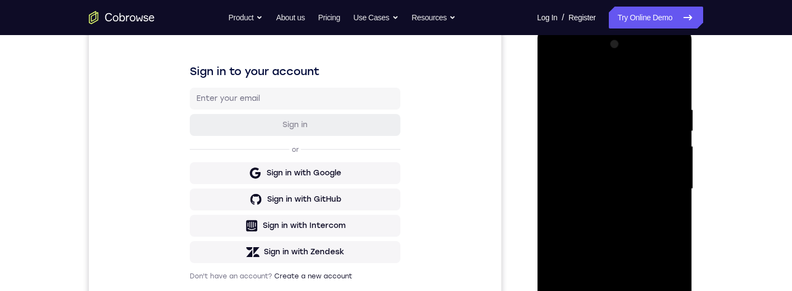
click at [645, 223] on div at bounding box center [614, 189] width 138 height 307
click at [661, 231] on div at bounding box center [614, 189] width 138 height 307
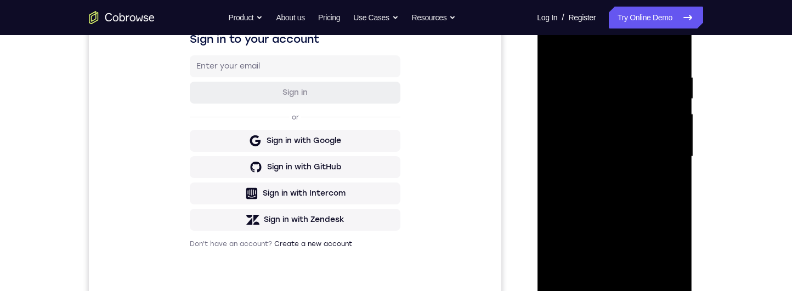
scroll to position [200, 0]
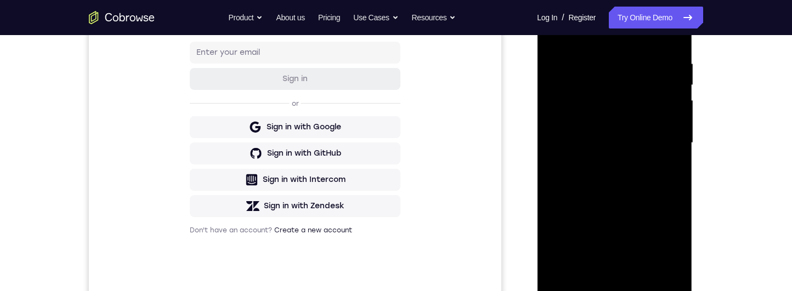
click at [648, 190] on div at bounding box center [614, 143] width 138 height 307
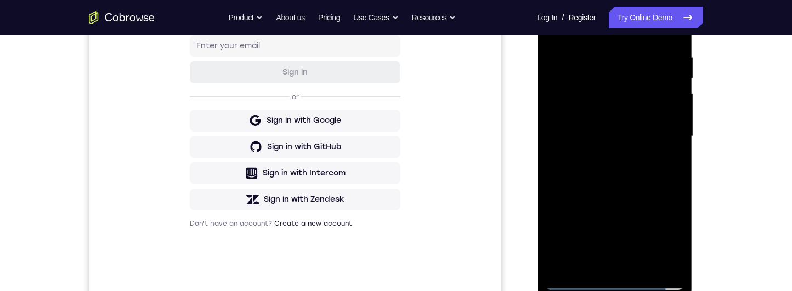
scroll to position [222, 0]
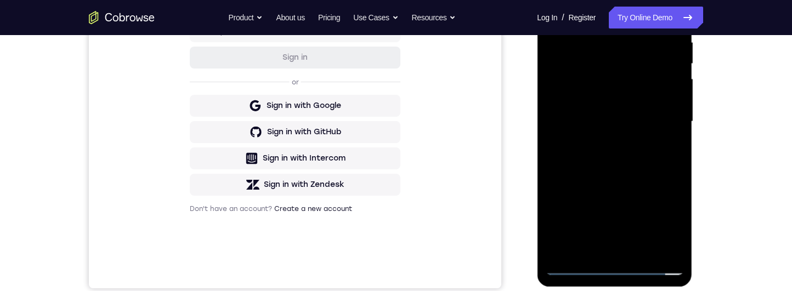
click at [678, 241] on div at bounding box center [614, 121] width 138 height 307
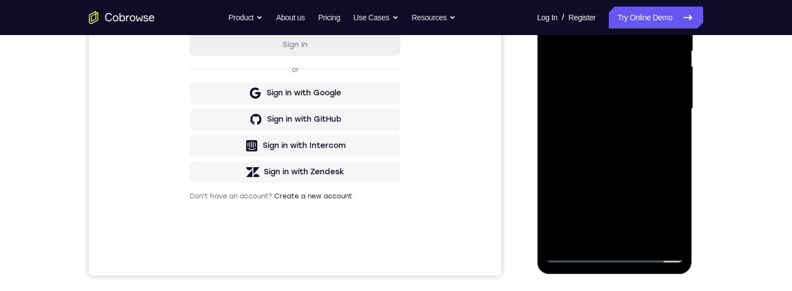
click at [606, 13] on div at bounding box center [614, 109] width 138 height 307
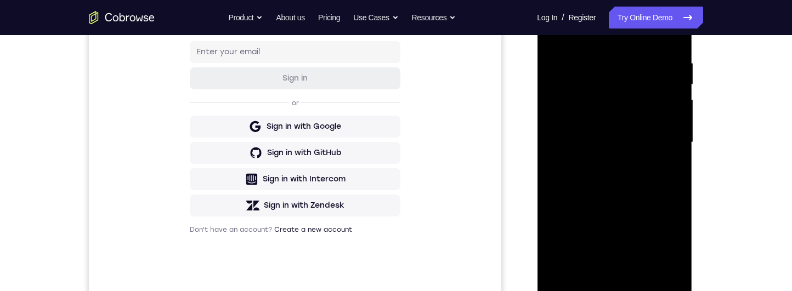
scroll to position [209, 0]
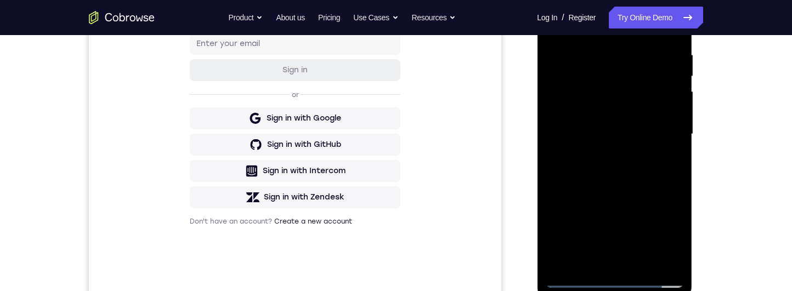
click at [620, 259] on div at bounding box center [614, 134] width 138 height 307
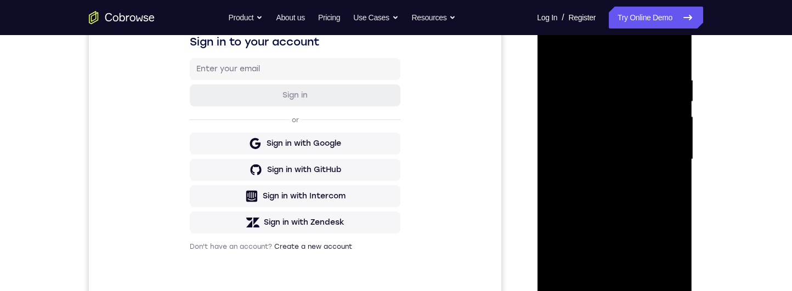
scroll to position [157, 0]
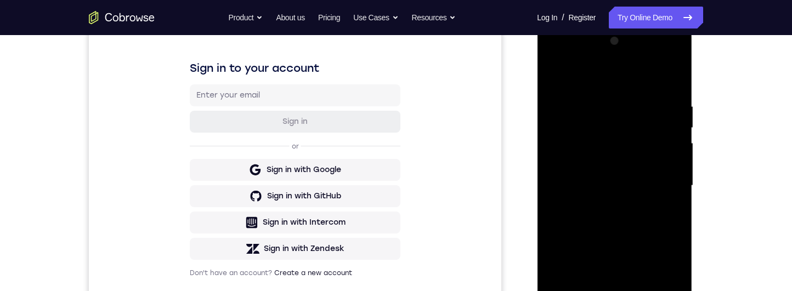
click at [644, 179] on div at bounding box center [614, 185] width 138 height 307
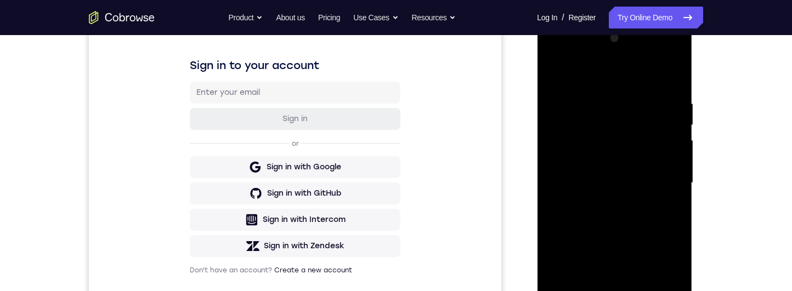
click at [637, 291] on div at bounding box center [614, 183] width 138 height 307
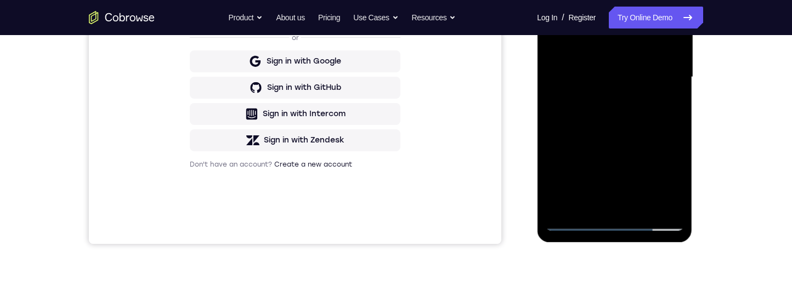
click at [672, 205] on div at bounding box center [614, 77] width 138 height 307
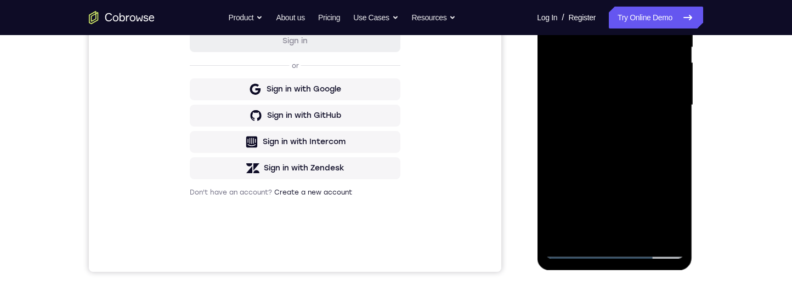
scroll to position [230, 0]
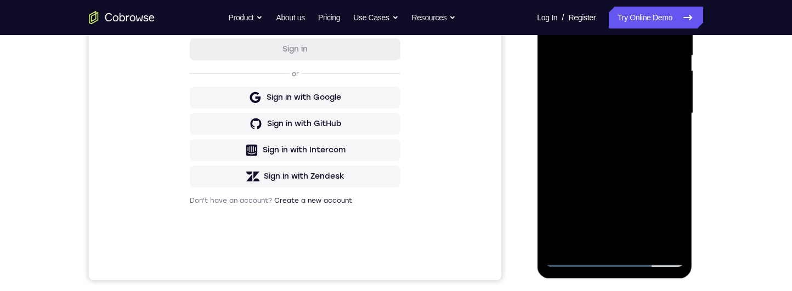
click at [674, 12] on div at bounding box center [614, 113] width 138 height 307
click at [642, 23] on div at bounding box center [614, 113] width 138 height 307
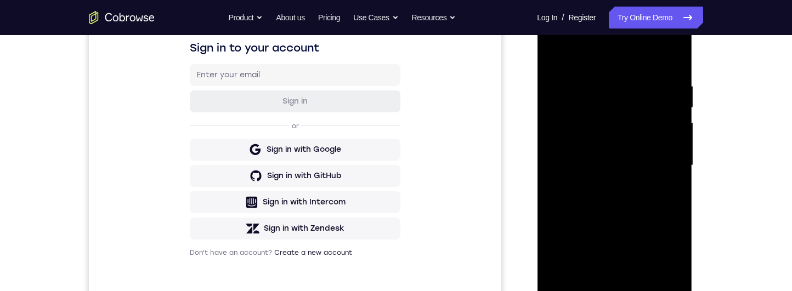
click at [677, 63] on div at bounding box center [614, 165] width 138 height 307
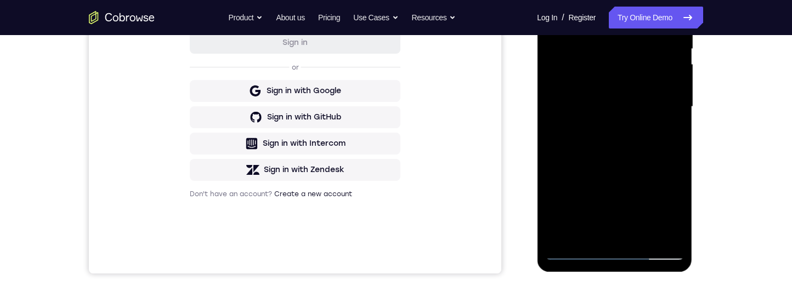
click at [643, 239] on div at bounding box center [614, 106] width 138 height 307
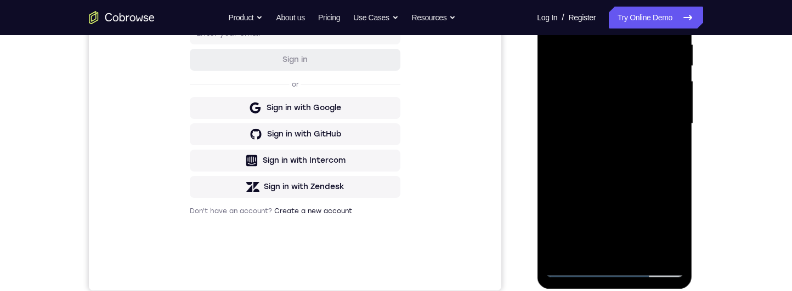
scroll to position [190, 0]
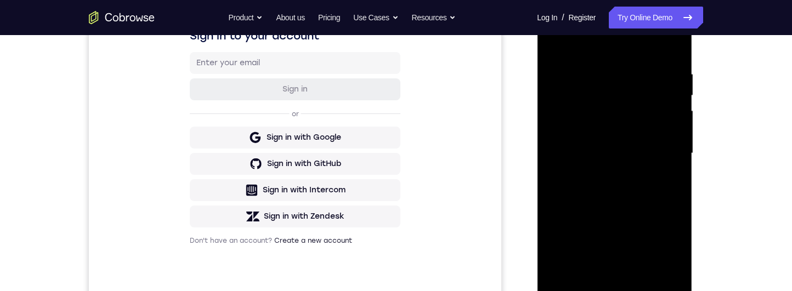
click at [655, 208] on div at bounding box center [614, 153] width 138 height 307
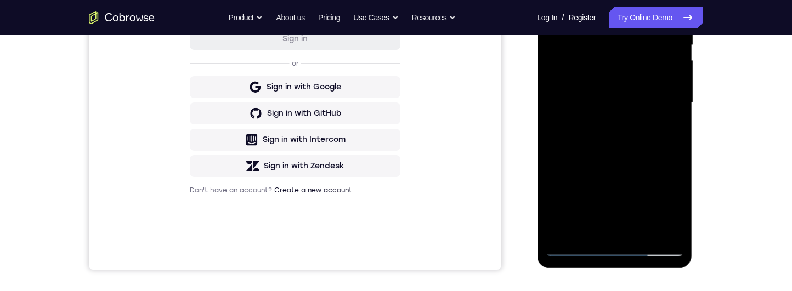
scroll to position [270, 0]
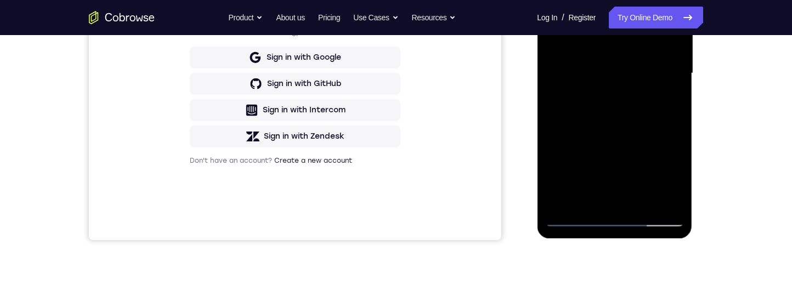
click at [655, 156] on div at bounding box center [614, 73] width 138 height 307
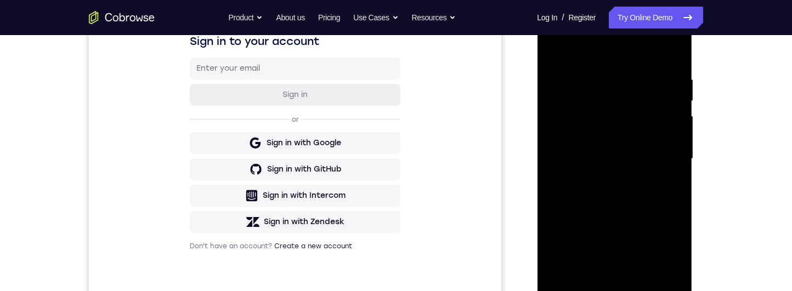
scroll to position [171, 0]
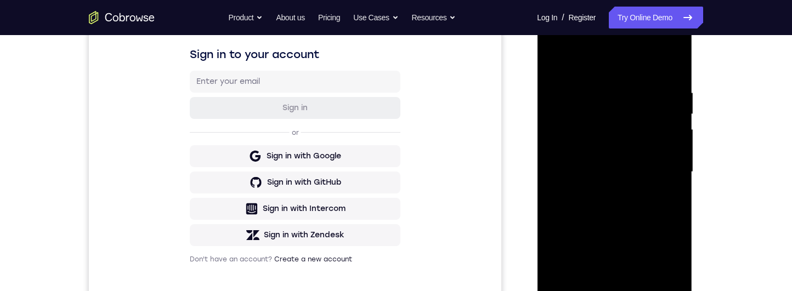
click at [554, 67] on div at bounding box center [614, 172] width 138 height 307
click at [555, 69] on div at bounding box center [614, 172] width 138 height 307
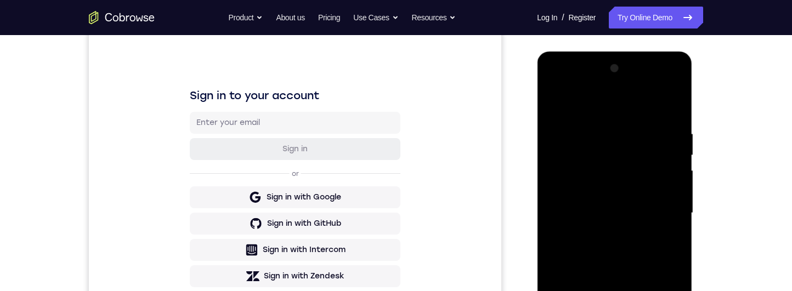
click at [564, 101] on div at bounding box center [614, 213] width 138 height 307
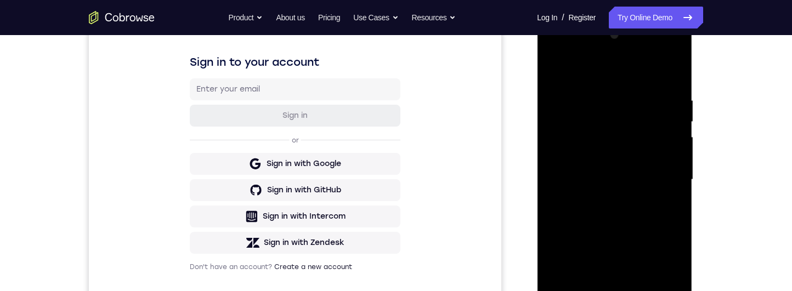
scroll to position [239, 0]
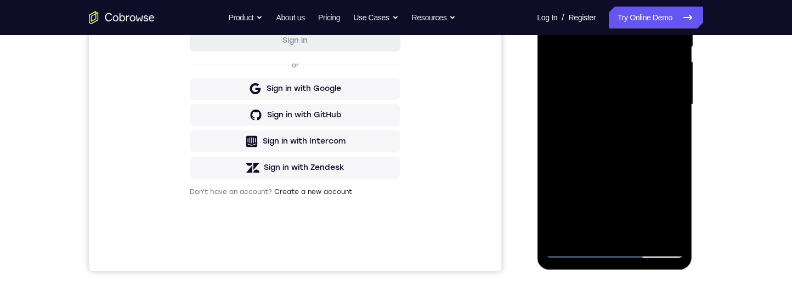
click at [643, 237] on div at bounding box center [614, 104] width 138 height 307
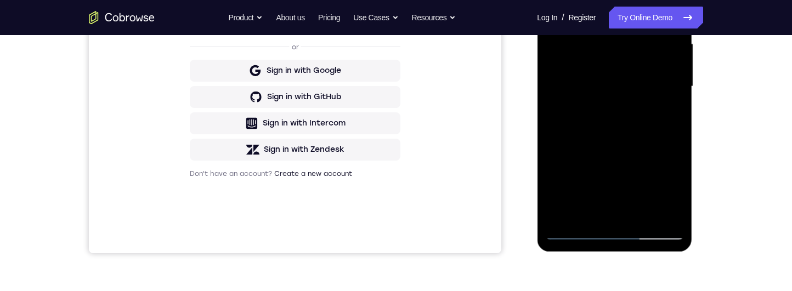
scroll to position [276, 0]
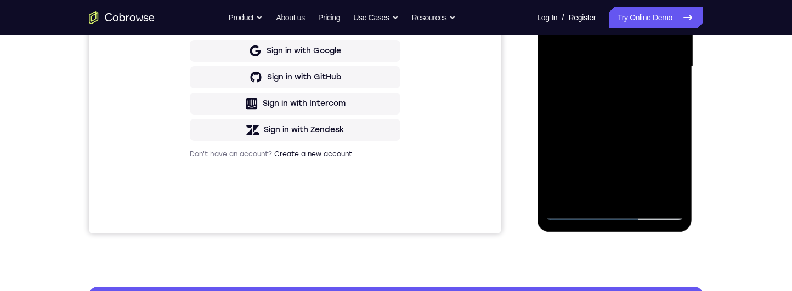
click at [641, 137] on div at bounding box center [614, 66] width 138 height 307
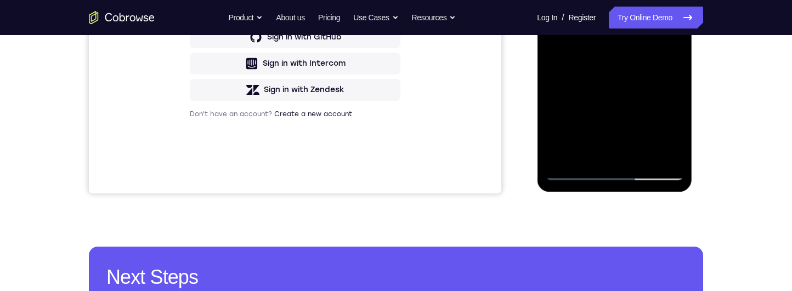
scroll to position [291, 0]
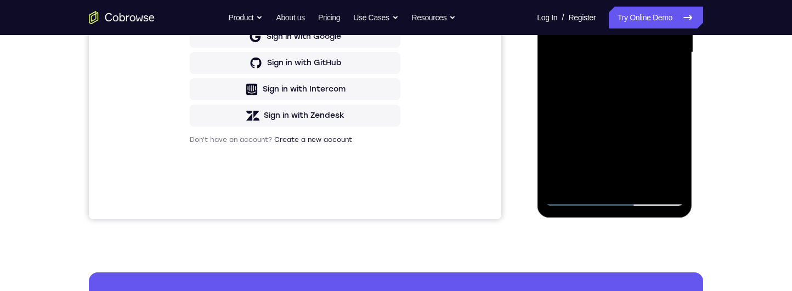
click at [669, 77] on div at bounding box center [614, 52] width 138 height 307
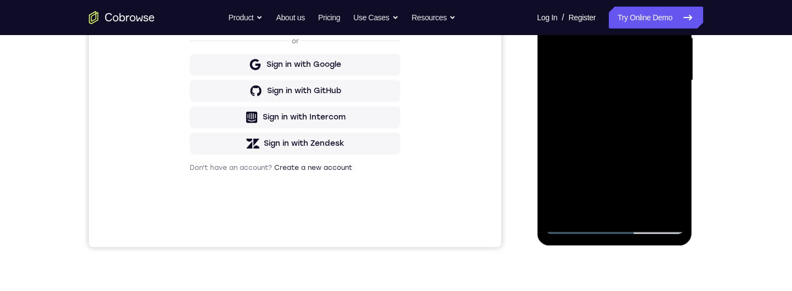
scroll to position [77, 0]
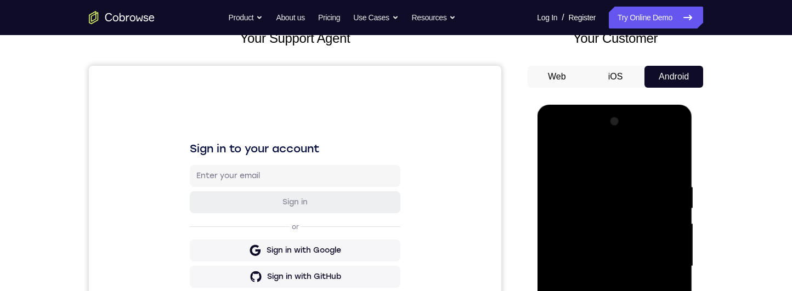
click at [548, 164] on div at bounding box center [614, 266] width 138 height 307
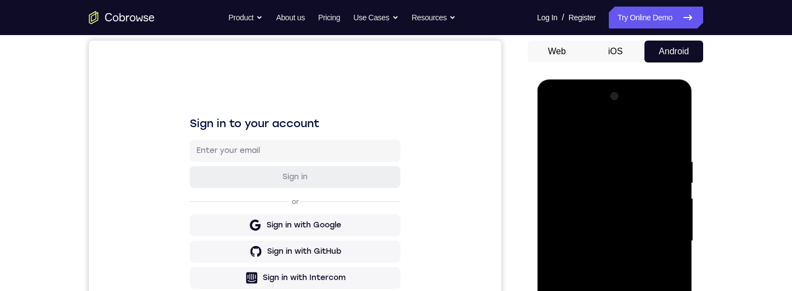
scroll to position [121, 0]
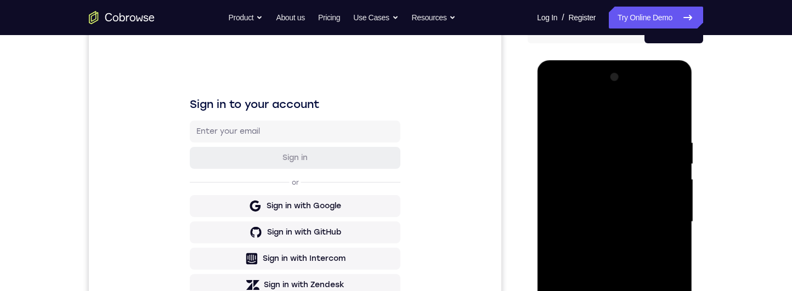
click at [559, 109] on div at bounding box center [614, 222] width 138 height 307
click at [556, 106] on div at bounding box center [614, 222] width 138 height 307
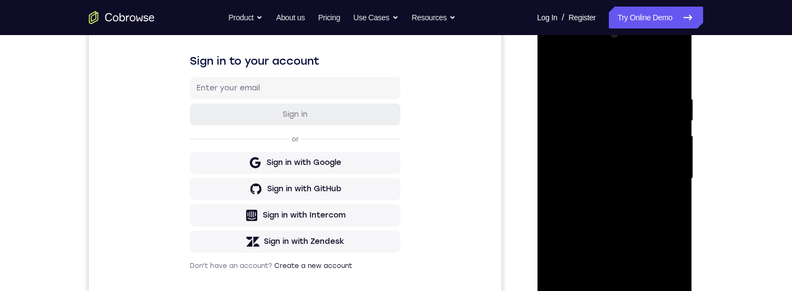
scroll to position [167, 0]
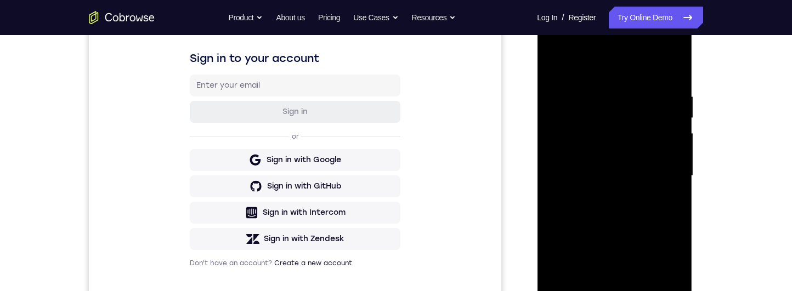
click at [677, 208] on div at bounding box center [614, 175] width 138 height 307
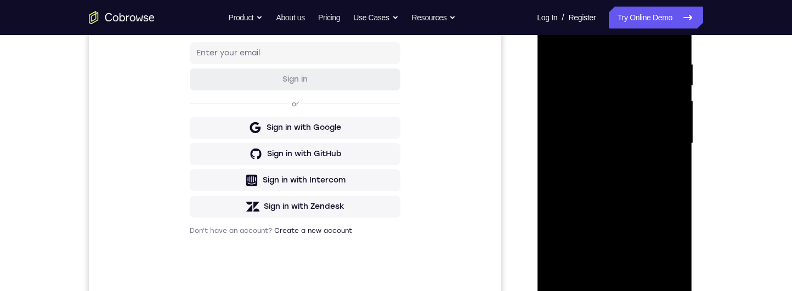
click at [678, 168] on div at bounding box center [614, 143] width 138 height 307
click at [673, 171] on div at bounding box center [614, 143] width 138 height 307
click at [678, 171] on div at bounding box center [614, 143] width 138 height 307
click at [678, 168] on div at bounding box center [614, 143] width 138 height 307
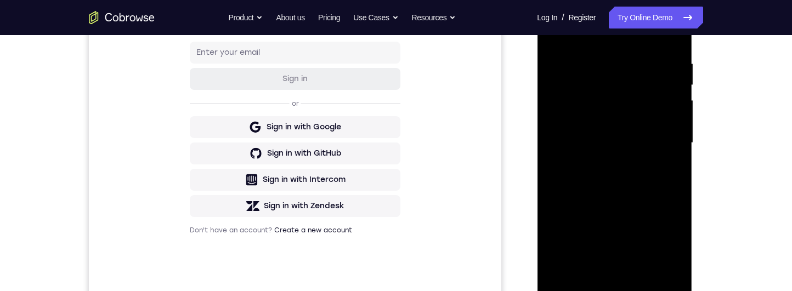
click at [671, 170] on div at bounding box center [614, 143] width 138 height 307
click at [673, 170] on div at bounding box center [614, 143] width 138 height 307
click at [676, 168] on div at bounding box center [614, 142] width 138 height 307
click at [677, 165] on div at bounding box center [614, 142] width 138 height 307
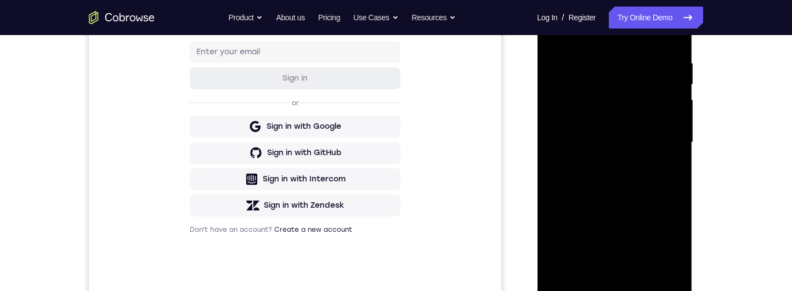
click at [678, 171] on div at bounding box center [614, 142] width 138 height 307
click at [679, 168] on div at bounding box center [614, 142] width 138 height 307
click at [679, 166] on div at bounding box center [614, 142] width 138 height 307
click at [678, 171] on div at bounding box center [614, 142] width 138 height 307
click at [679, 170] on div at bounding box center [614, 142] width 138 height 307
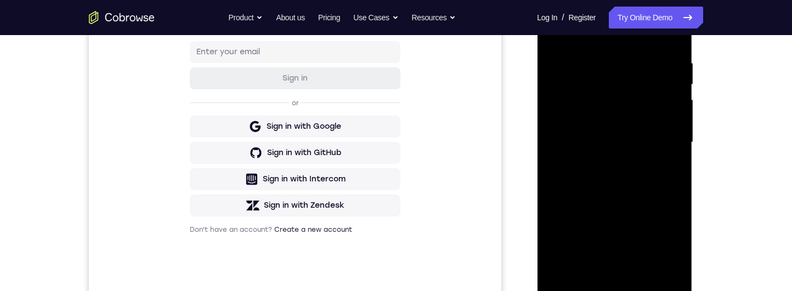
scroll to position [199, 0]
click at [704, 116] on div "Your Support Agent Your Customer Web iOS Android Next Steps We’d be happy to gi…" at bounding box center [396, 197] width 702 height 723
click at [659, 156] on div at bounding box center [614, 144] width 138 height 307
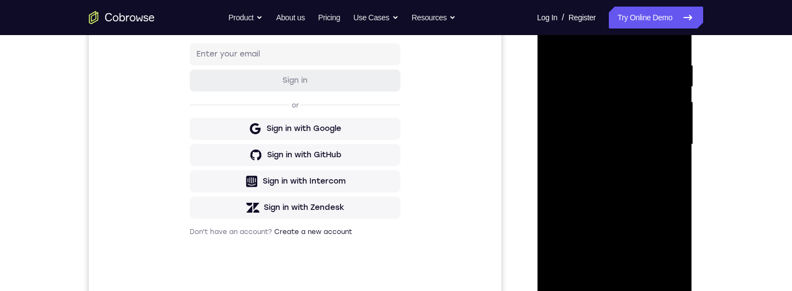
click at [679, 146] on div at bounding box center [614, 144] width 138 height 307
click at [672, 146] on div at bounding box center [614, 144] width 138 height 307
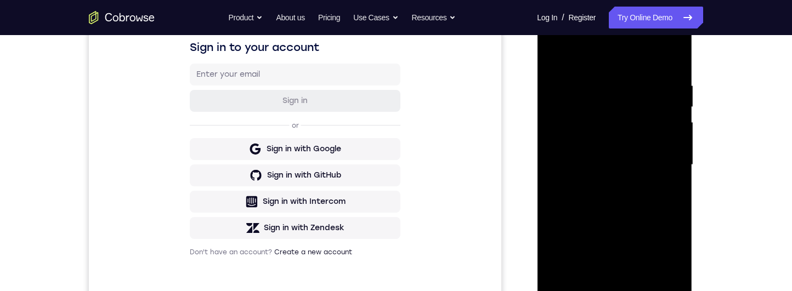
scroll to position [216, 0]
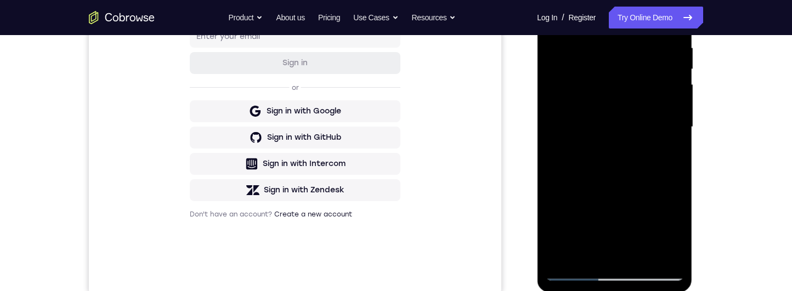
click at [670, 162] on div at bounding box center [614, 127] width 138 height 307
click at [675, 153] on div at bounding box center [614, 127] width 138 height 307
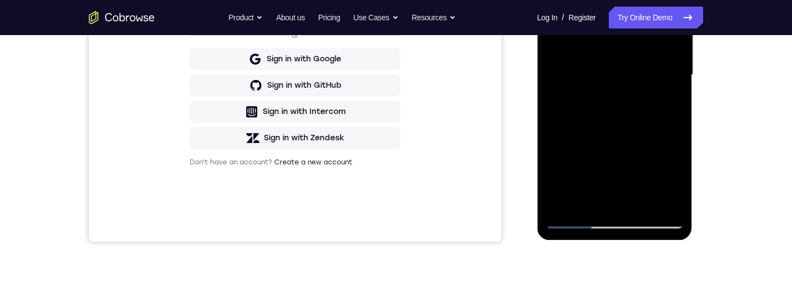
scroll to position [243, 0]
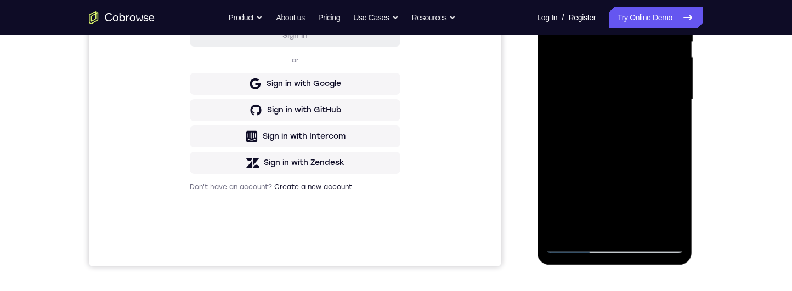
click at [673, 125] on div at bounding box center [614, 99] width 138 height 307
click at [673, 132] on div at bounding box center [614, 99] width 138 height 307
click at [674, 132] on div at bounding box center [614, 99] width 138 height 307
click at [674, 174] on div at bounding box center [614, 99] width 138 height 307
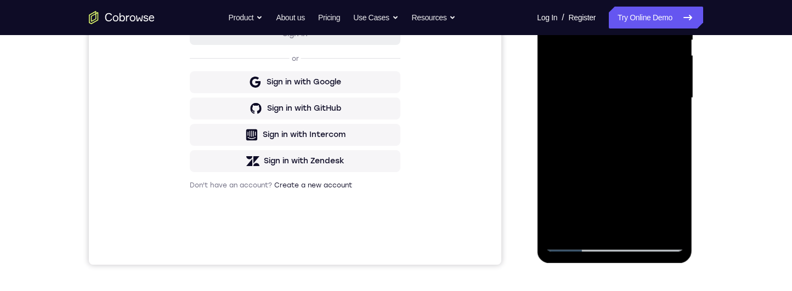
click at [681, 174] on div at bounding box center [614, 98] width 138 height 307
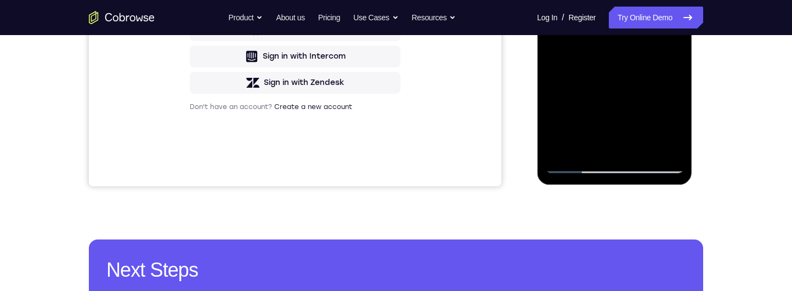
scroll to position [295, 0]
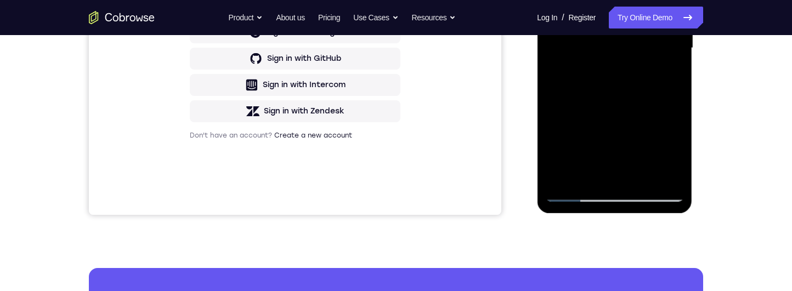
click at [678, 131] on div at bounding box center [614, 48] width 138 height 307
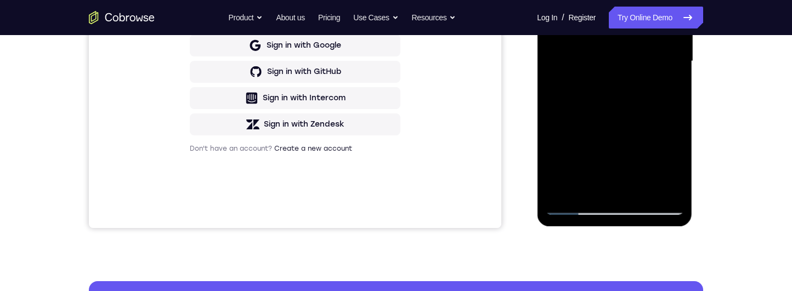
scroll to position [277, 0]
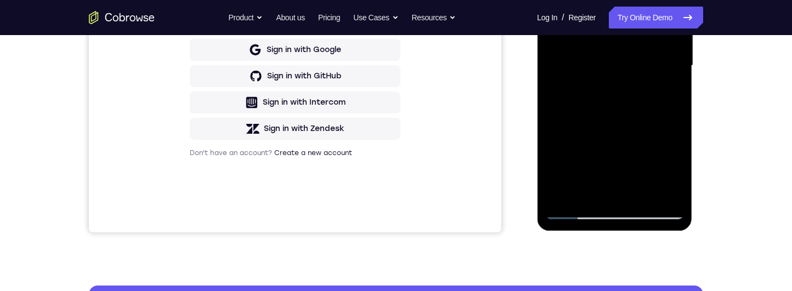
click at [681, 132] on div at bounding box center [614, 65] width 138 height 307
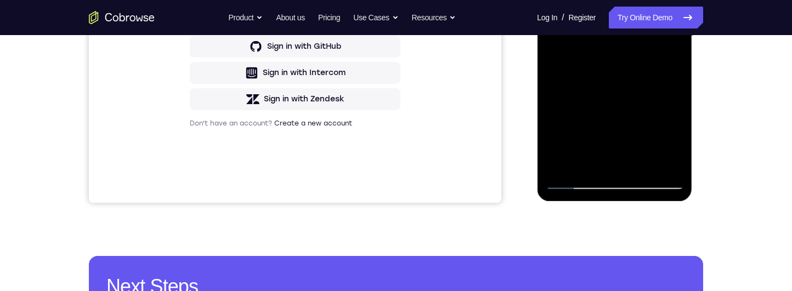
scroll to position [285, 0]
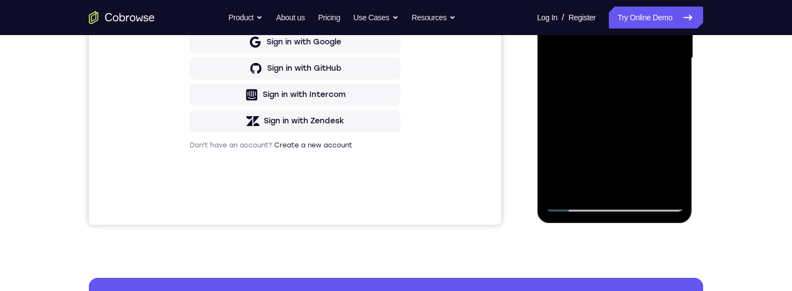
click at [676, 136] on div at bounding box center [614, 58] width 138 height 307
click at [679, 134] on div at bounding box center [614, 58] width 138 height 307
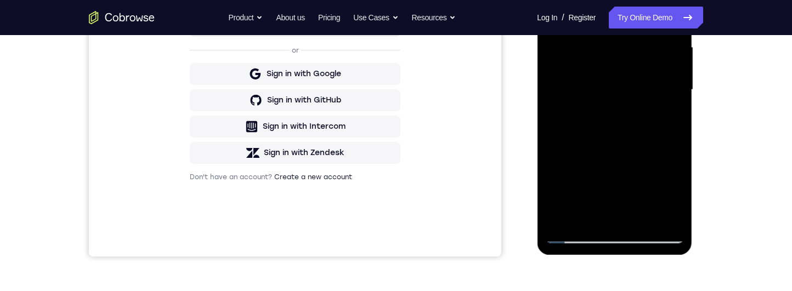
scroll to position [252, 0]
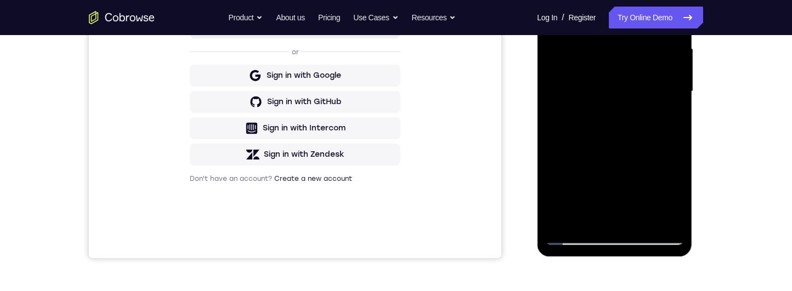
click at [674, 161] on div at bounding box center [614, 91] width 138 height 307
click at [557, 154] on div at bounding box center [614, 91] width 138 height 307
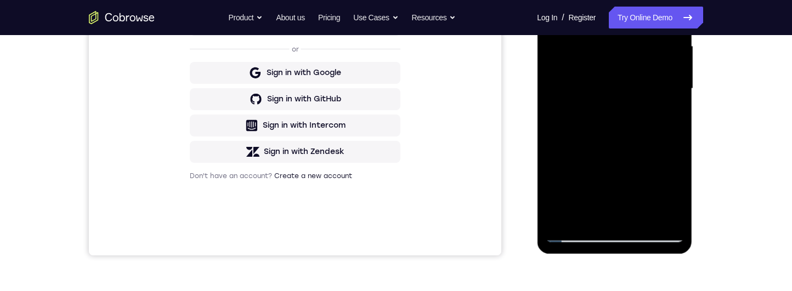
scroll to position [268, 0]
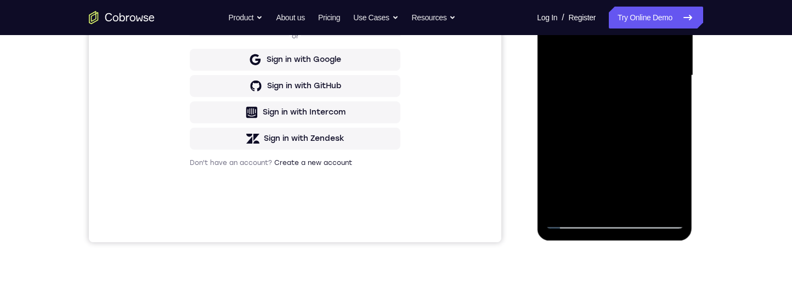
click at [678, 104] on div at bounding box center [614, 75] width 138 height 307
click at [554, 105] on div at bounding box center [614, 75] width 138 height 307
click at [672, 111] on div at bounding box center [614, 75] width 138 height 307
click at [675, 106] on div at bounding box center [614, 75] width 138 height 307
click at [678, 112] on div at bounding box center [614, 75] width 138 height 307
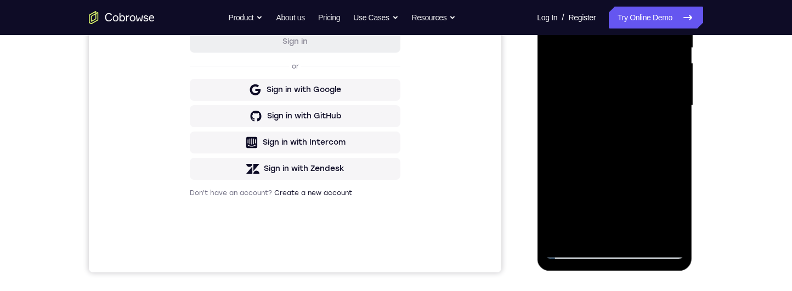
scroll to position [235, 0]
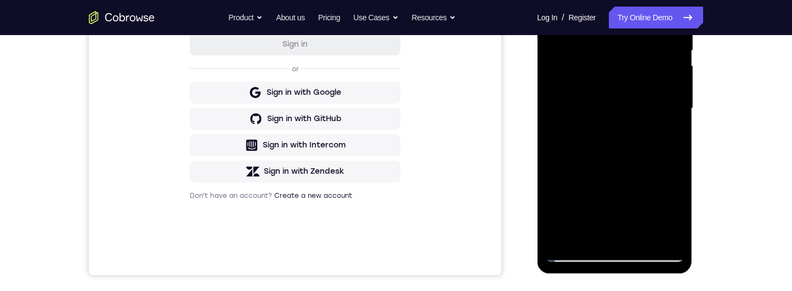
click at [677, 144] on div at bounding box center [614, 108] width 138 height 307
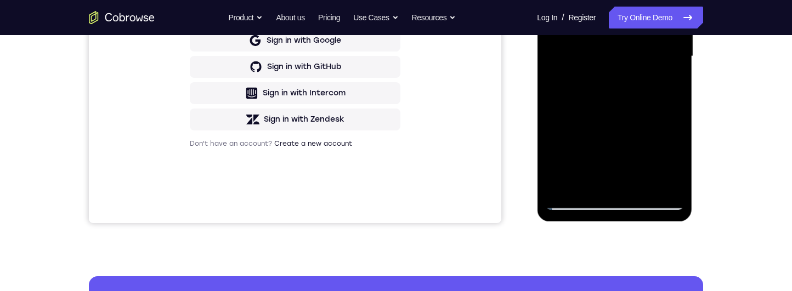
scroll to position [272, 0]
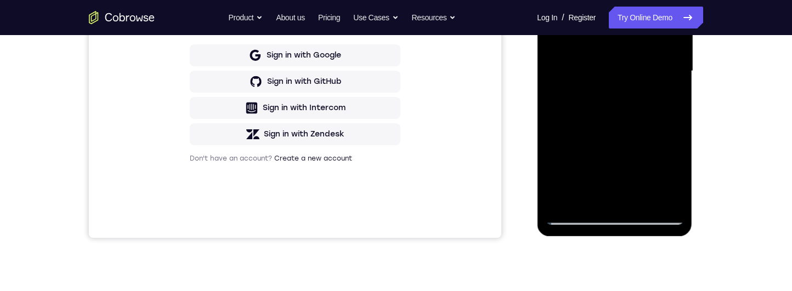
click at [678, 143] on div at bounding box center [614, 71] width 138 height 307
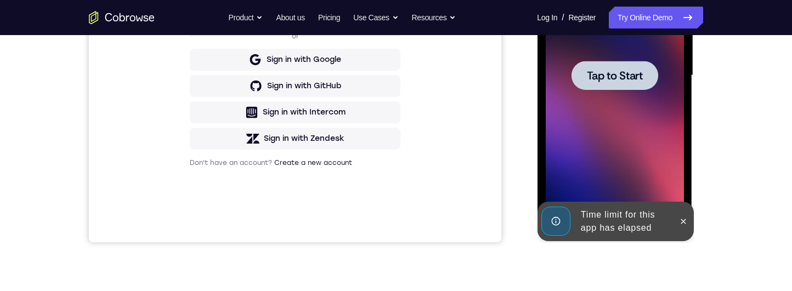
scroll to position [267, 0]
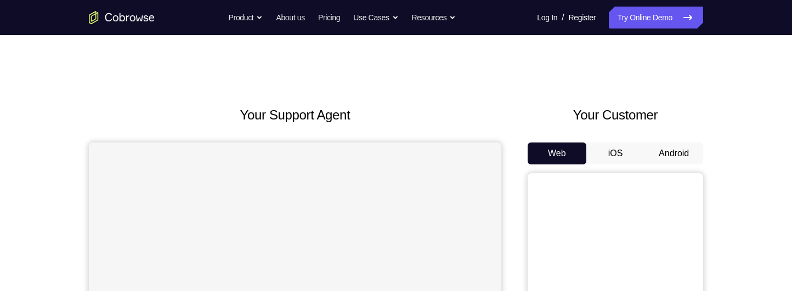
click at [649, 157] on button "Android" at bounding box center [673, 154] width 59 height 22
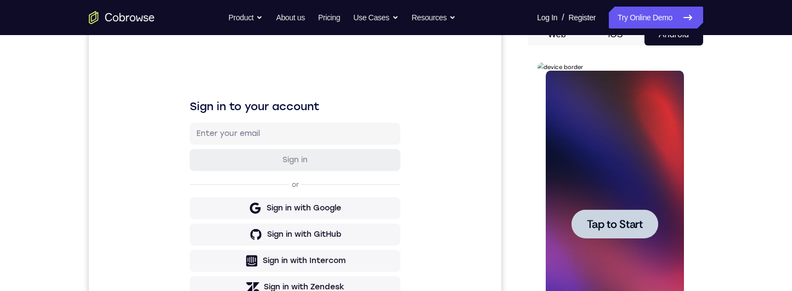
scroll to position [148, 0]
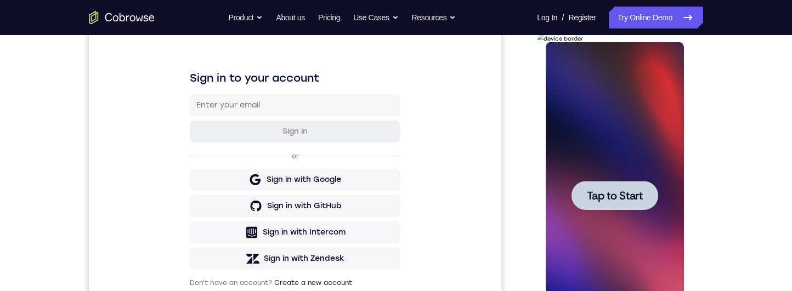
click at [617, 181] on div at bounding box center [614, 195] width 87 height 29
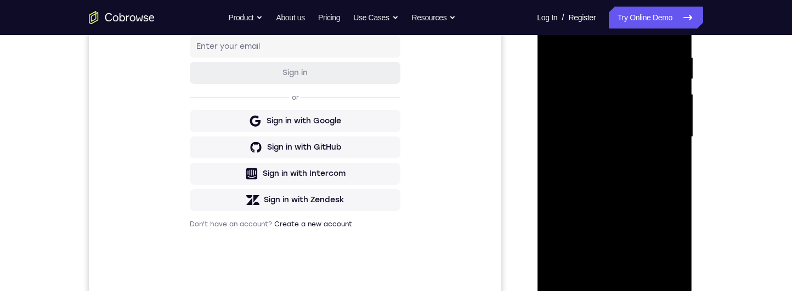
scroll to position [278, 0]
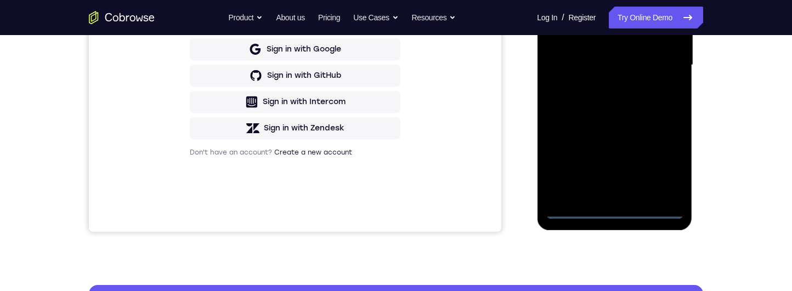
click at [616, 215] on div at bounding box center [614, 65] width 138 height 307
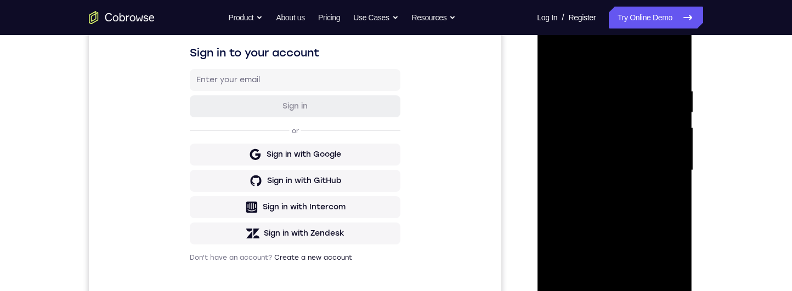
click at [670, 275] on div at bounding box center [614, 170] width 138 height 307
click at [666, 63] on div at bounding box center [614, 171] width 138 height 307
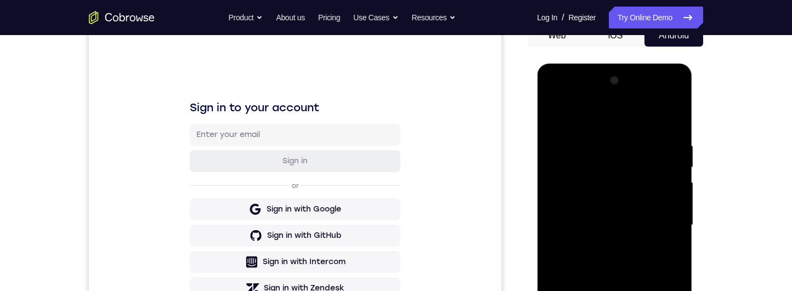
click at [574, 95] on div at bounding box center [614, 225] width 138 height 307
click at [662, 226] on div at bounding box center [614, 225] width 138 height 307
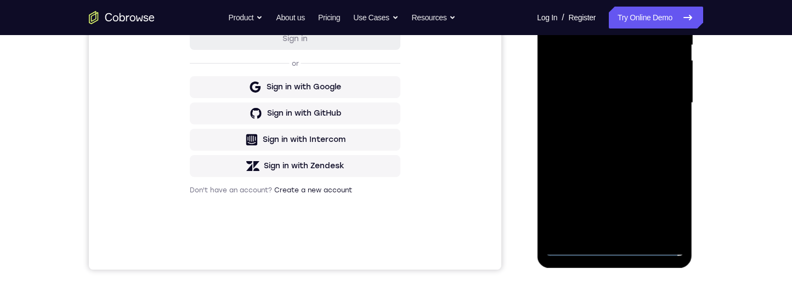
click at [608, 122] on div at bounding box center [614, 103] width 138 height 307
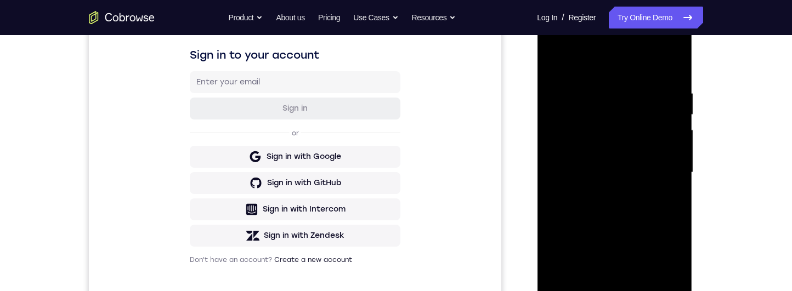
click at [655, 164] on div at bounding box center [614, 172] width 138 height 307
click at [681, 280] on div at bounding box center [614, 172] width 138 height 307
click at [681, 279] on div at bounding box center [614, 172] width 138 height 307
click at [644, 148] on div at bounding box center [614, 172] width 138 height 307
click at [649, 175] on div at bounding box center [614, 172] width 138 height 307
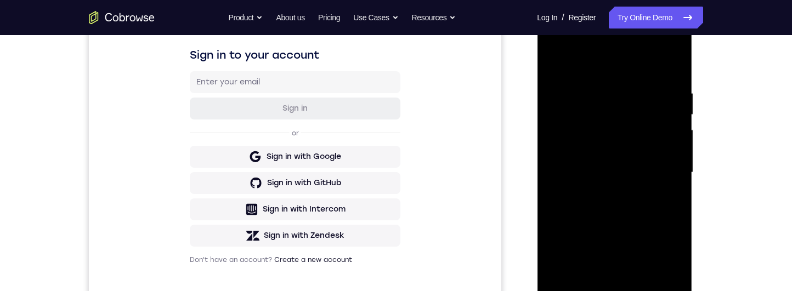
click at [655, 211] on div at bounding box center [614, 172] width 138 height 307
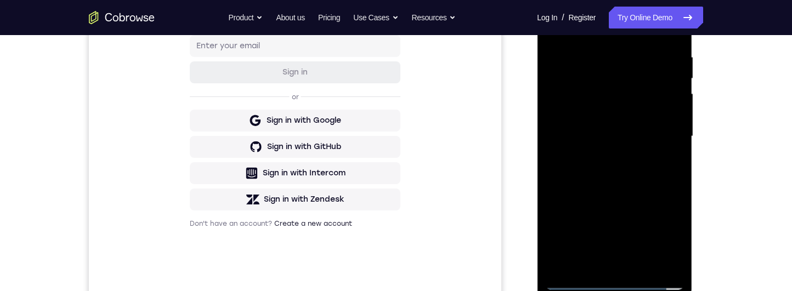
scroll to position [206, 0]
click at [654, 166] on div at bounding box center [614, 137] width 138 height 307
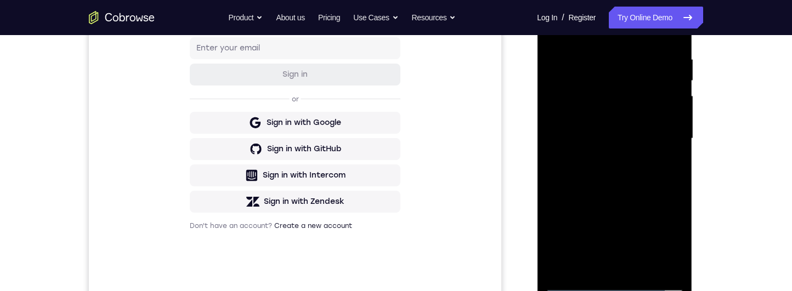
scroll to position [206, 0]
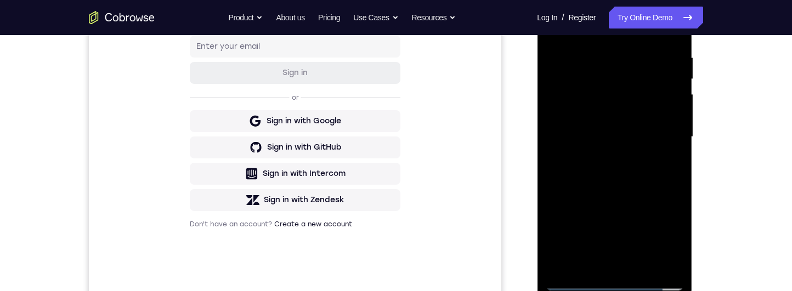
click at [661, 188] on div at bounding box center [614, 137] width 138 height 307
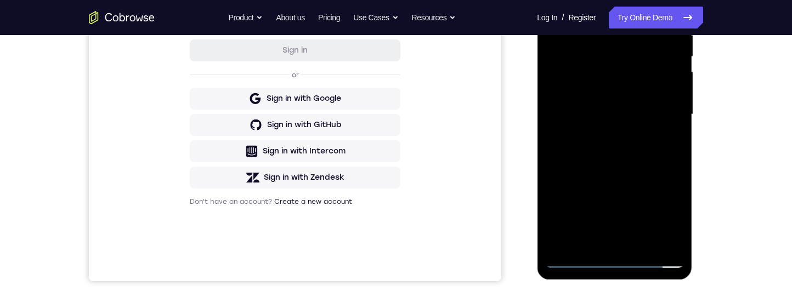
scroll to position [231, 0]
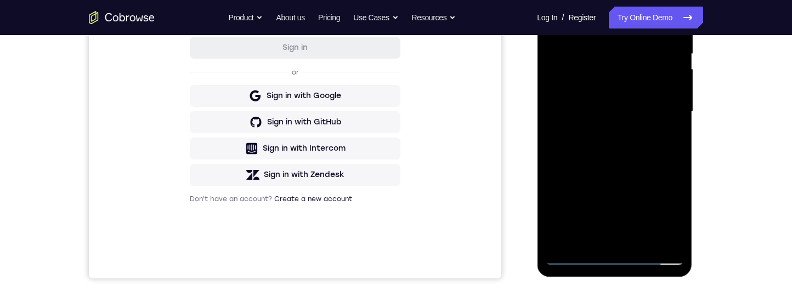
click at [651, 243] on div at bounding box center [614, 111] width 138 height 307
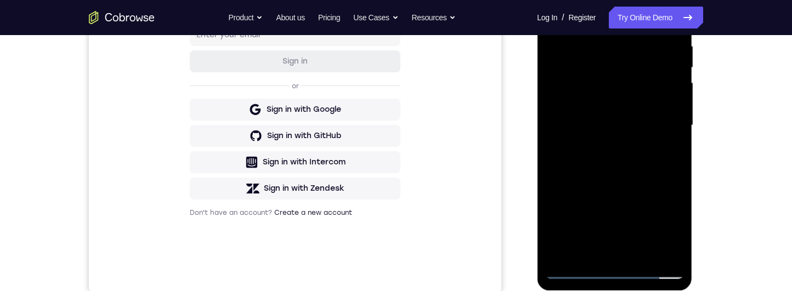
click at [658, 189] on div at bounding box center [614, 125] width 138 height 307
click at [644, 120] on div at bounding box center [614, 125] width 138 height 307
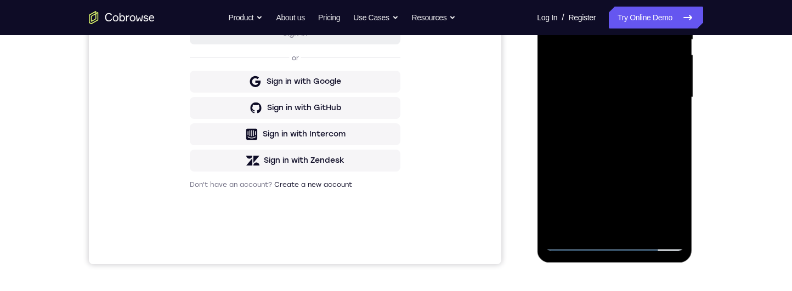
scroll to position [267, 0]
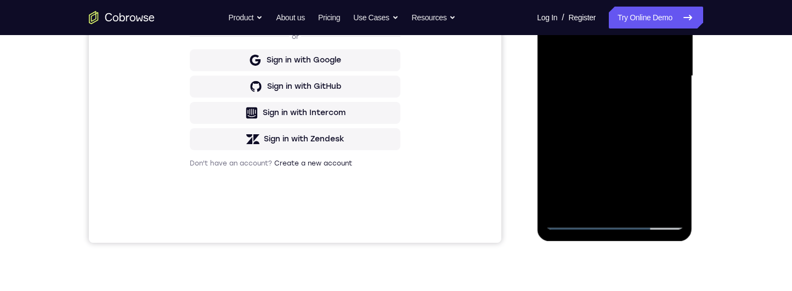
click at [679, 183] on div at bounding box center [614, 76] width 138 height 307
click at [674, 188] on div at bounding box center [614, 76] width 138 height 307
click at [673, 98] on div at bounding box center [614, 76] width 138 height 307
click at [675, 179] on div at bounding box center [614, 76] width 138 height 307
click at [674, 180] on div at bounding box center [614, 76] width 138 height 307
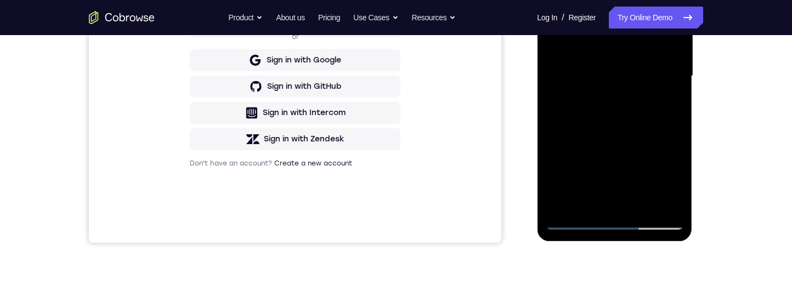
click at [670, 104] on div at bounding box center [614, 76] width 138 height 307
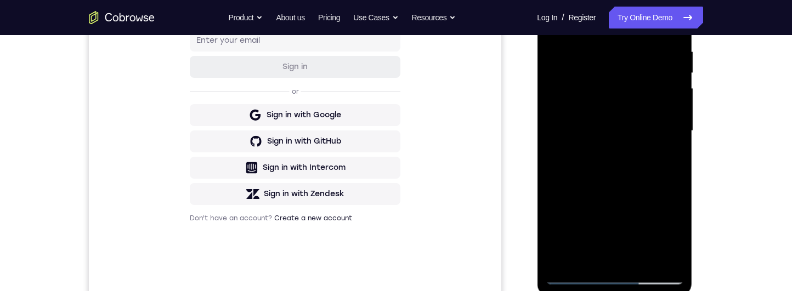
scroll to position [180, 0]
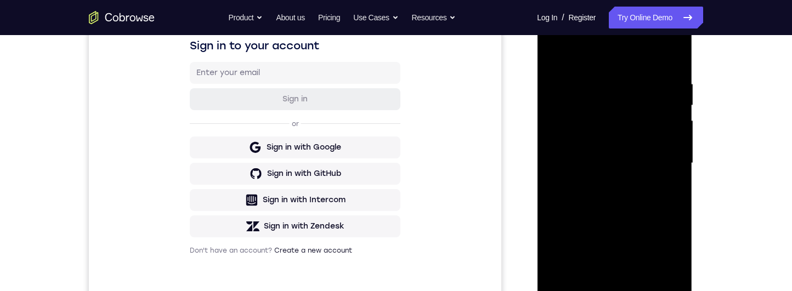
click at [552, 61] on div at bounding box center [614, 163] width 138 height 307
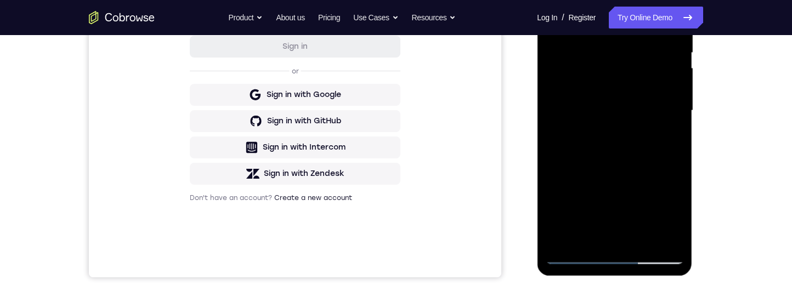
scroll to position [233, 0]
click at [666, 155] on div at bounding box center [614, 110] width 138 height 307
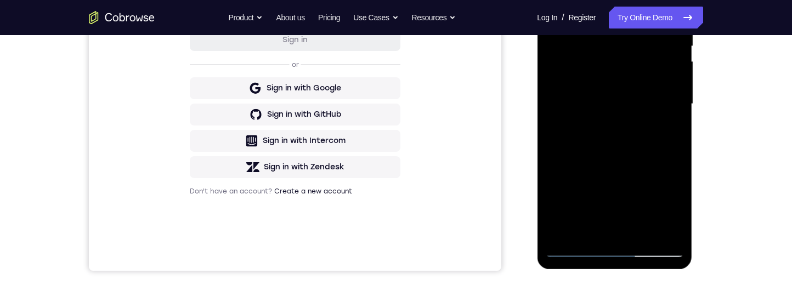
click at [653, 205] on div at bounding box center [614, 104] width 138 height 307
click at [665, 202] on div at bounding box center [614, 104] width 138 height 307
click at [672, 132] on div at bounding box center [614, 104] width 138 height 307
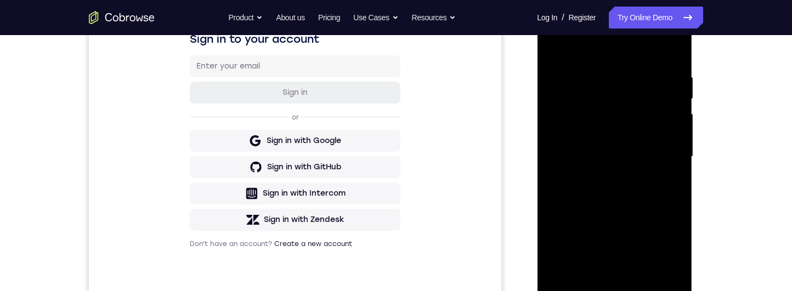
scroll to position [250, 0]
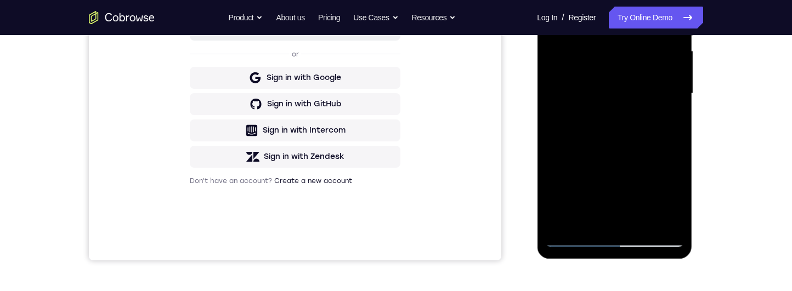
click at [593, 218] on div at bounding box center [614, 93] width 138 height 307
click at [618, 160] on div at bounding box center [614, 93] width 138 height 307
click at [619, 159] on div at bounding box center [614, 93] width 138 height 307
click at [616, 160] on div at bounding box center [614, 93] width 138 height 307
click at [668, 111] on div at bounding box center [614, 93] width 138 height 307
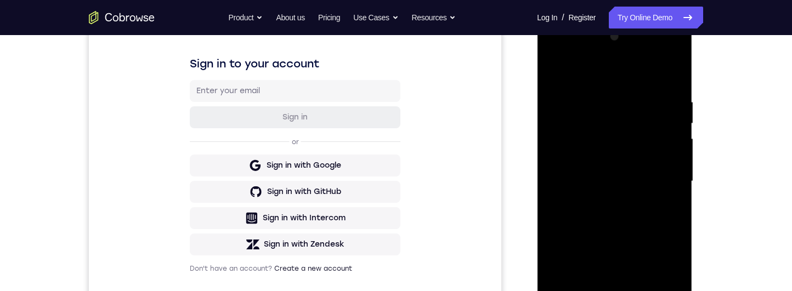
scroll to position [157, 0]
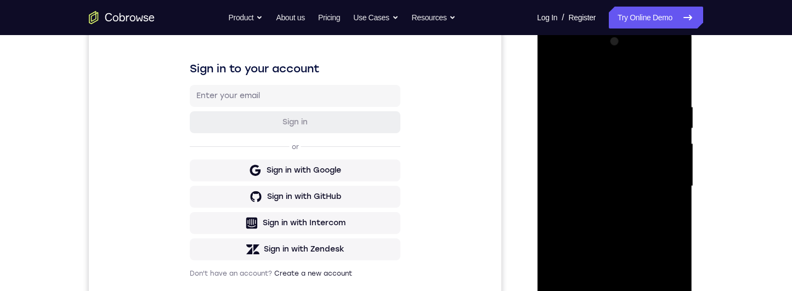
click at [554, 84] on div at bounding box center [614, 186] width 138 height 307
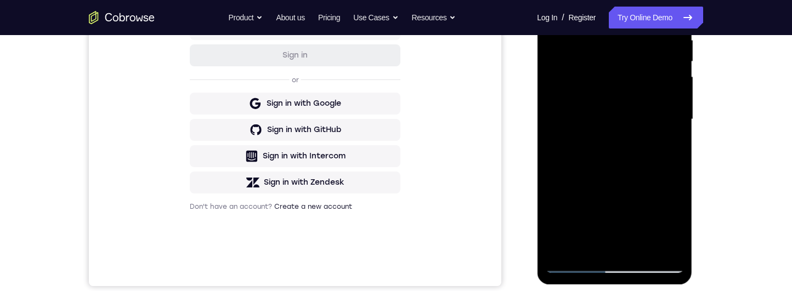
scroll to position [155, 0]
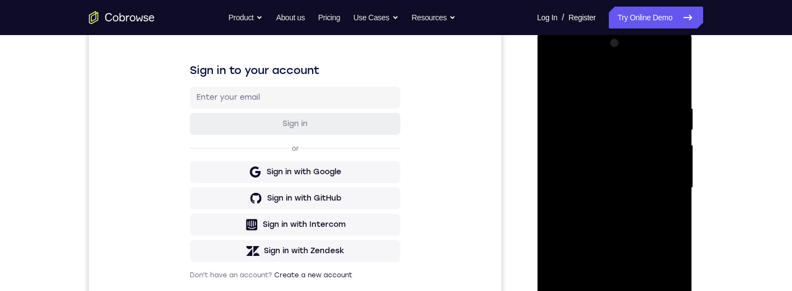
click at [554, 75] on div at bounding box center [614, 188] width 138 height 307
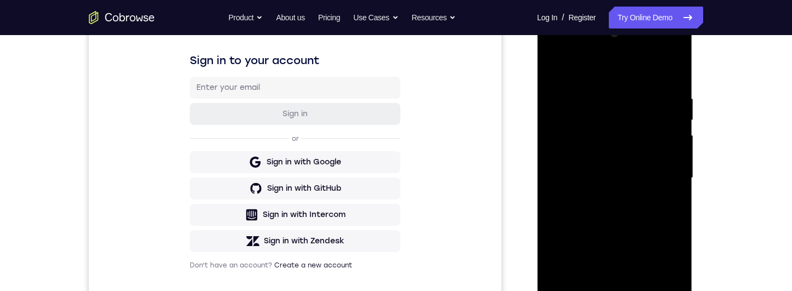
scroll to position [169, 0]
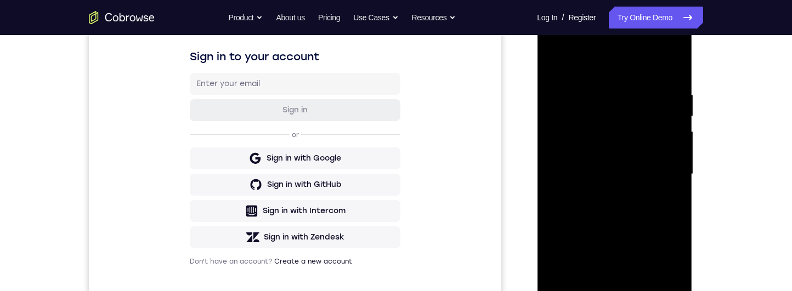
click at [602, 82] on div at bounding box center [614, 174] width 138 height 307
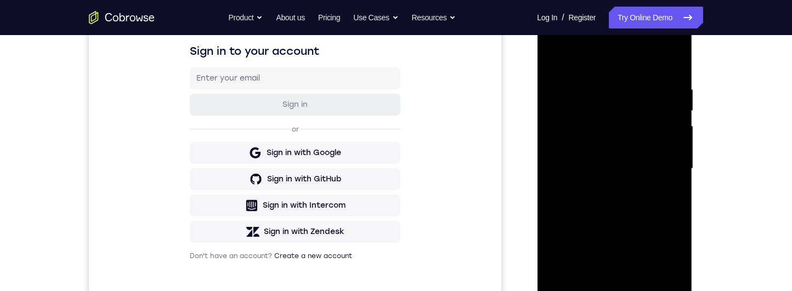
scroll to position [175, 0]
click at [674, 191] on div at bounding box center [614, 168] width 138 height 307
click at [676, 200] on div at bounding box center [614, 168] width 138 height 307
click at [671, 206] on div at bounding box center [614, 169] width 138 height 307
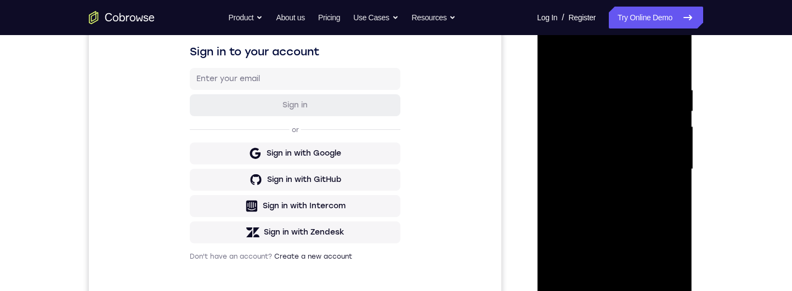
click at [672, 201] on div at bounding box center [614, 169] width 138 height 307
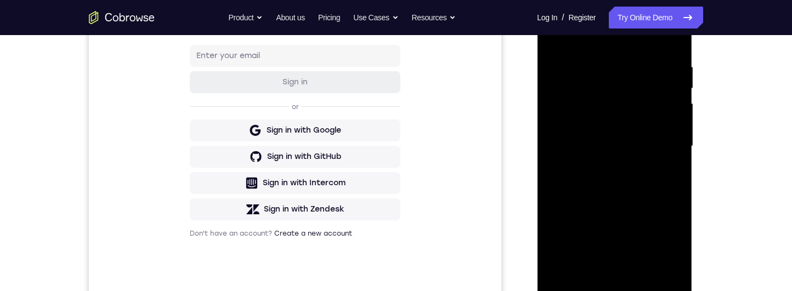
scroll to position [162, 0]
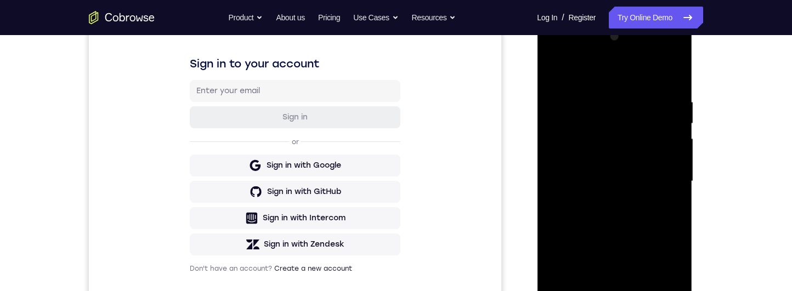
click at [673, 203] on div at bounding box center [614, 181] width 138 height 307
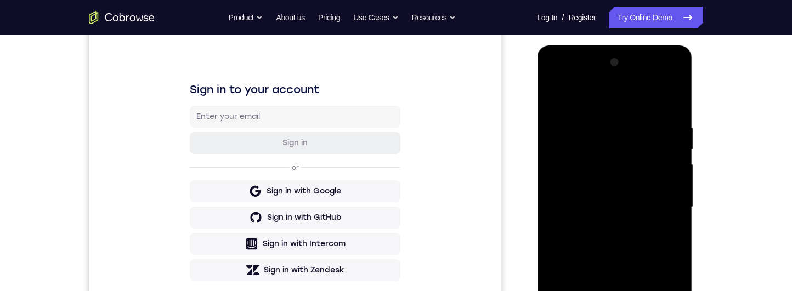
scroll to position [135, 0]
click at [675, 229] on div at bounding box center [614, 207] width 138 height 307
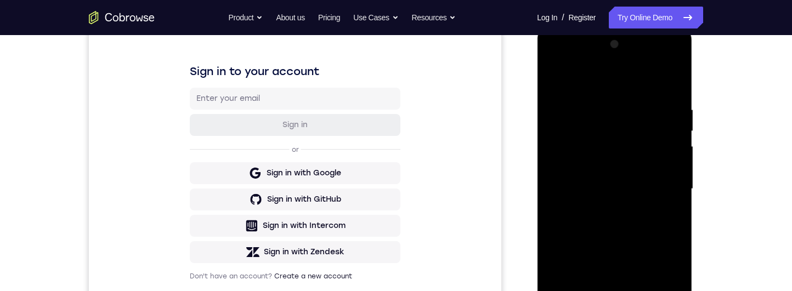
scroll to position [165, 0]
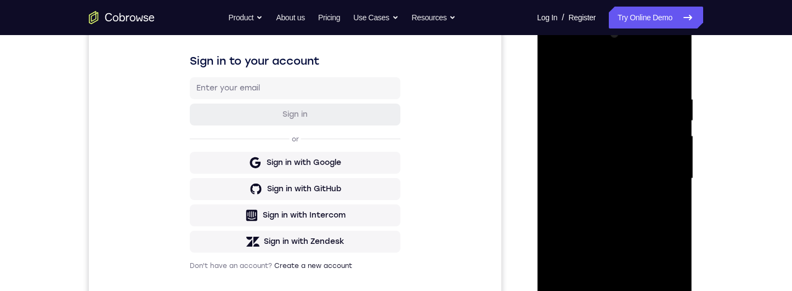
click at [670, 242] on div at bounding box center [614, 178] width 138 height 307
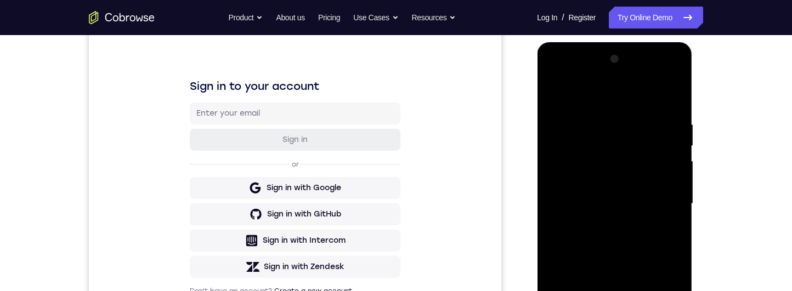
scroll to position [139, 0]
click at [671, 240] on div at bounding box center [614, 204] width 138 height 307
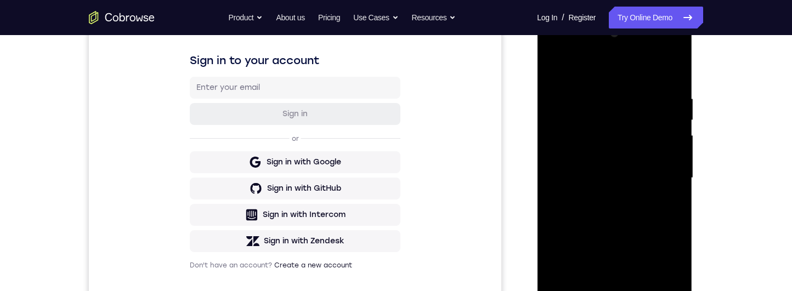
scroll to position [246, 0]
